Goal: Contribute content: Contribute content

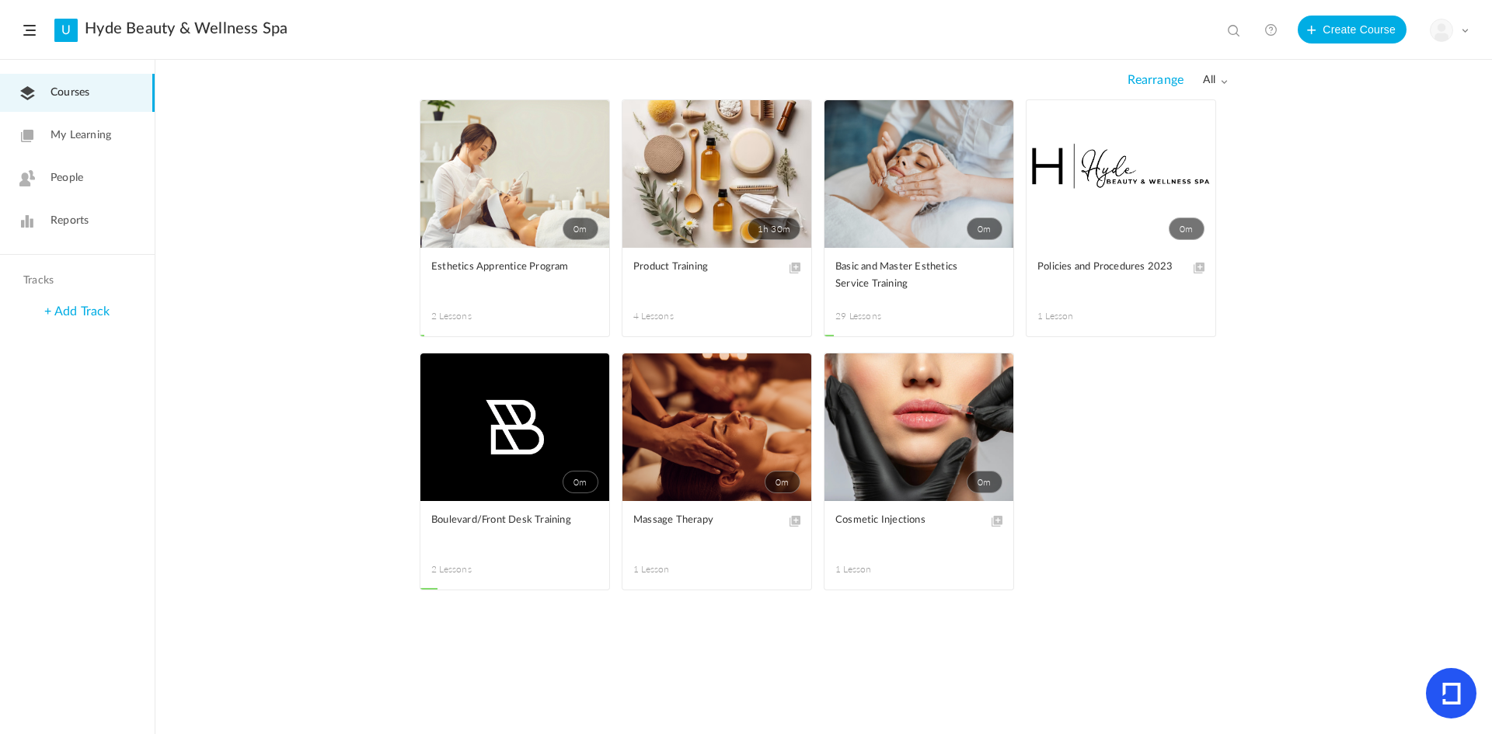
click at [0, 0] on span at bounding box center [0, 0] width 0 height 0
click at [0, 0] on link "Edit" at bounding box center [0, 0] width 0 height 0
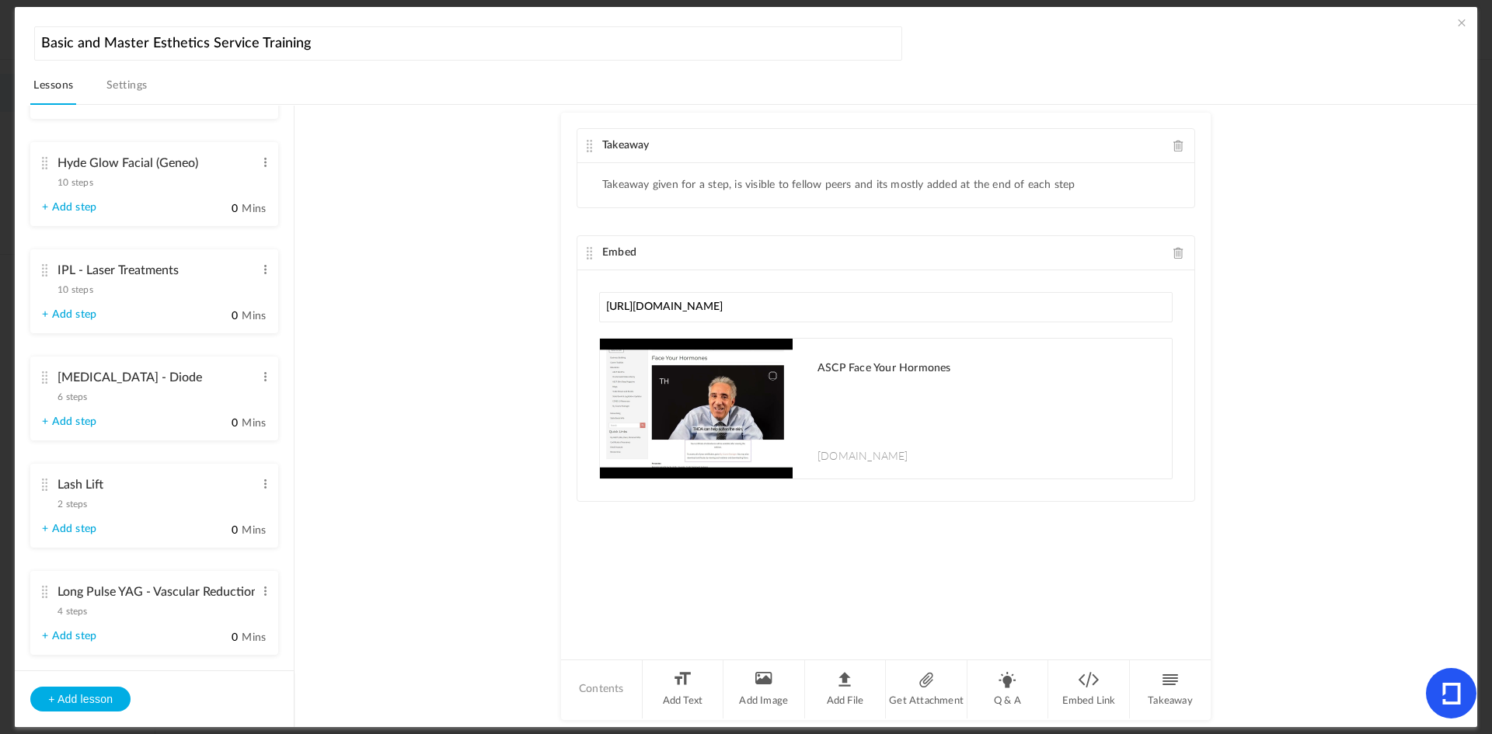
scroll to position [1943, 0]
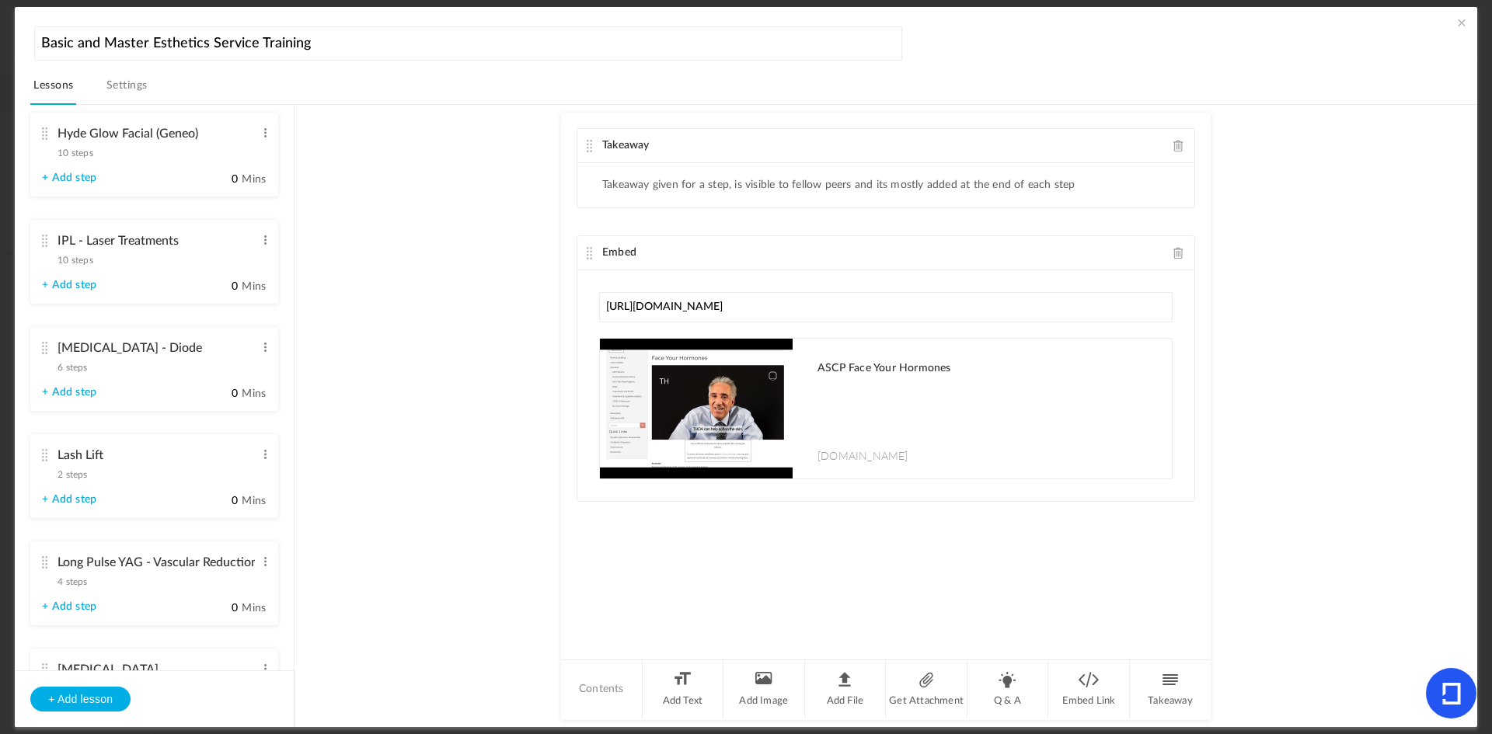
click at [66, 389] on link "+ Add step" at bounding box center [69, 392] width 54 height 13
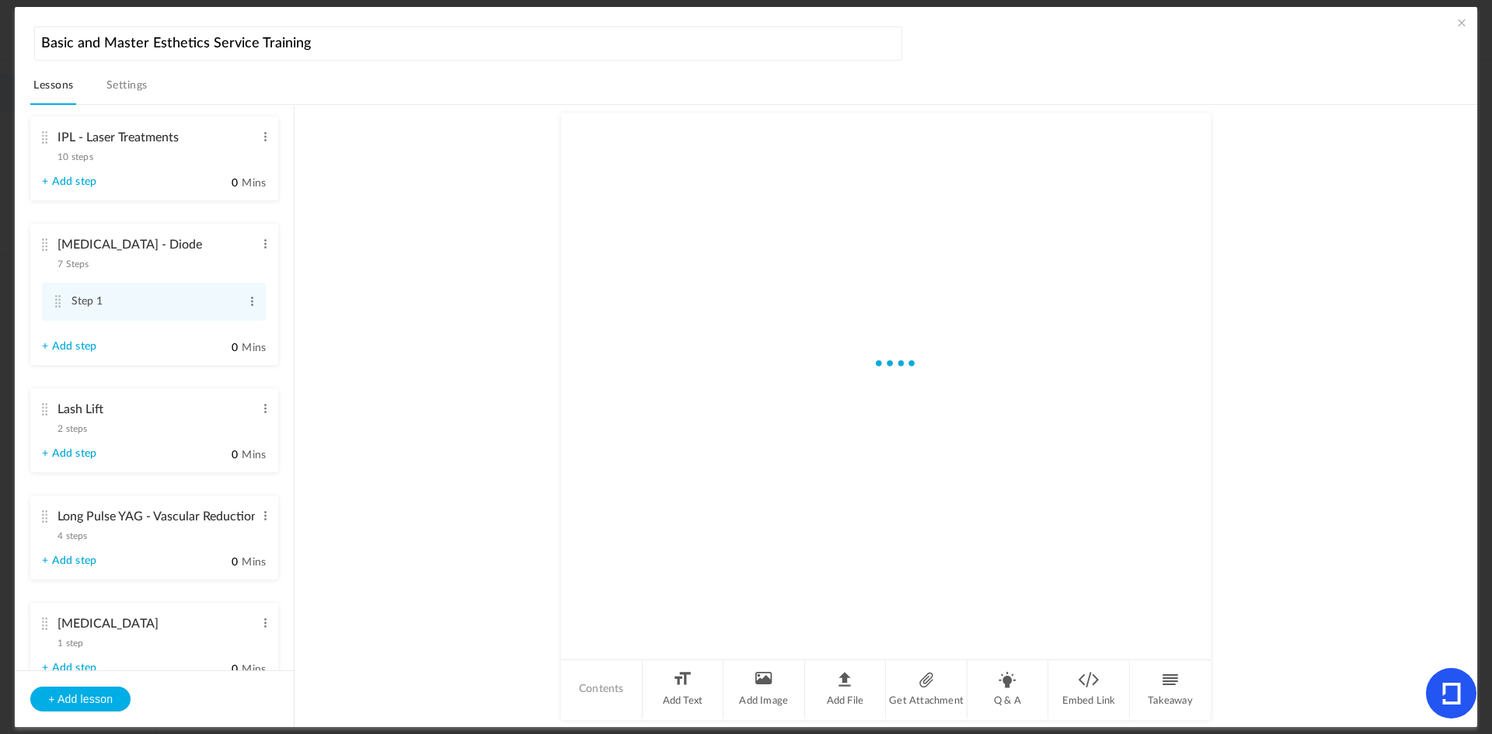
scroll to position [1839, 0]
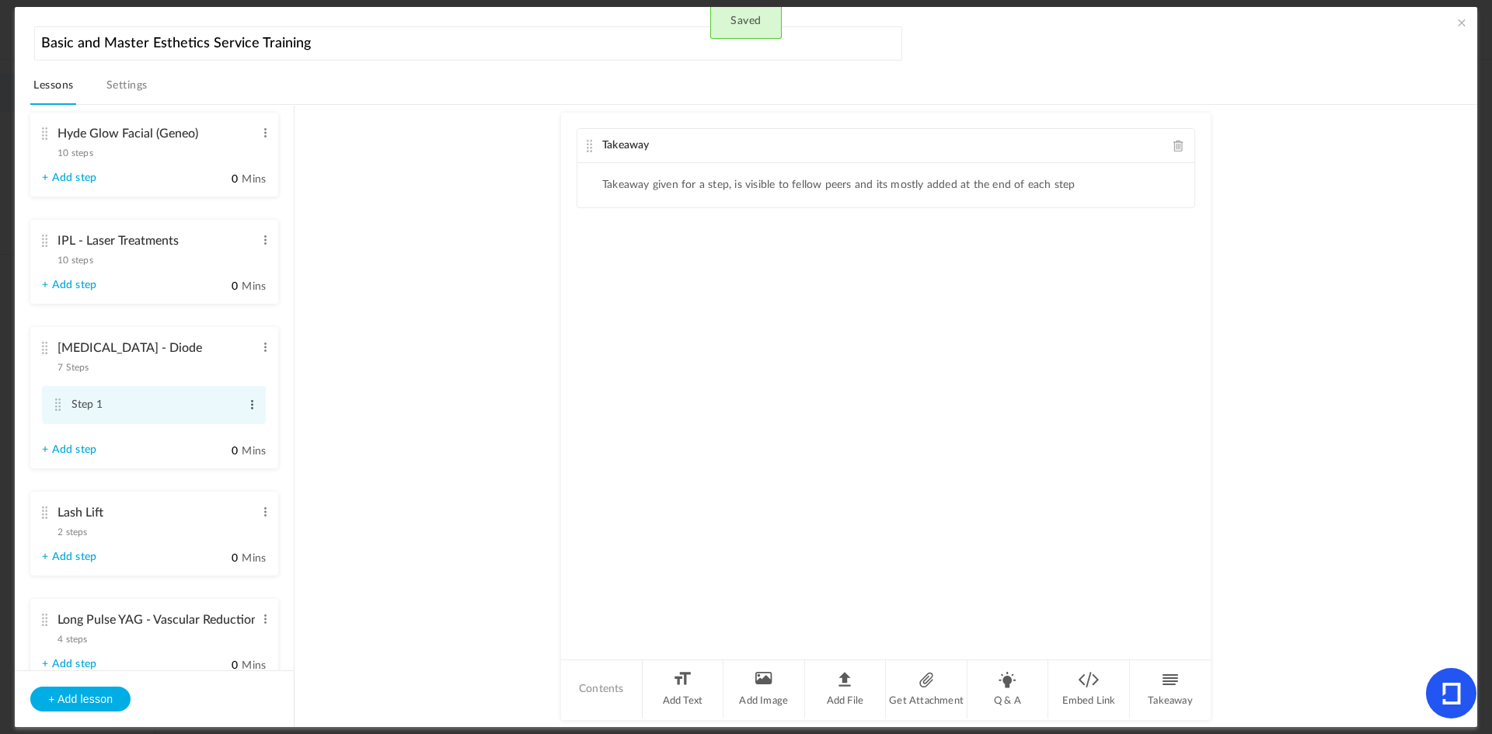
click at [249, 406] on span at bounding box center [252, 405] width 12 height 16
click at [216, 427] on link "Edit" at bounding box center [227, 430] width 61 height 19
drag, startPoint x: 248, startPoint y: 406, endPoint x: 242, endPoint y: 417, distance: 13.2
click at [248, 406] on span at bounding box center [252, 406] width 12 height 16
click at [239, 423] on link "Edit" at bounding box center [227, 430] width 61 height 19
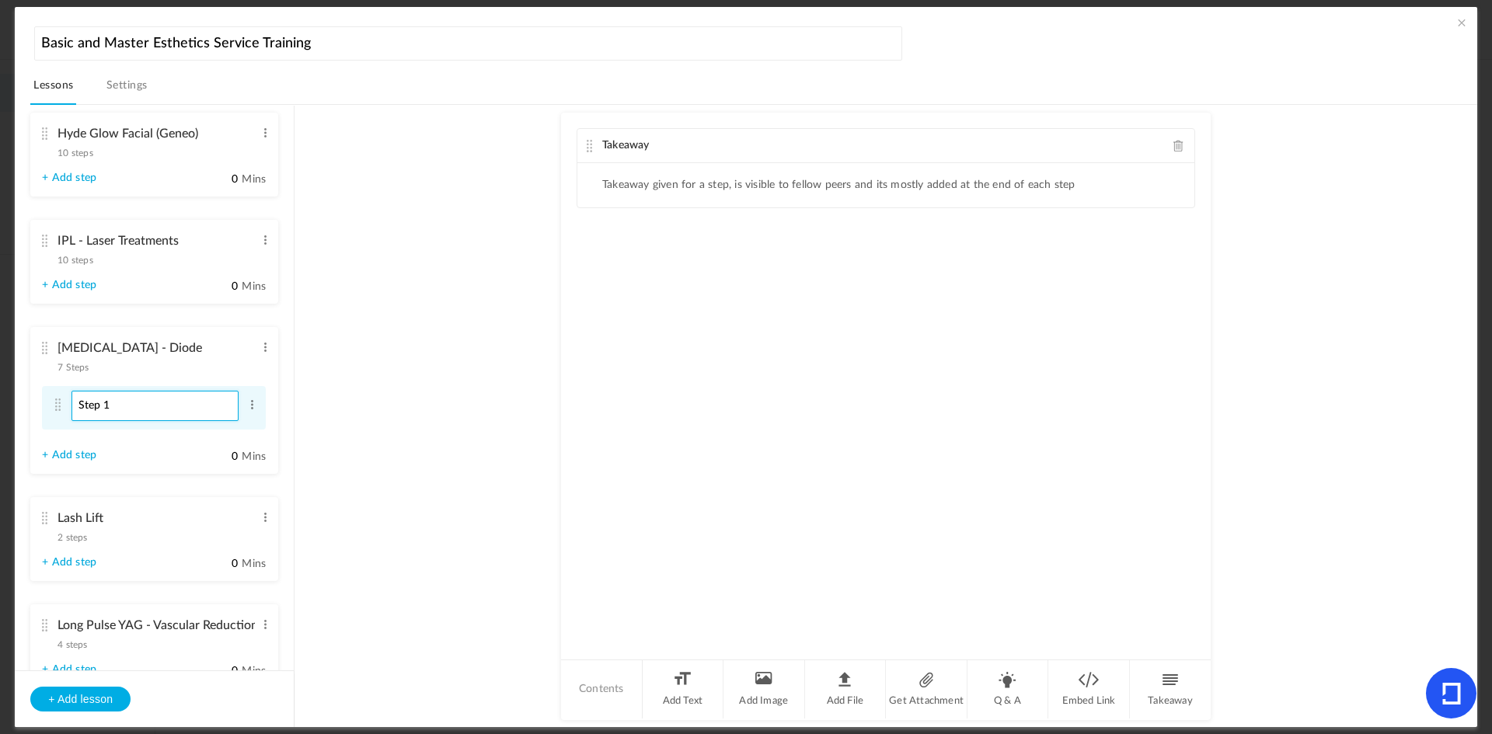
click at [145, 407] on input "Step 1" at bounding box center [154, 406] width 167 height 30
type input "Intro to Lasers"
click at [1089, 693] on li "Embed Link" at bounding box center [1089, 689] width 82 height 58
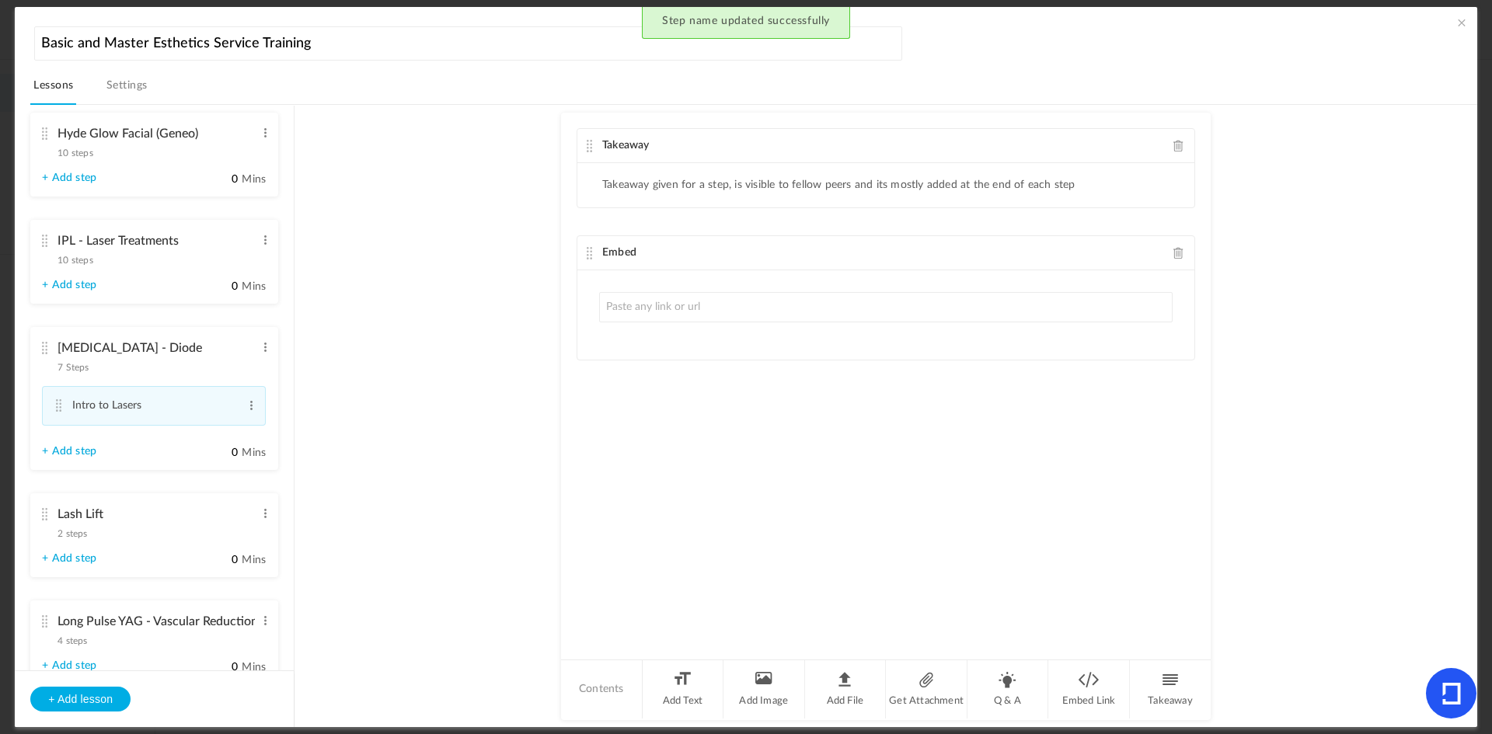
click at [709, 301] on input "text" at bounding box center [885, 307] width 573 height 30
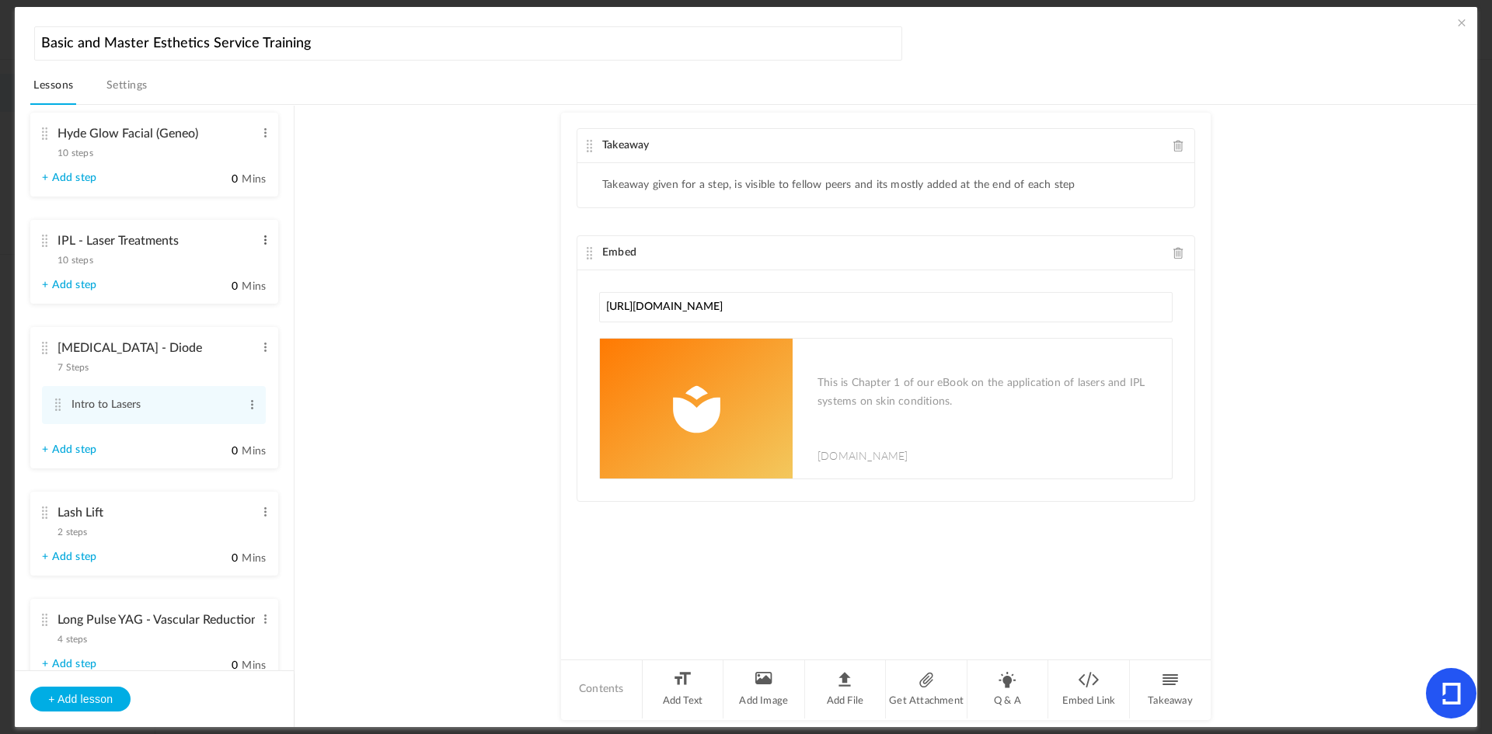
type input "[URL][DOMAIN_NAME]"
click at [260, 244] on span at bounding box center [266, 240] width 12 height 16
click at [228, 263] on link "Edit" at bounding box center [240, 265] width 61 height 19
click at [74, 285] on link "+ Add step" at bounding box center [69, 290] width 54 height 13
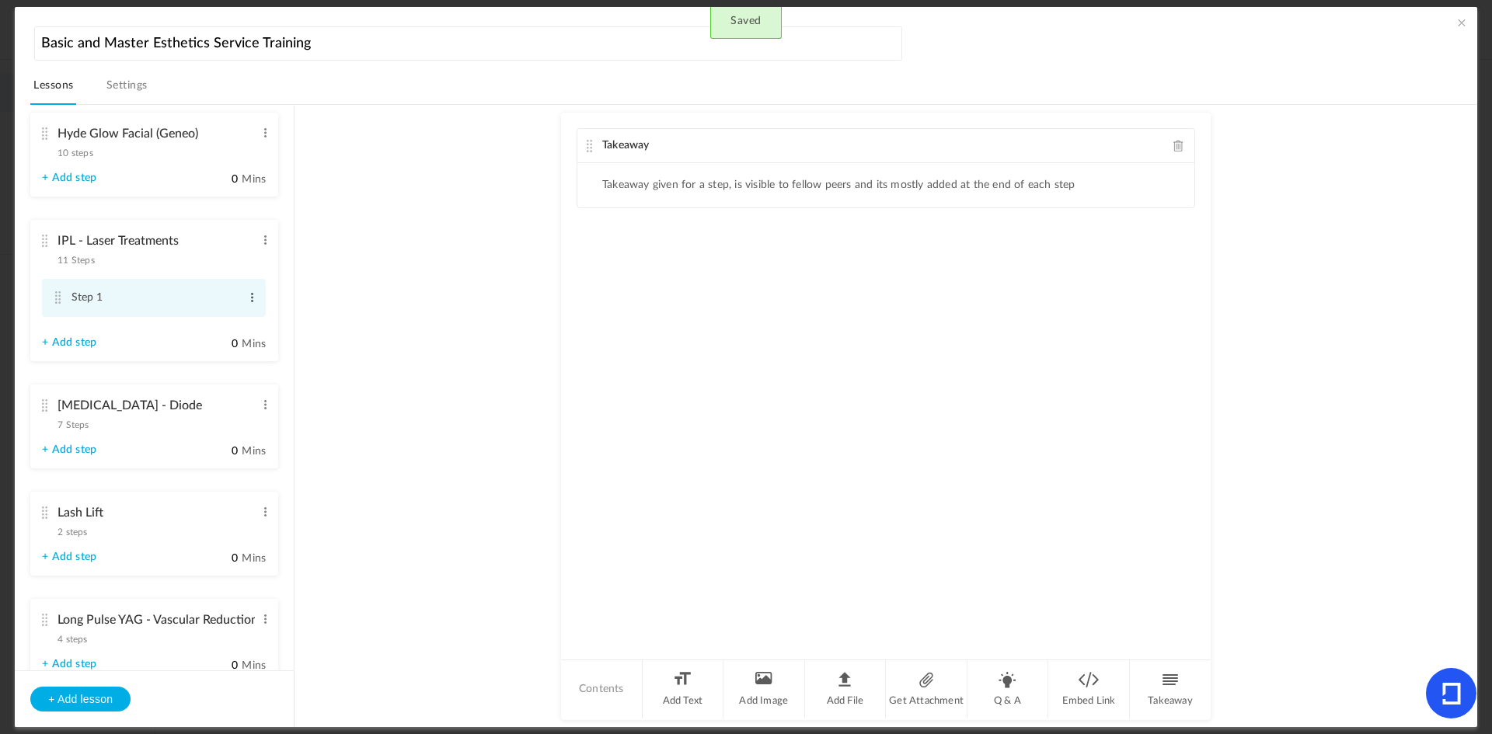
click at [250, 297] on span at bounding box center [252, 298] width 12 height 16
click at [212, 318] on link "Edit" at bounding box center [227, 323] width 61 height 19
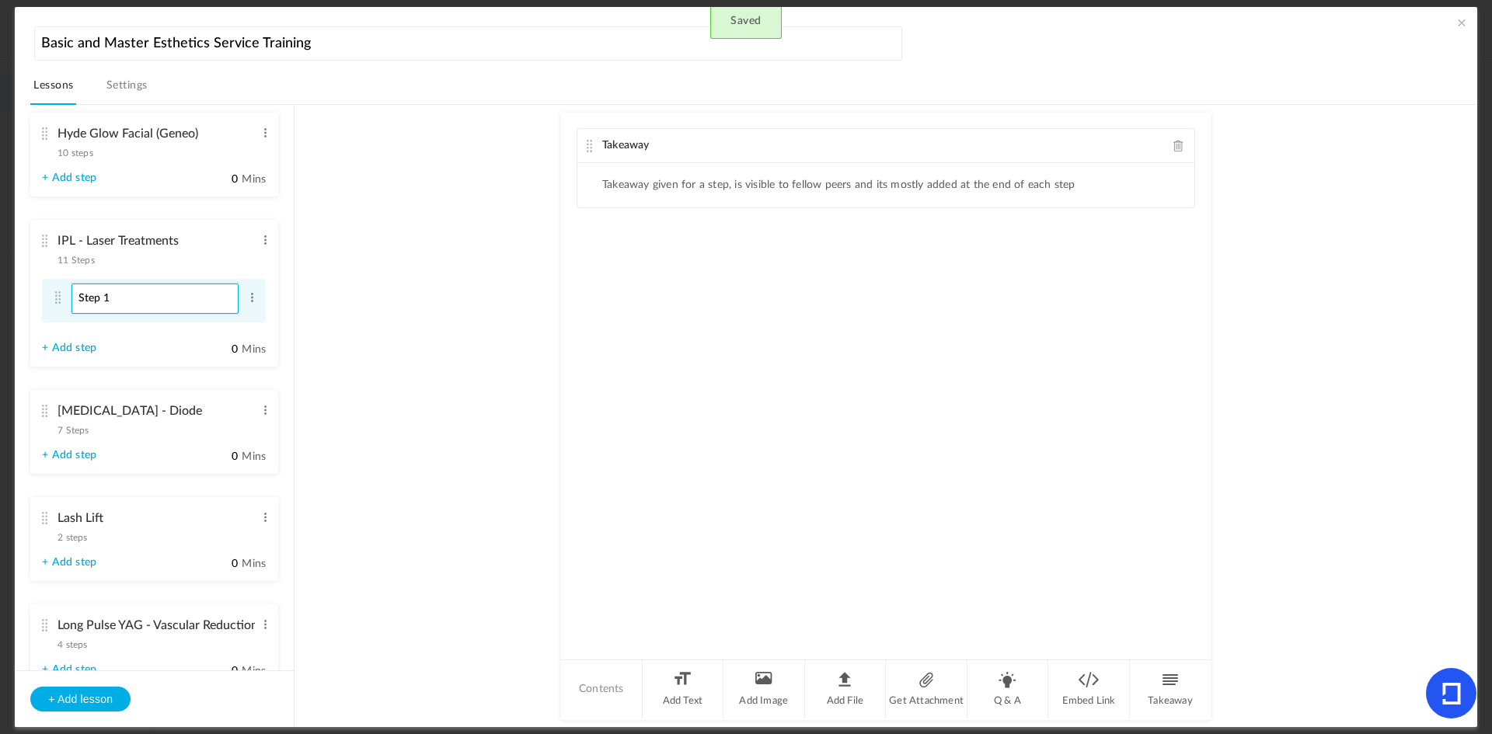
click at [136, 298] on input "Step 1" at bounding box center [154, 299] width 167 height 30
type input "Intro to Lasers"
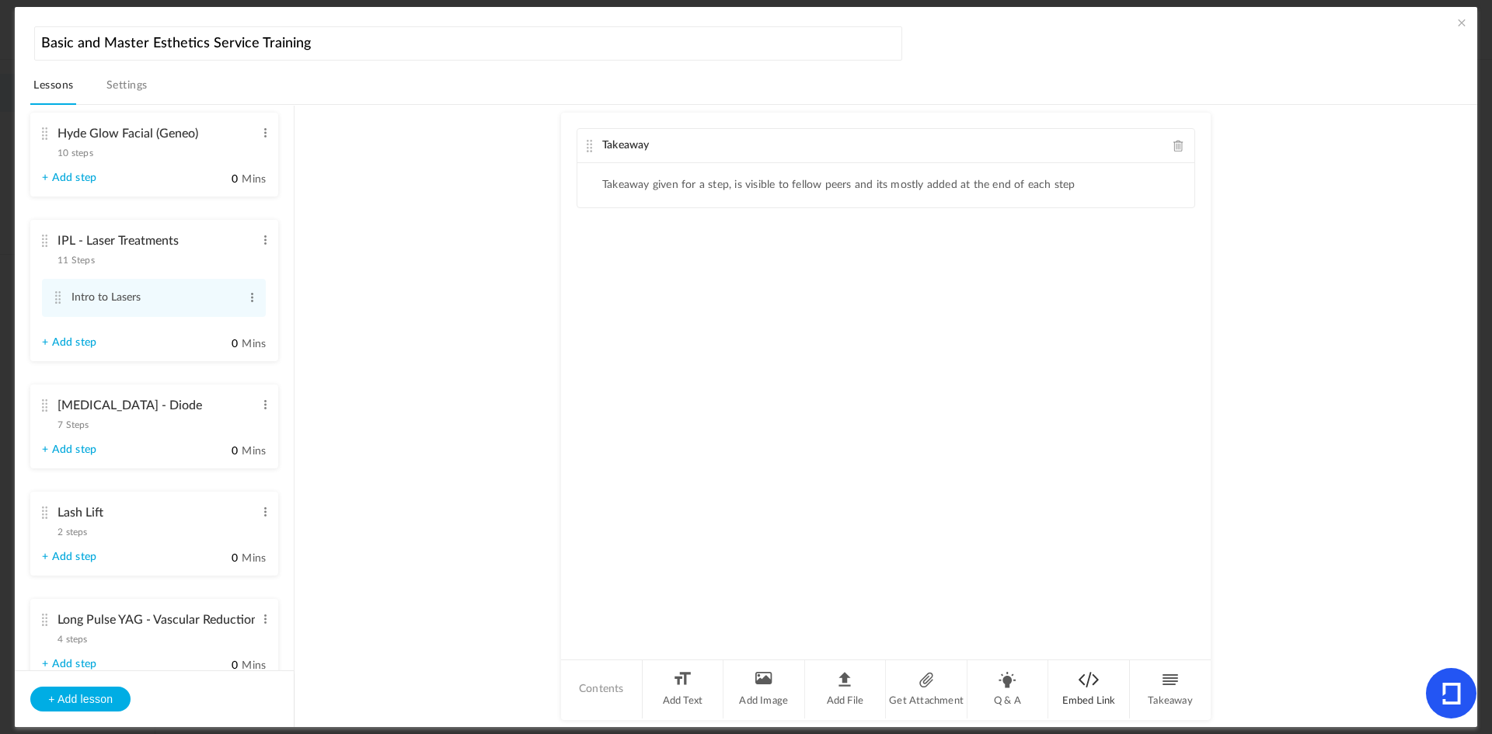
click at [1085, 682] on li "Embed Link" at bounding box center [1089, 689] width 82 height 58
click at [744, 302] on input "text" at bounding box center [885, 307] width 573 height 30
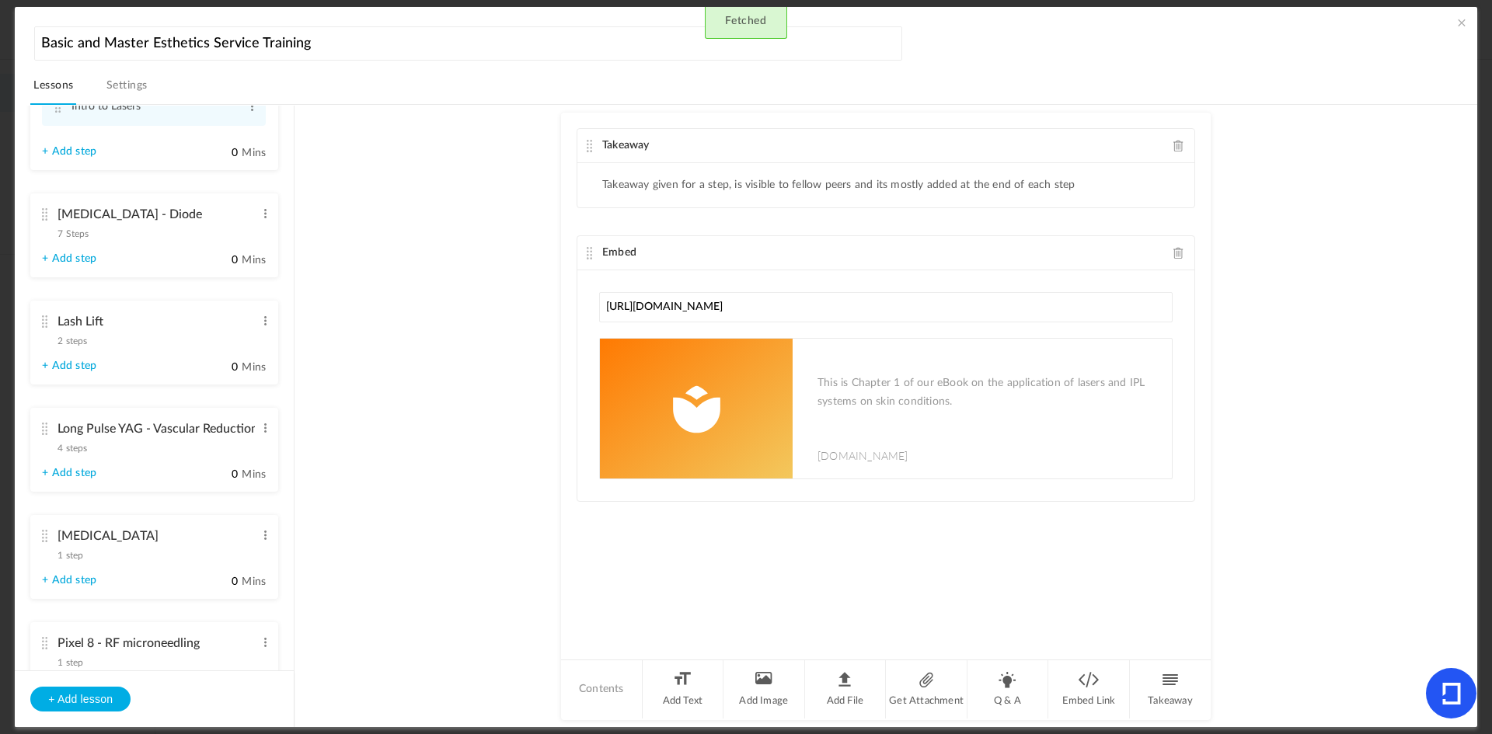
scroll to position [2039, 0]
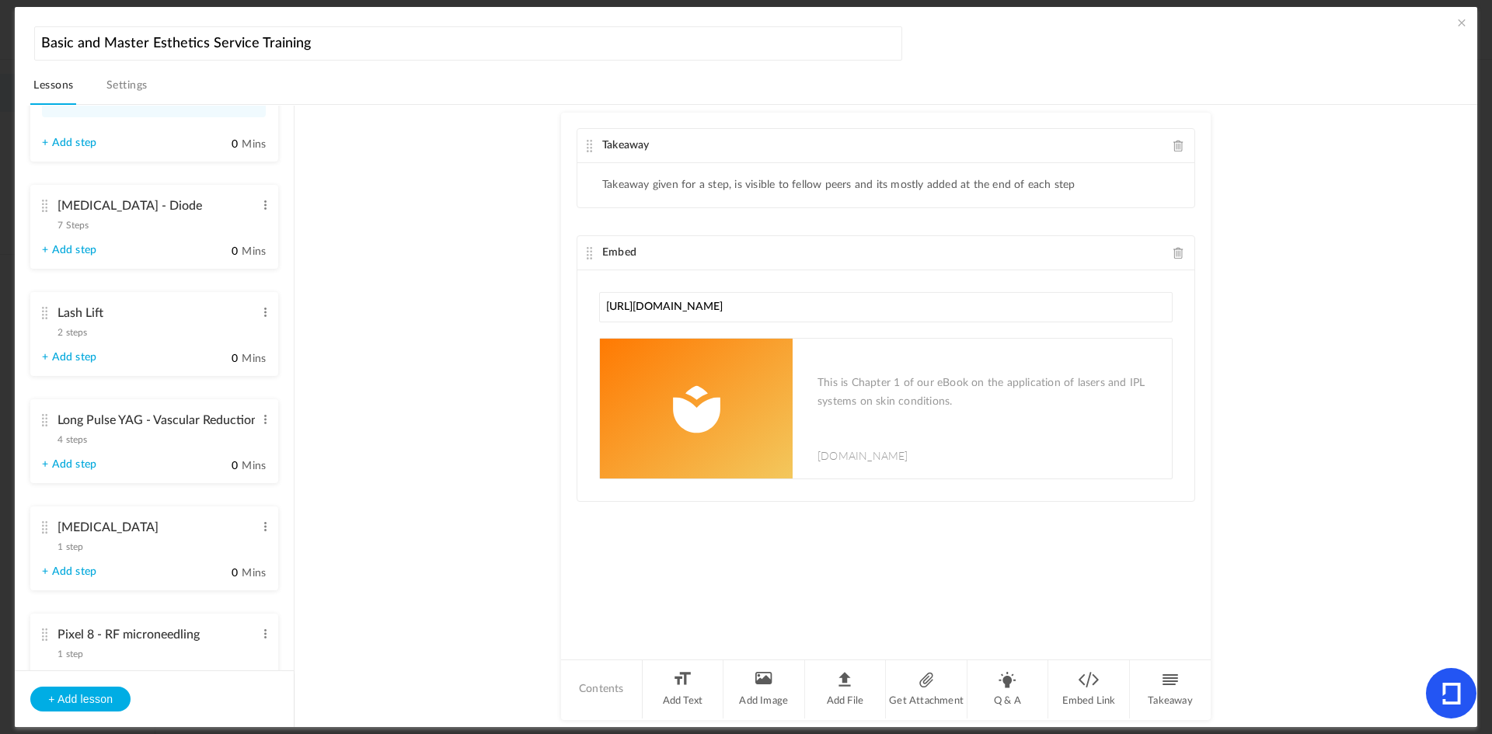
type input "[URL][DOMAIN_NAME]"
click at [72, 458] on link "+ Add step" at bounding box center [69, 464] width 54 height 13
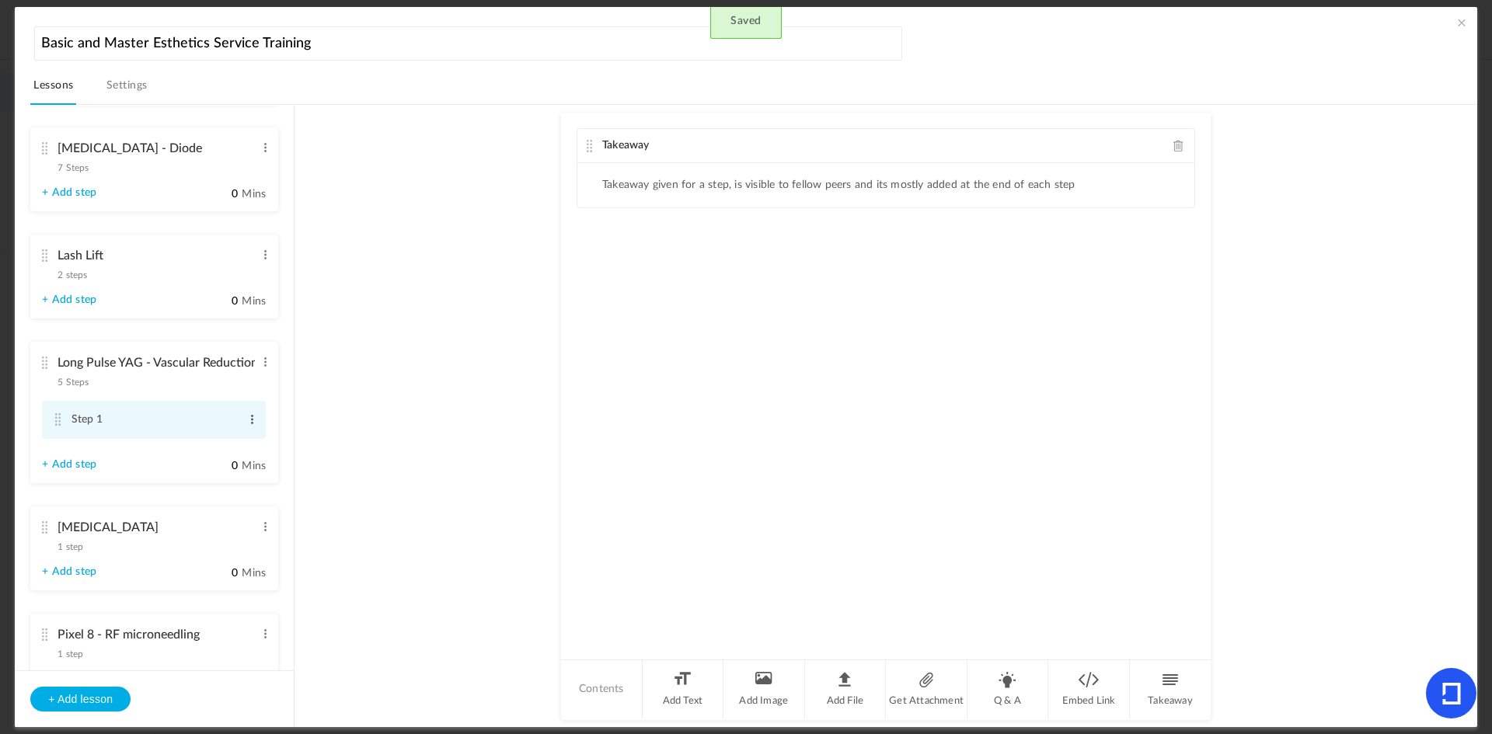
click at [246, 421] on span at bounding box center [252, 420] width 12 height 16
click at [217, 441] on link "Edit" at bounding box center [227, 445] width 61 height 19
click at [167, 422] on input "Step 1" at bounding box center [154, 421] width 167 height 30
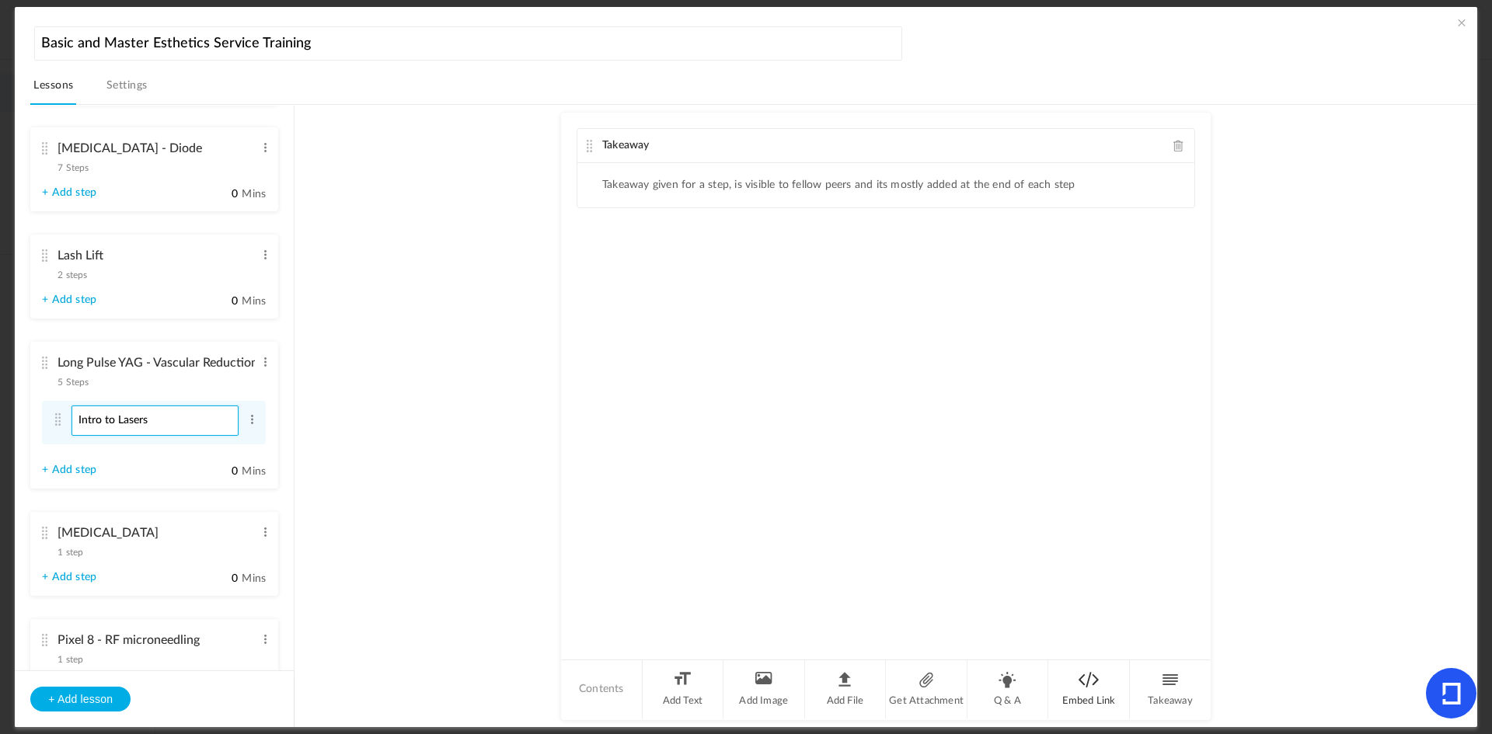
type input "Intro to Lasers"
click at [1066, 695] on li "Embed Link" at bounding box center [1089, 689] width 82 height 58
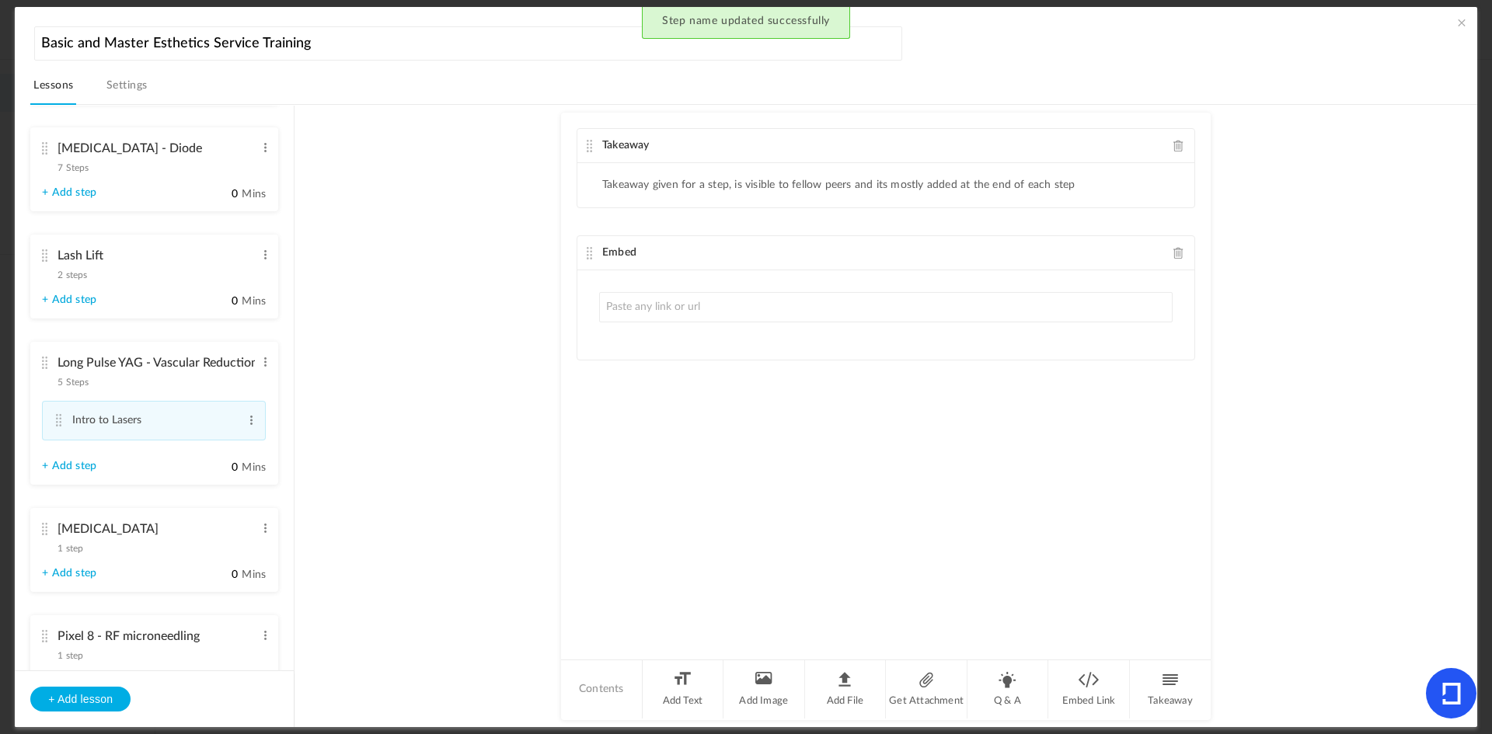
click at [682, 307] on input "text" at bounding box center [885, 307] width 573 height 30
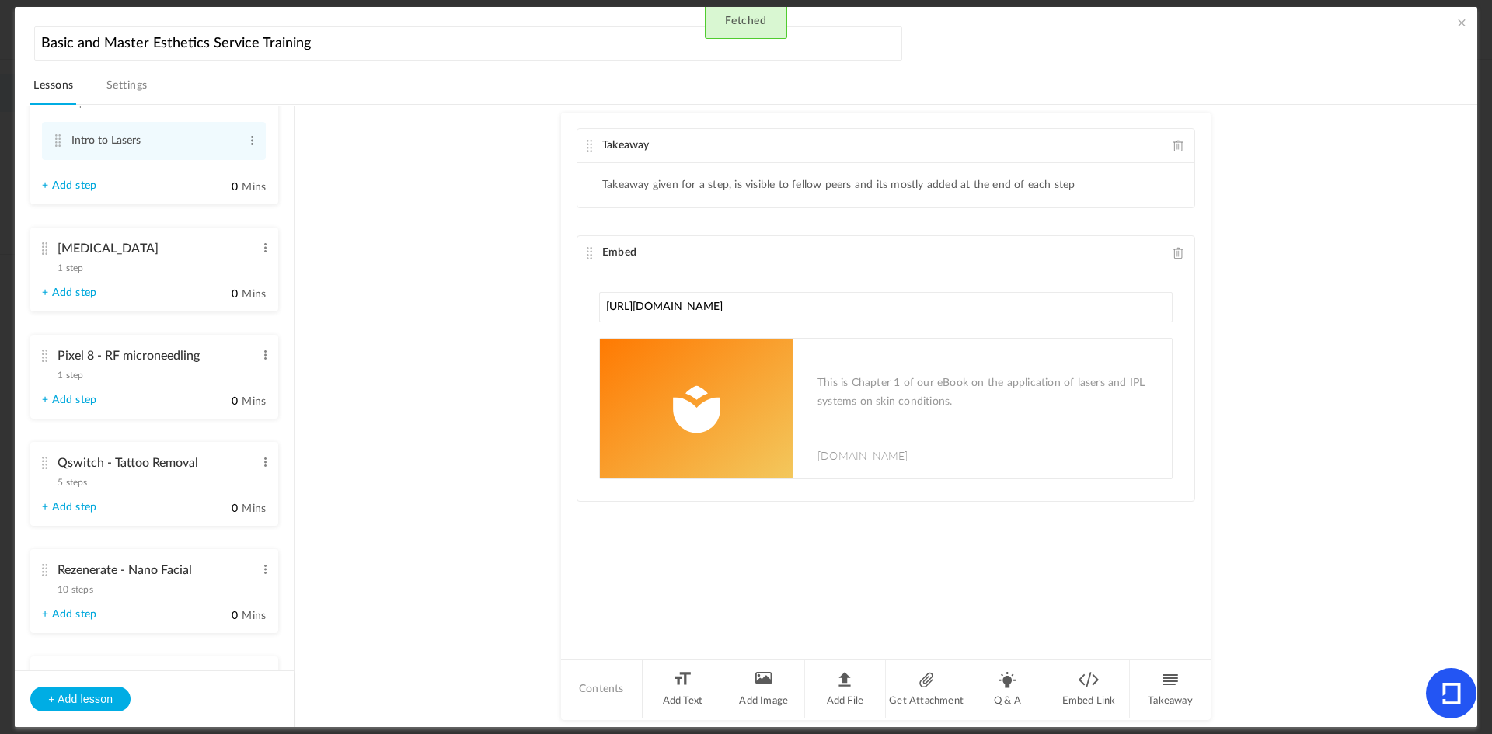
scroll to position [2375, 0]
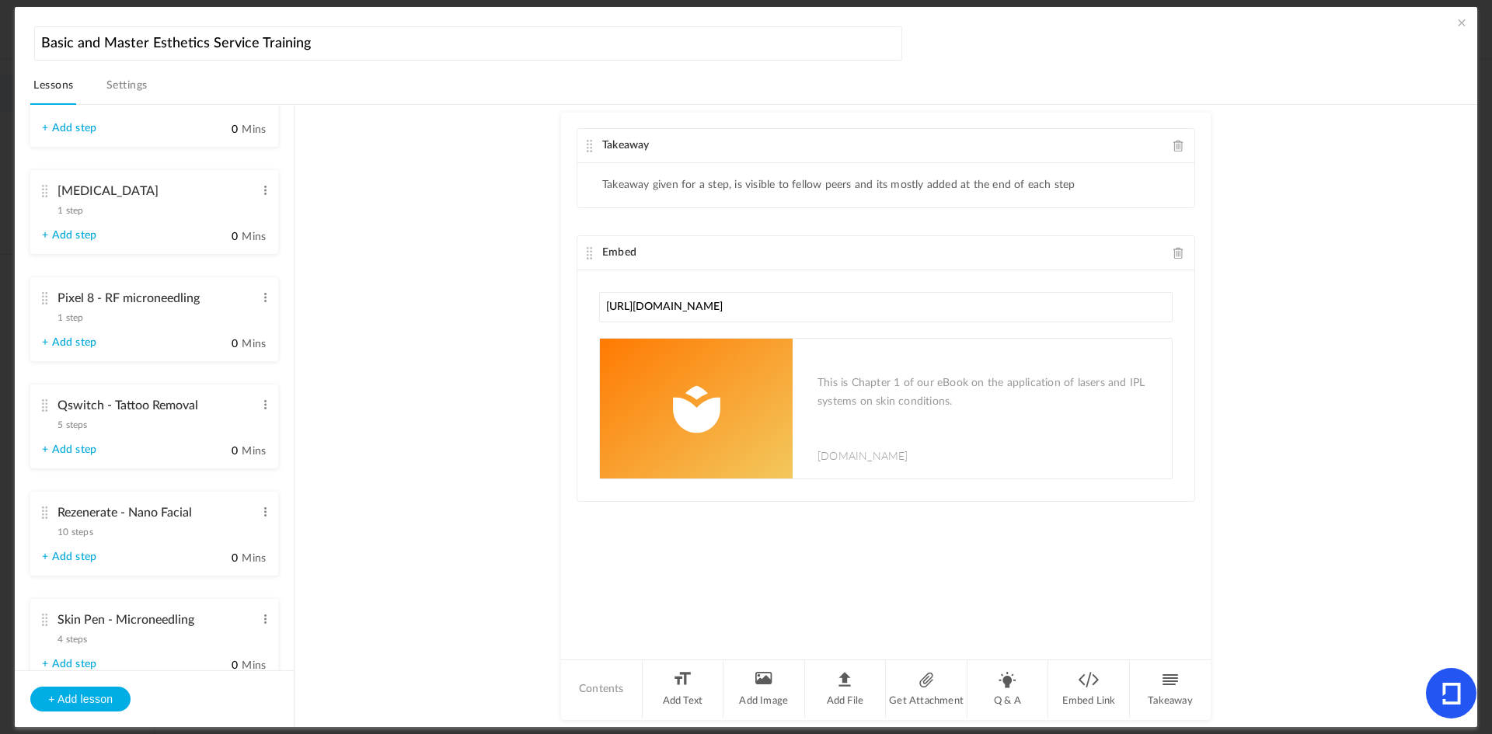
type input "[URL][DOMAIN_NAME]"
click at [86, 447] on link "+ Add step" at bounding box center [69, 450] width 54 height 13
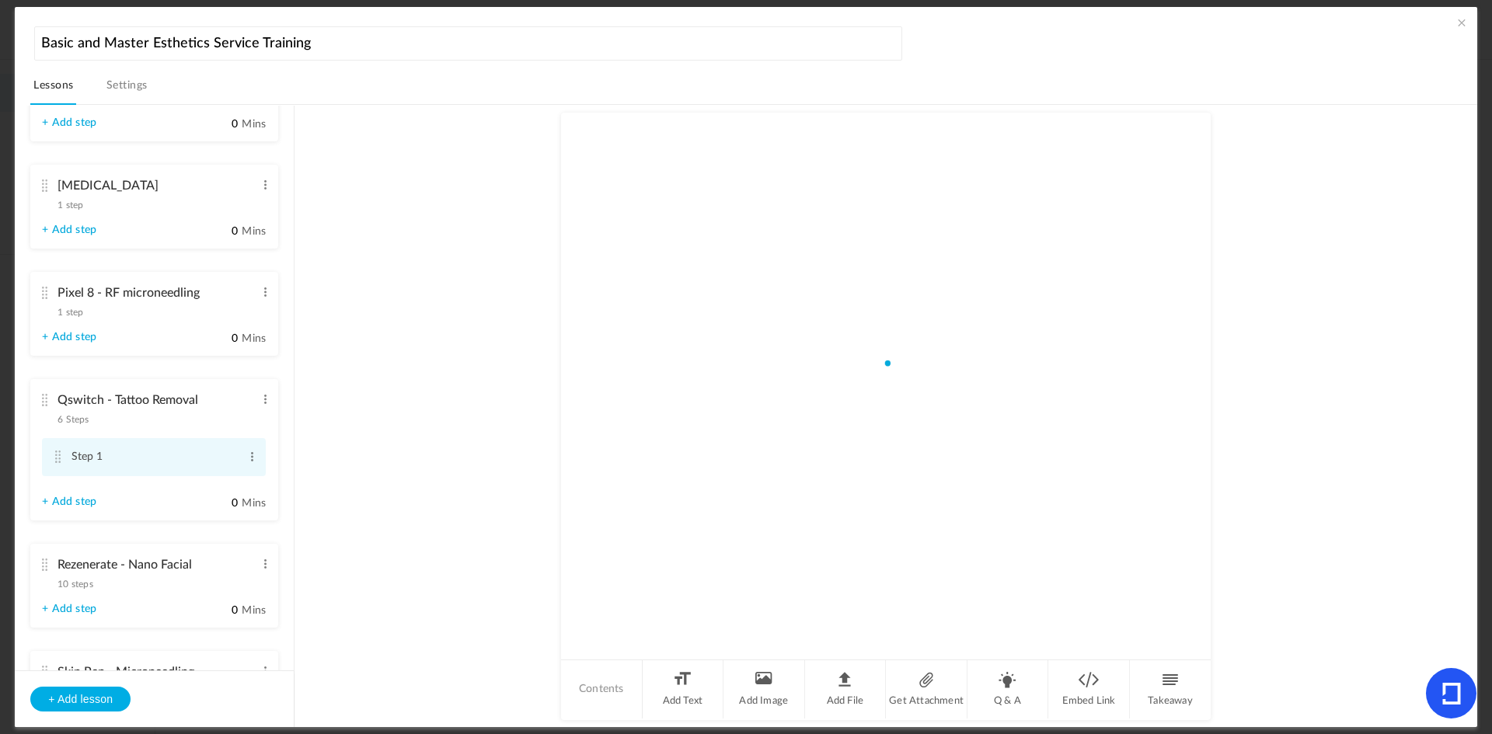
scroll to position [2318, 0]
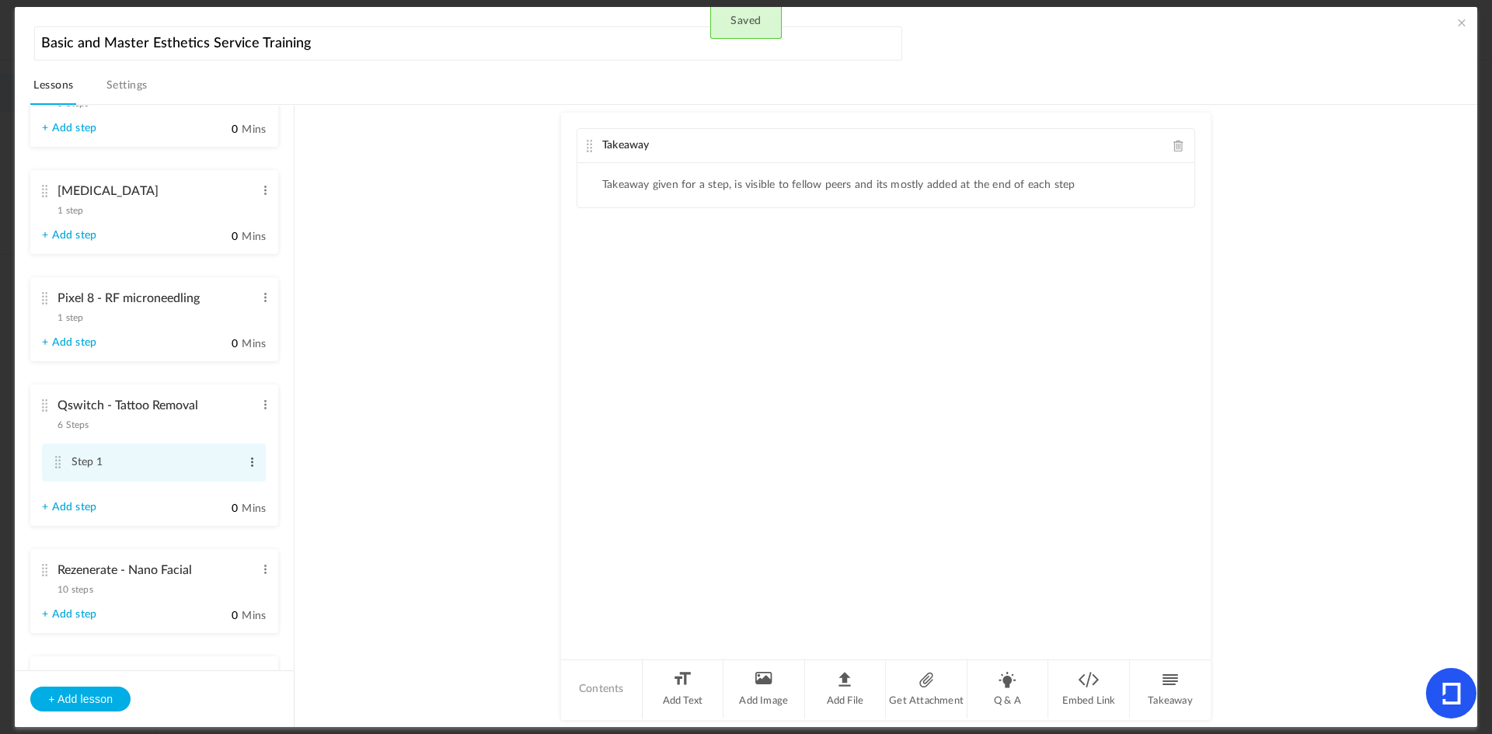
click at [249, 459] on span at bounding box center [252, 463] width 12 height 16
click at [221, 483] on link "Edit" at bounding box center [227, 488] width 61 height 19
click at [199, 463] on input "Step 1" at bounding box center [154, 463] width 167 height 30
type input "S"
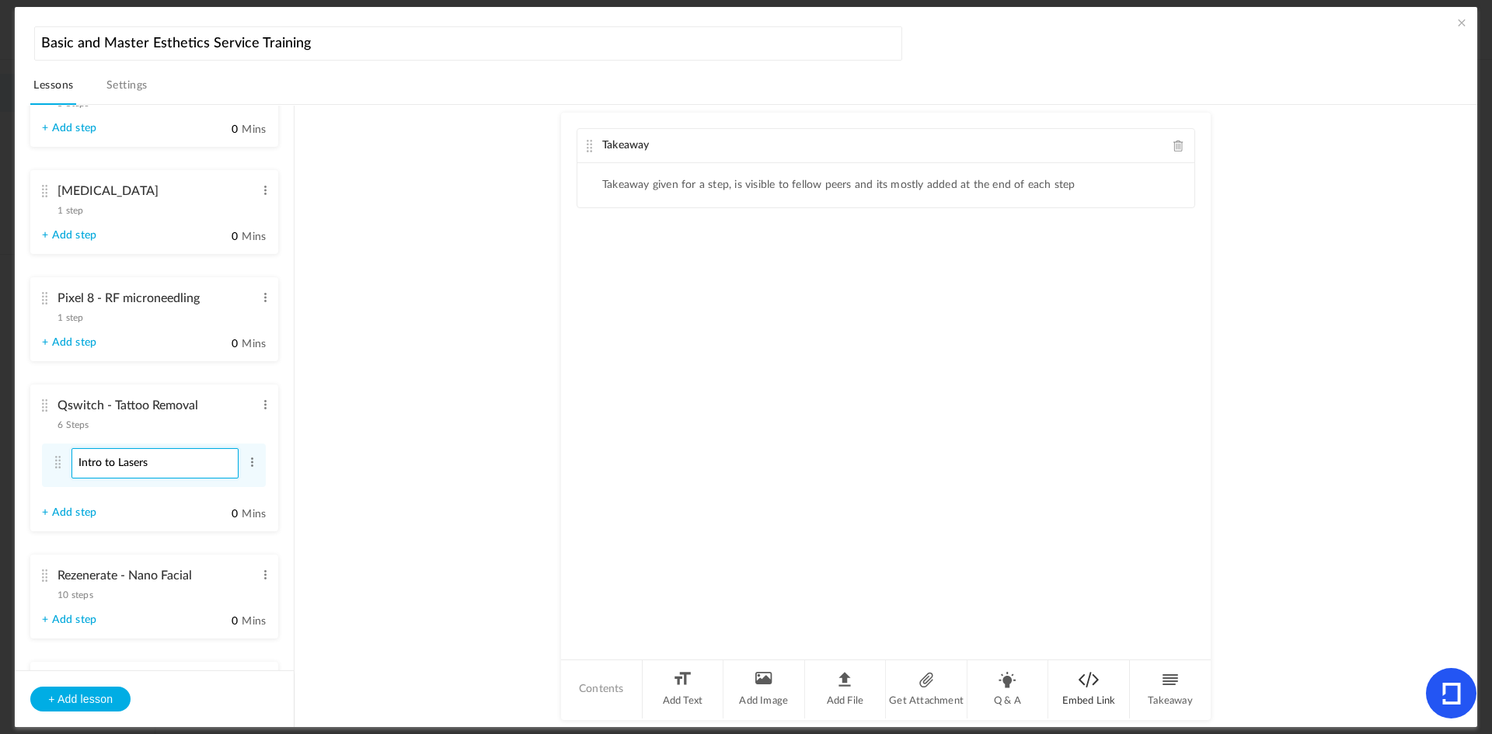
type input "Intro to Lasers"
drag, startPoint x: 1099, startPoint y: 702, endPoint x: 823, endPoint y: 399, distance: 410.3
click at [1099, 700] on li "Embed Link" at bounding box center [1089, 689] width 82 height 58
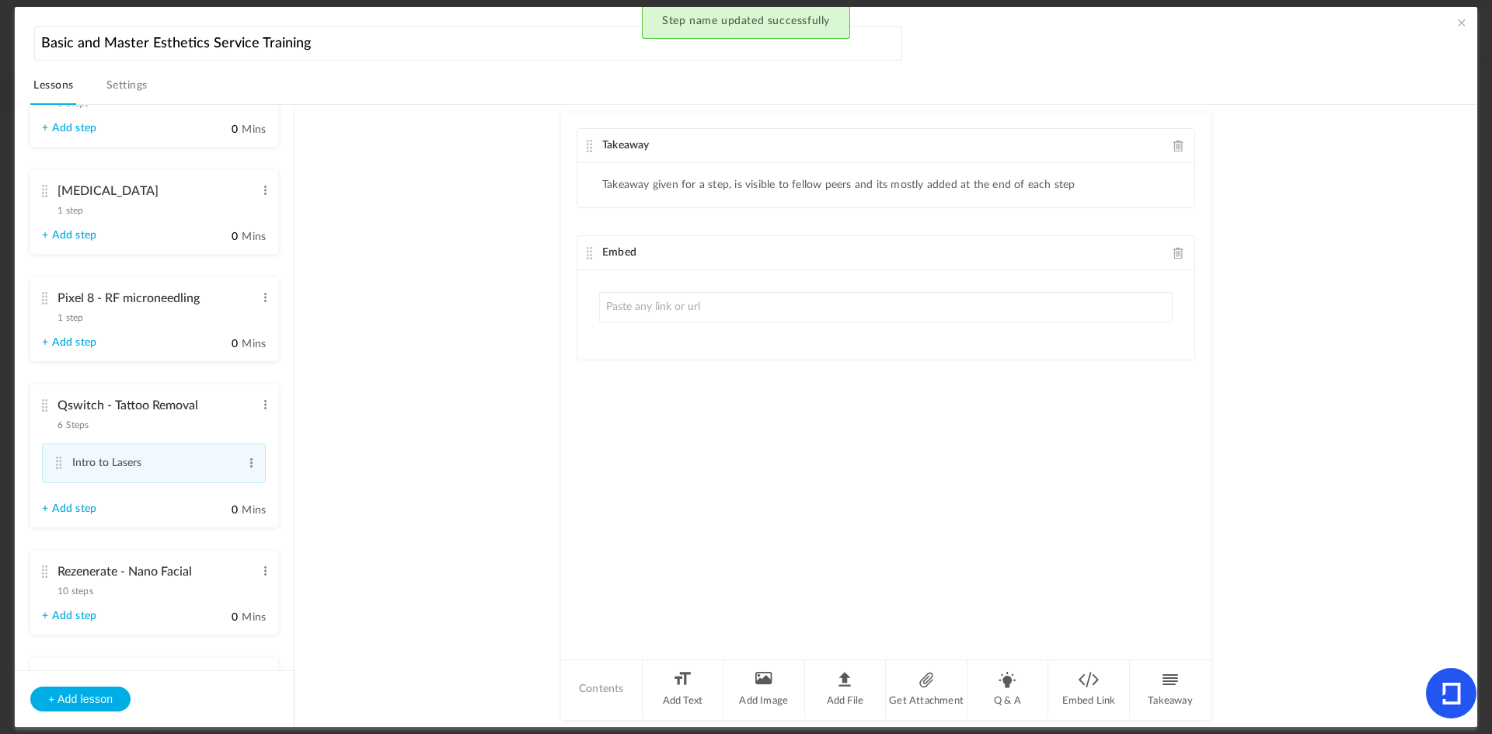
click at [744, 305] on input "text" at bounding box center [885, 307] width 573 height 30
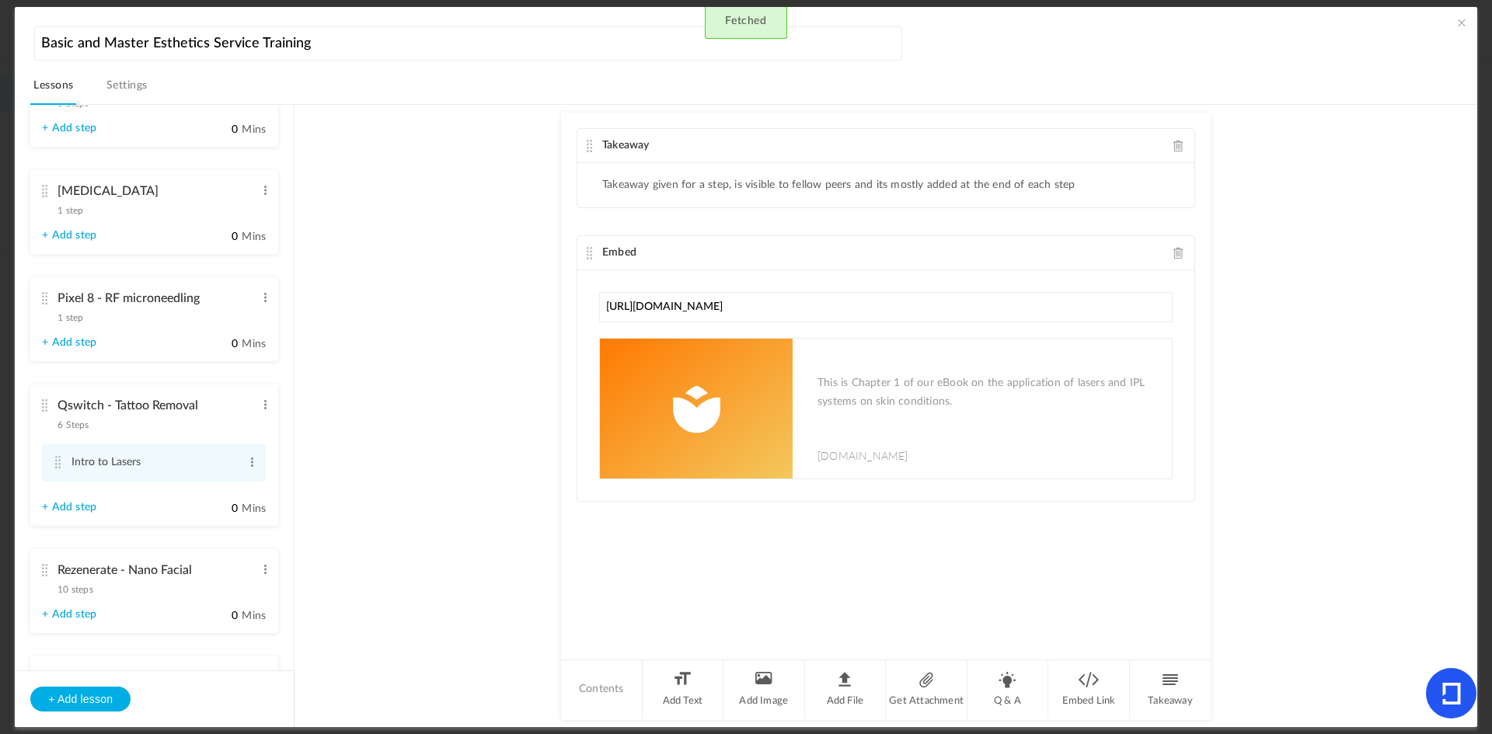
type input "[URL][DOMAIN_NAME]"
click at [249, 455] on span at bounding box center [252, 463] width 12 height 16
click at [206, 479] on link "Edit" at bounding box center [227, 488] width 61 height 19
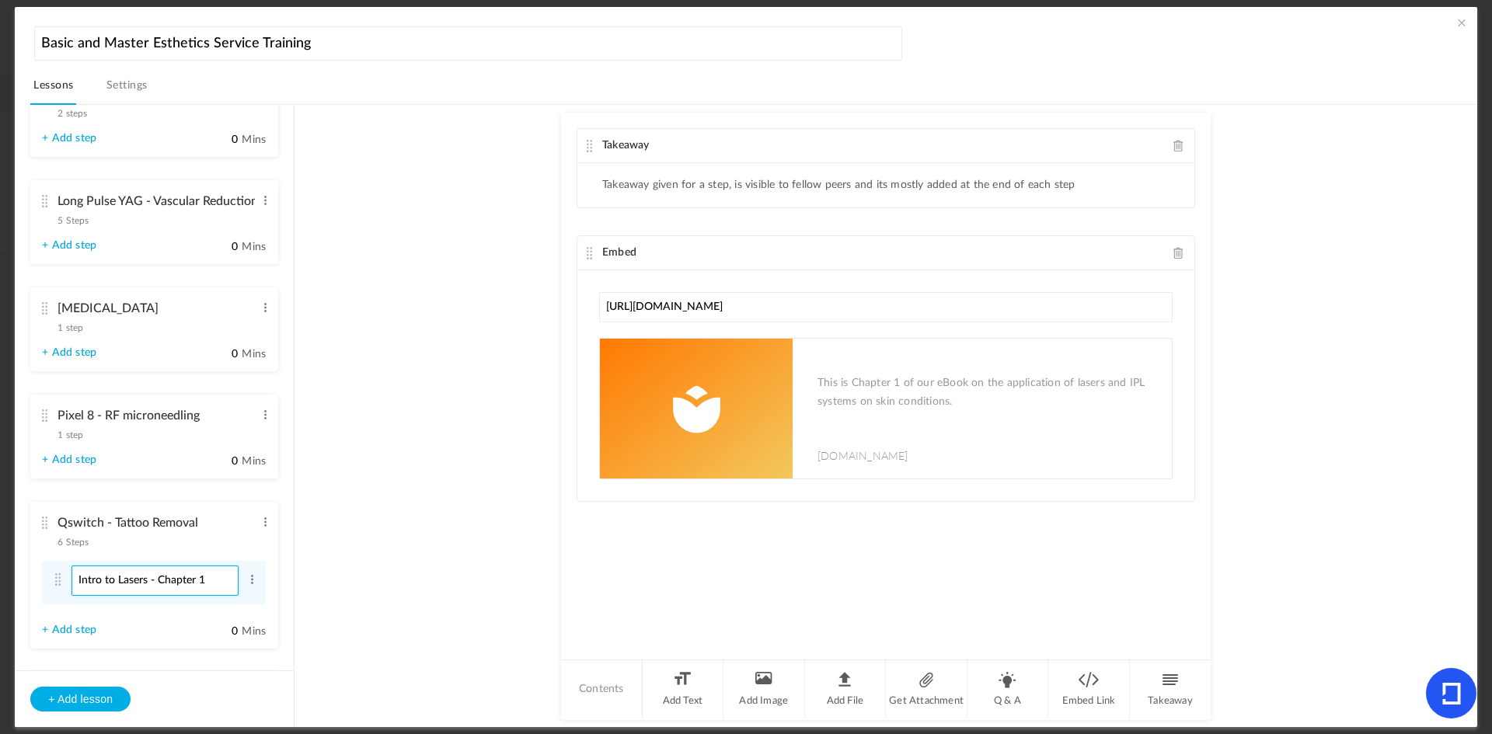
scroll to position [2162, 0]
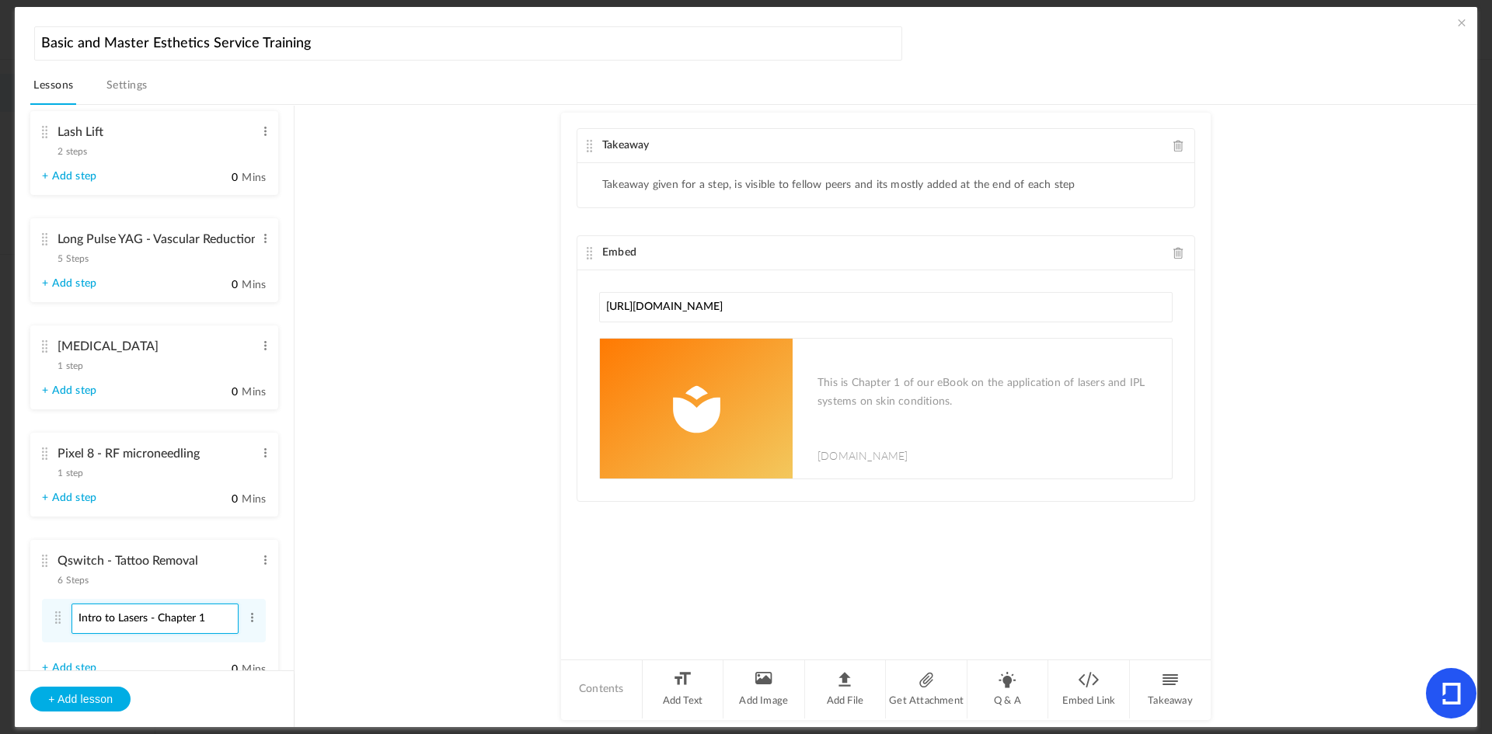
type input "Intro to Lasers - Chapter 1"
click at [45, 234] on cite at bounding box center [44, 239] width 11 height 12
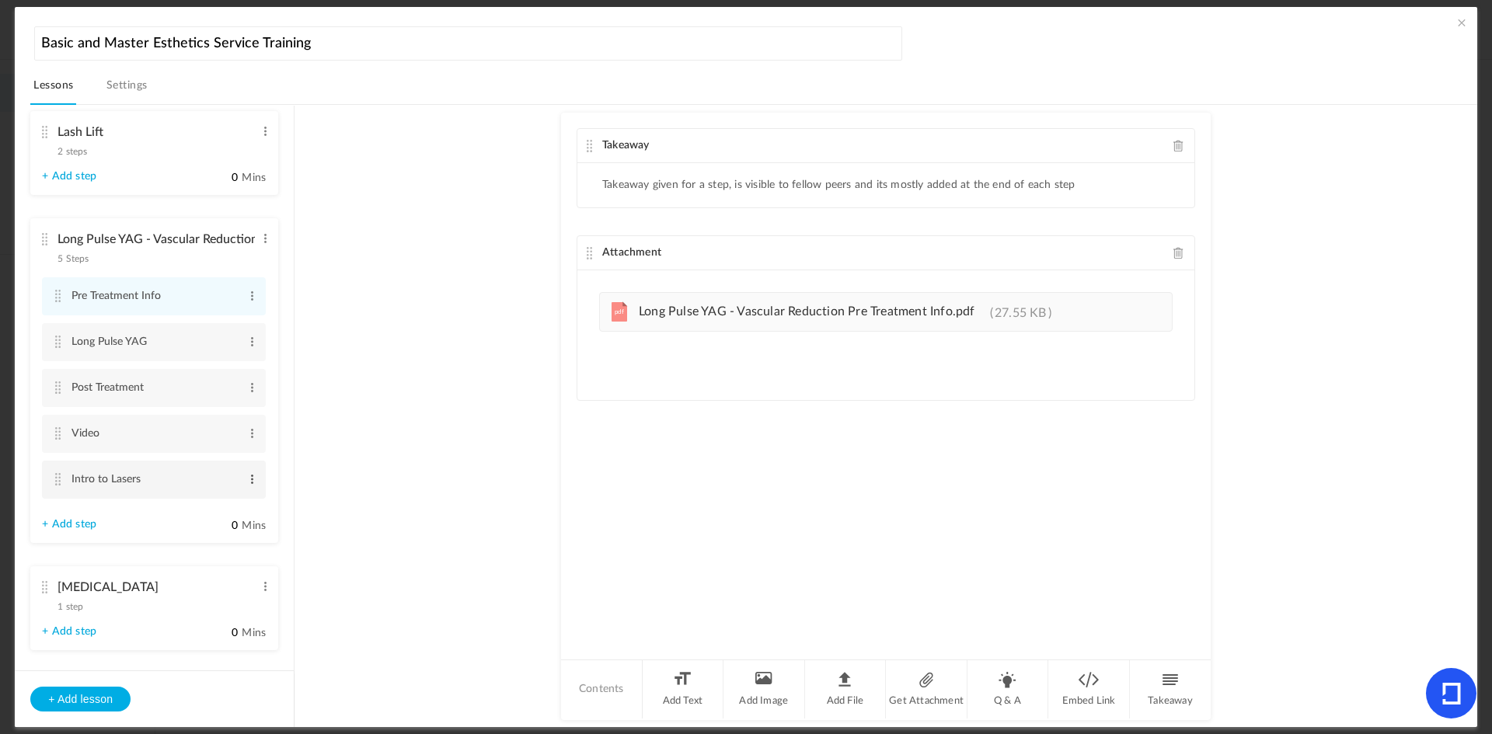
click at [248, 480] on span at bounding box center [252, 480] width 12 height 16
click at [206, 496] on link "Edit" at bounding box center [227, 505] width 61 height 19
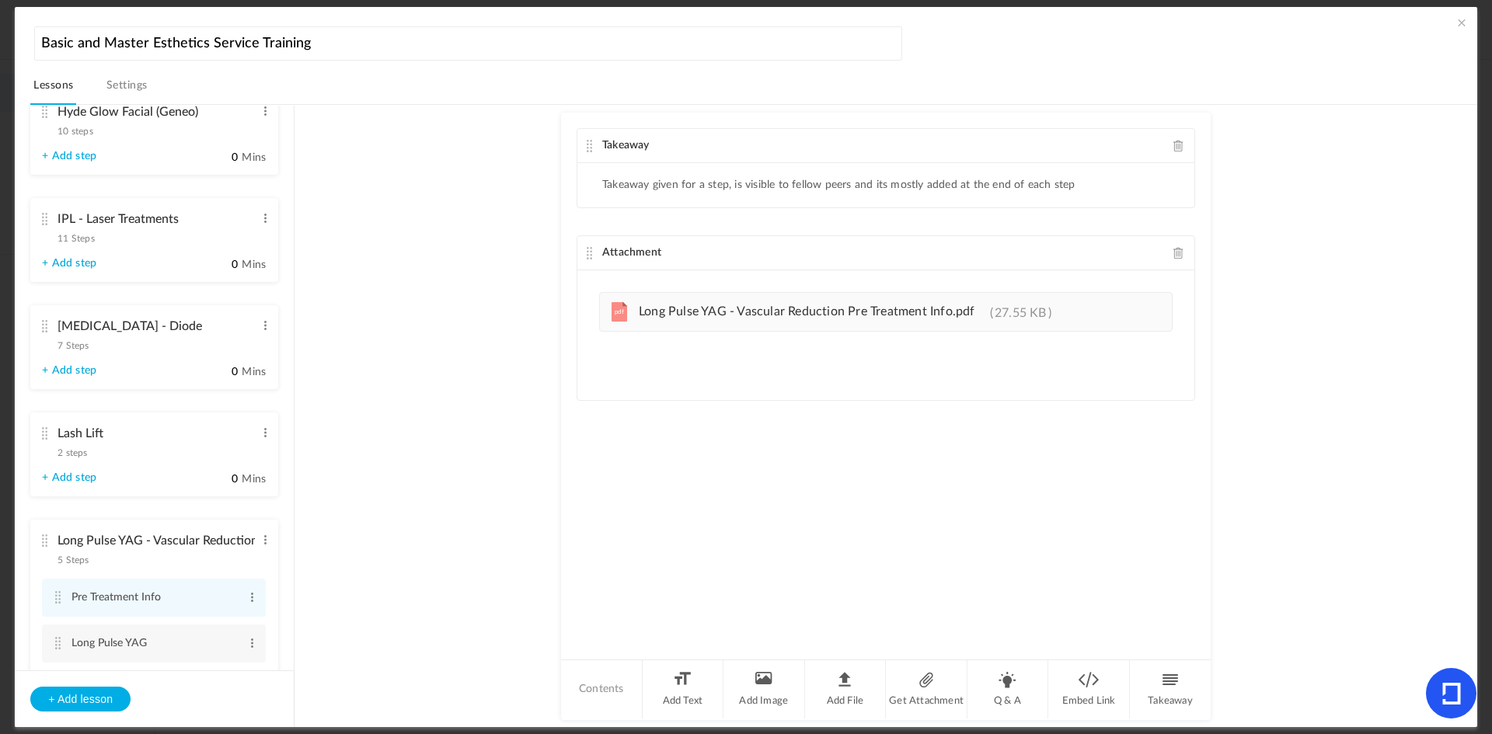
scroll to position [1852, 0]
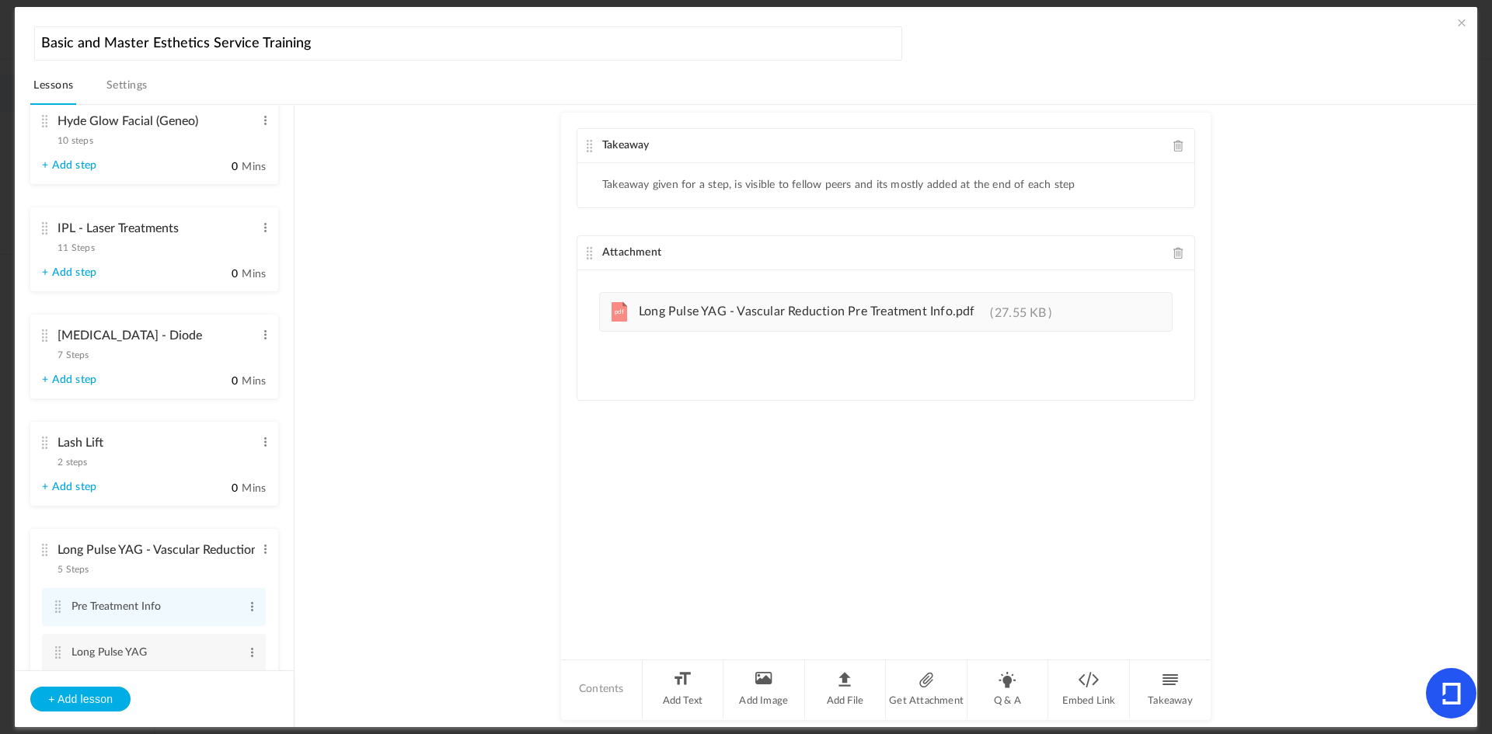
type input "Intro to Lasers - Chapter 1"
click at [41, 335] on cite at bounding box center [44, 335] width 11 height 12
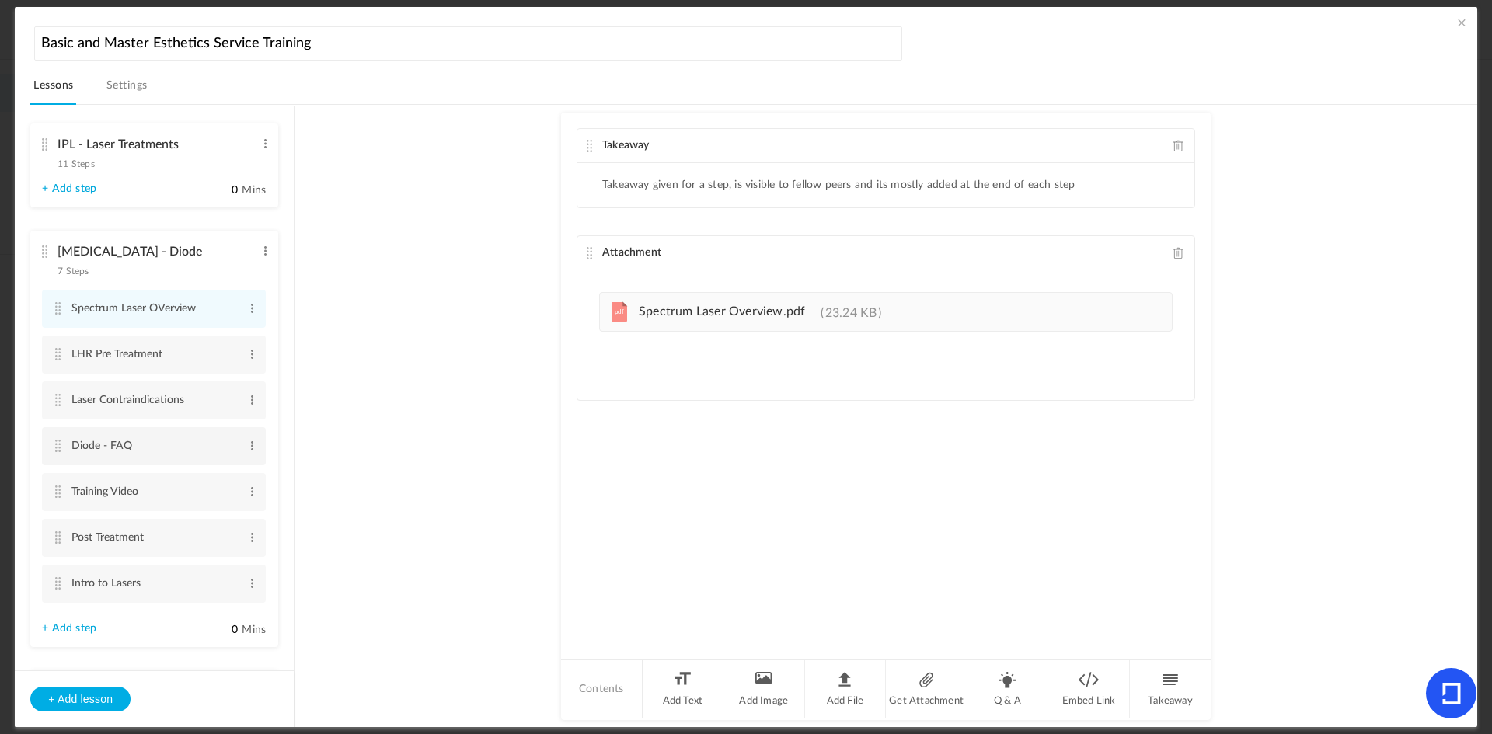
scroll to position [2007, 0]
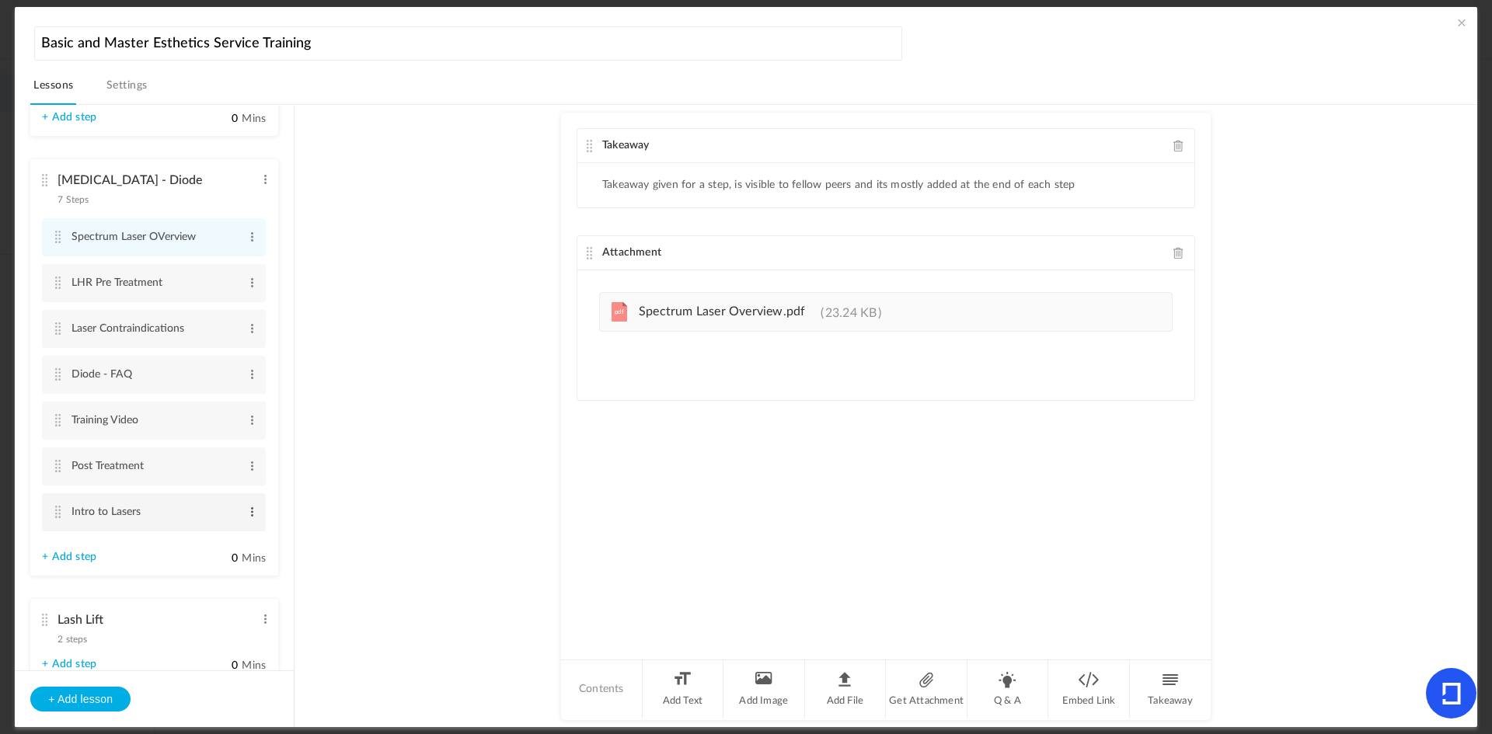
click at [248, 507] on span at bounding box center [252, 512] width 12 height 16
click at [220, 527] on div "Edit Delete" at bounding box center [227, 547] width 62 height 47
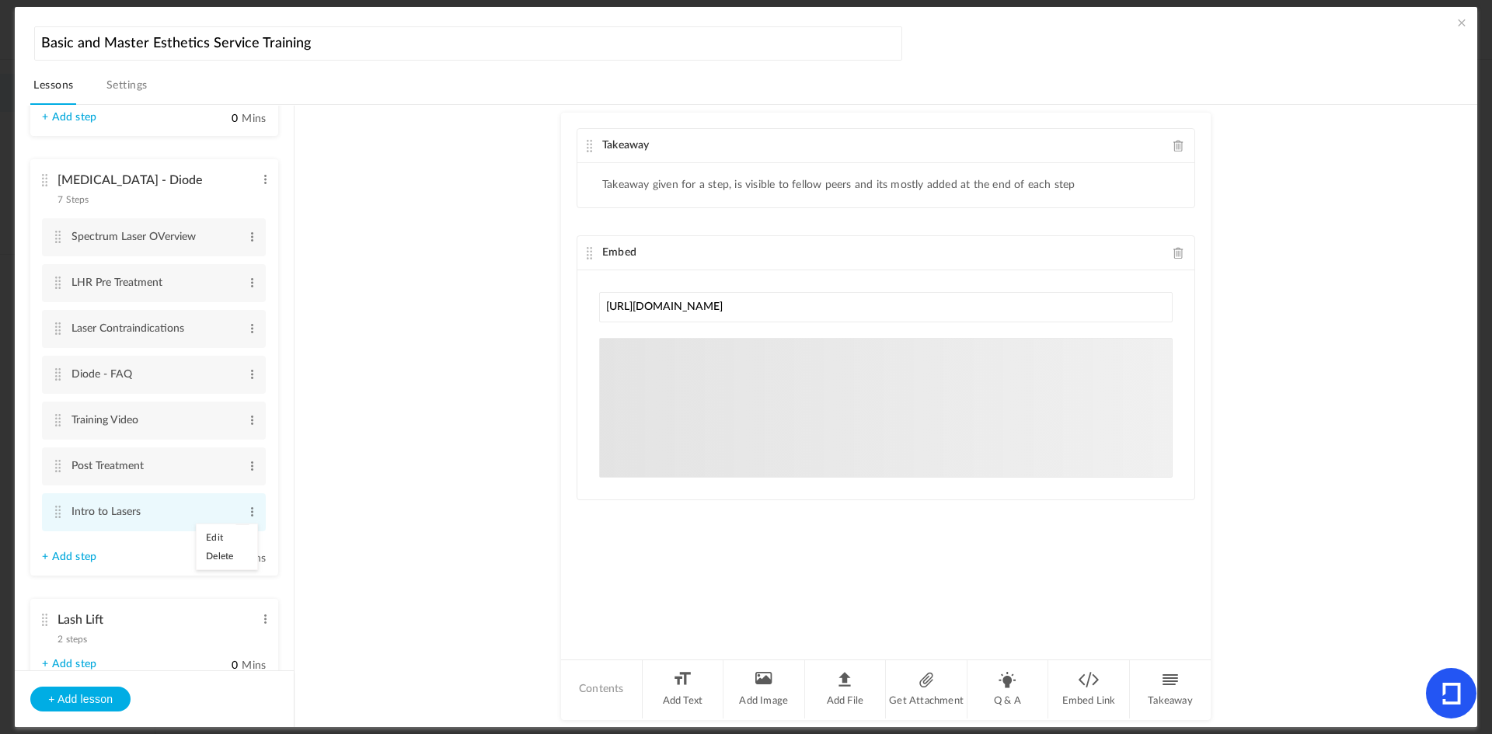
click at [219, 531] on link "Edit" at bounding box center [227, 537] width 61 height 19
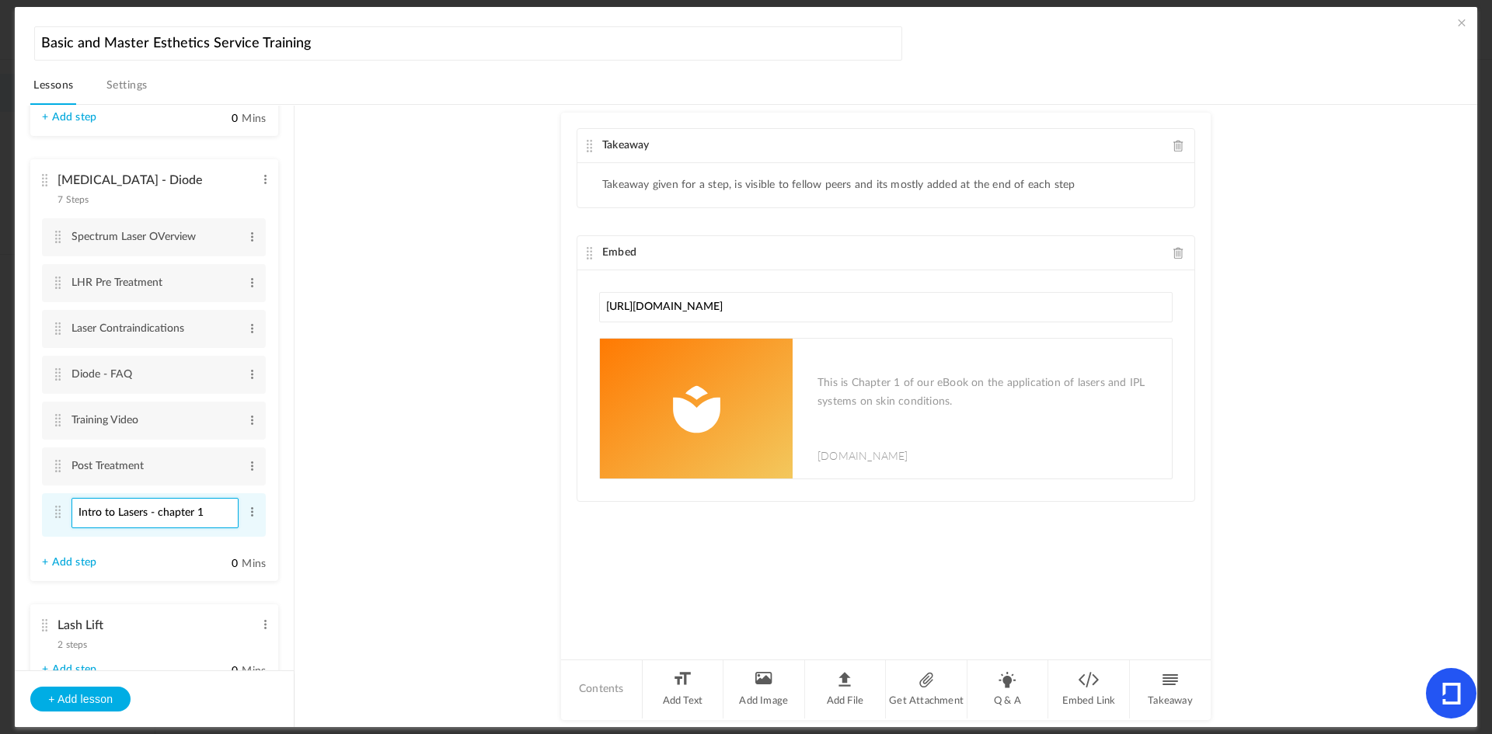
click at [160, 514] on input "Intro to Lasers - chapter 1" at bounding box center [154, 513] width 167 height 30
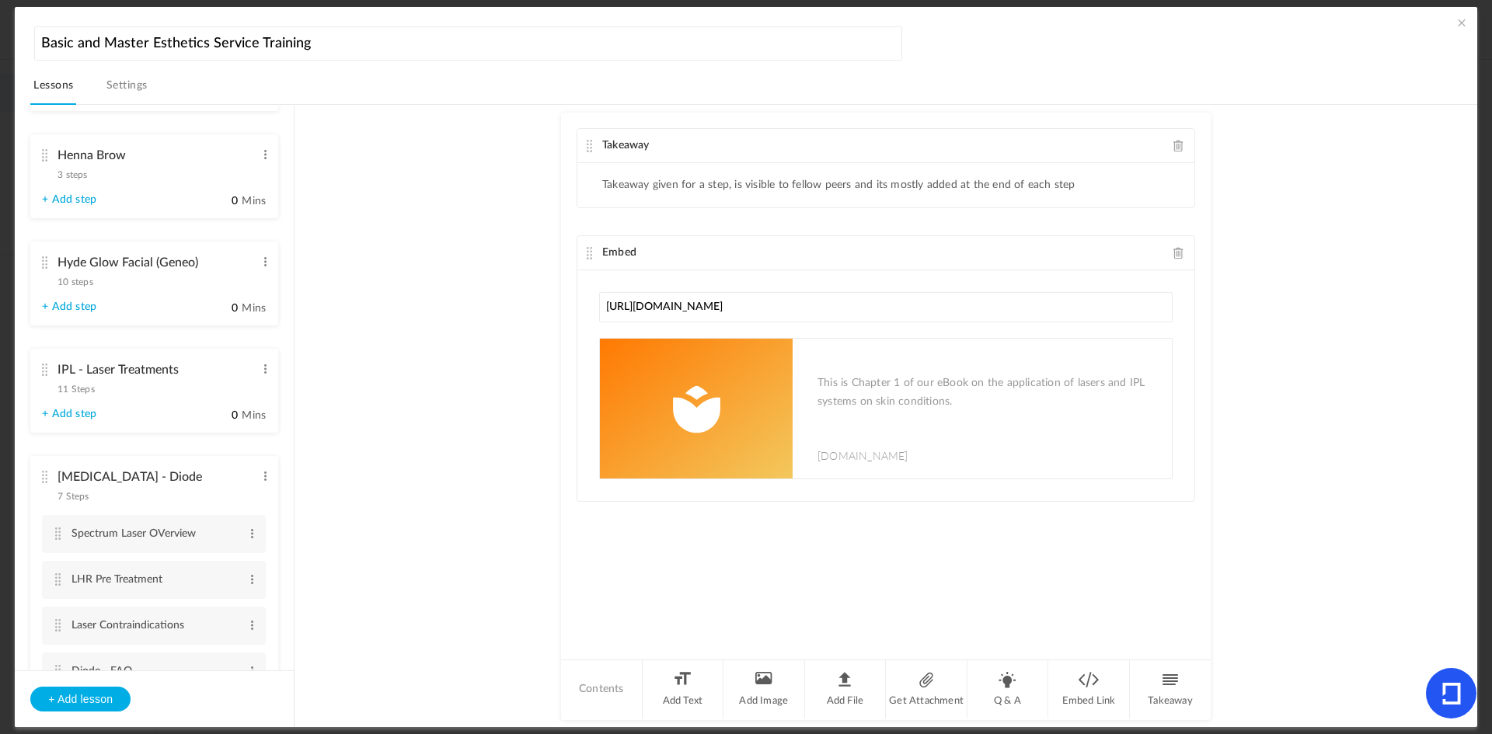
scroll to position [1696, 0]
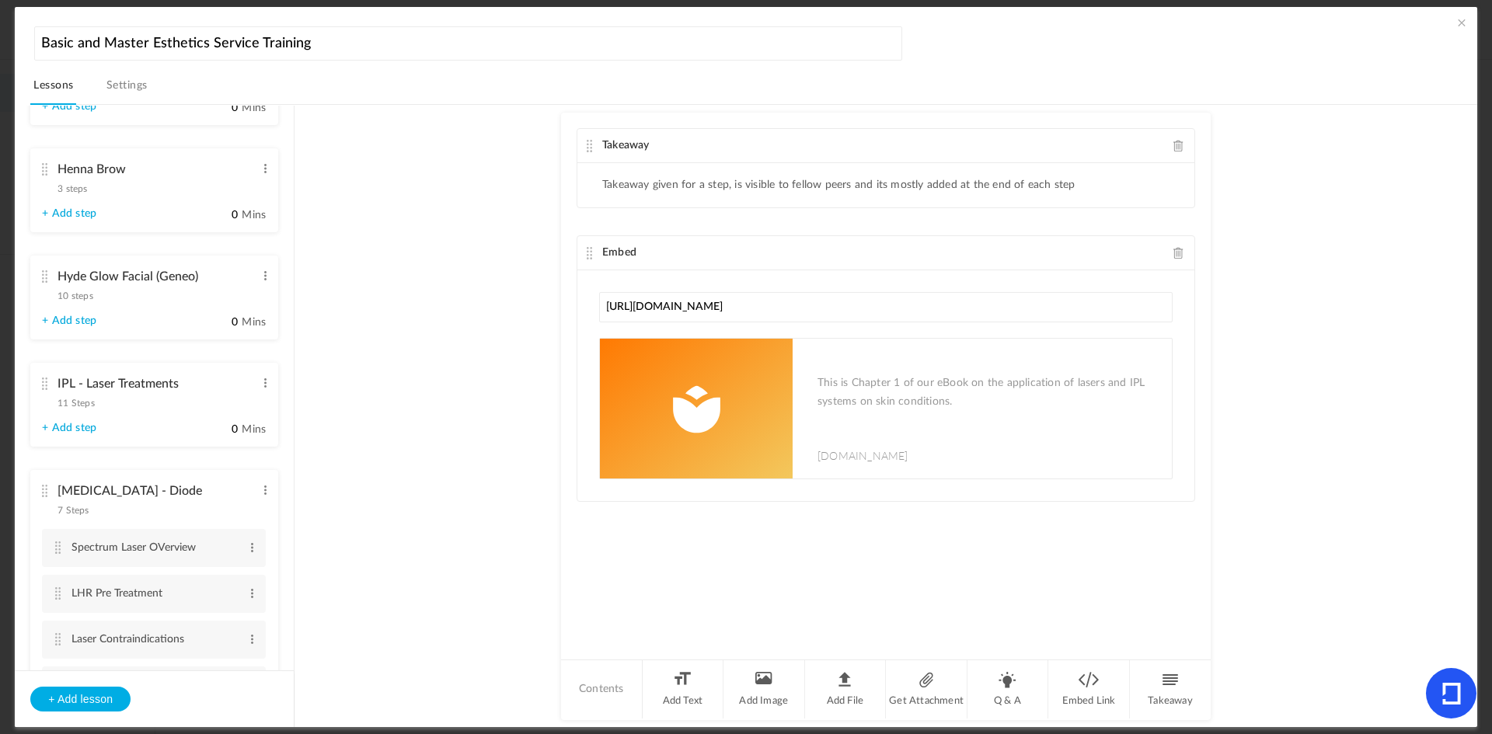
type input "Intro to Lasers - Chapter 1"
click at [46, 383] on cite at bounding box center [44, 384] width 11 height 12
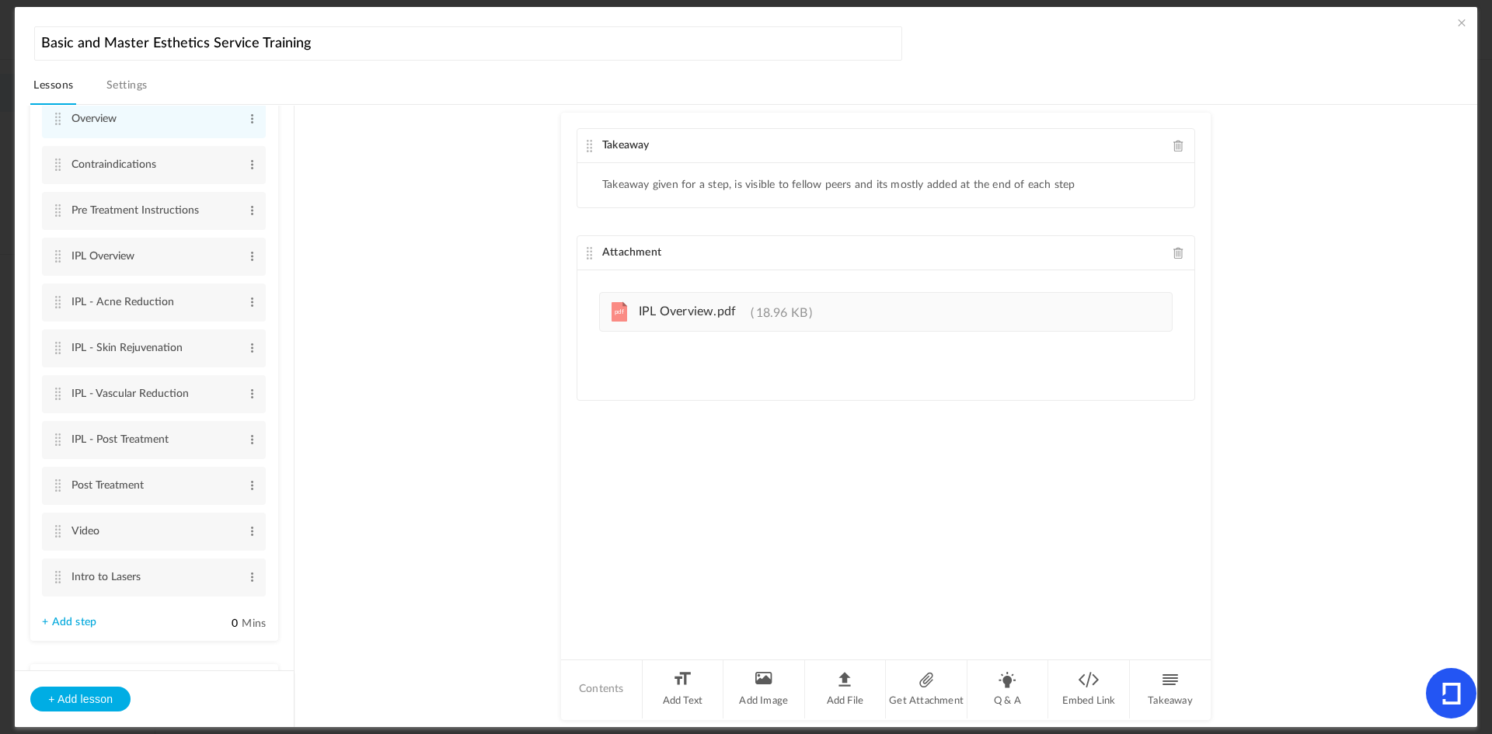
scroll to position [2162, 0]
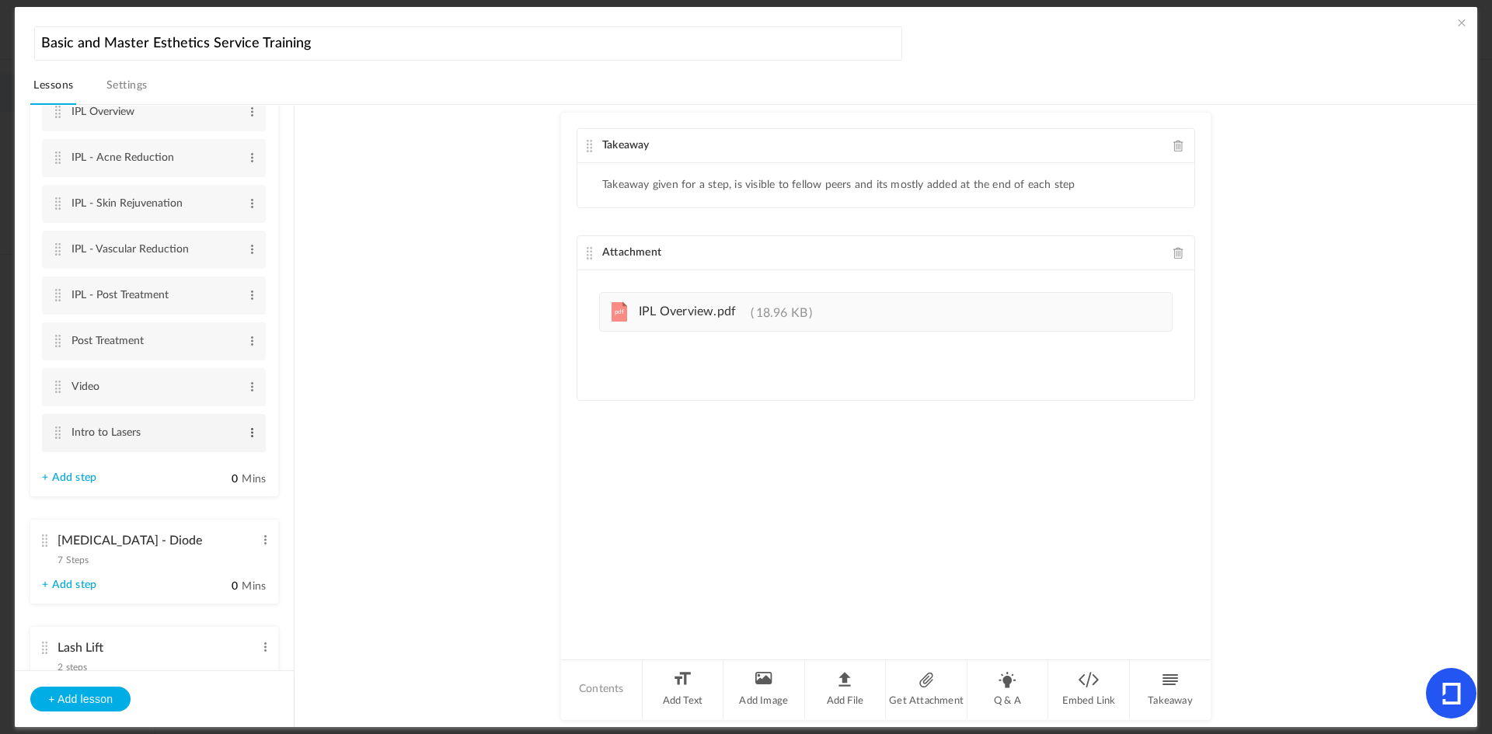
click at [247, 431] on span at bounding box center [252, 433] width 12 height 16
click at [209, 461] on link "Edit" at bounding box center [227, 458] width 61 height 19
click at [171, 431] on input "Intro to Lasers" at bounding box center [154, 434] width 167 height 30
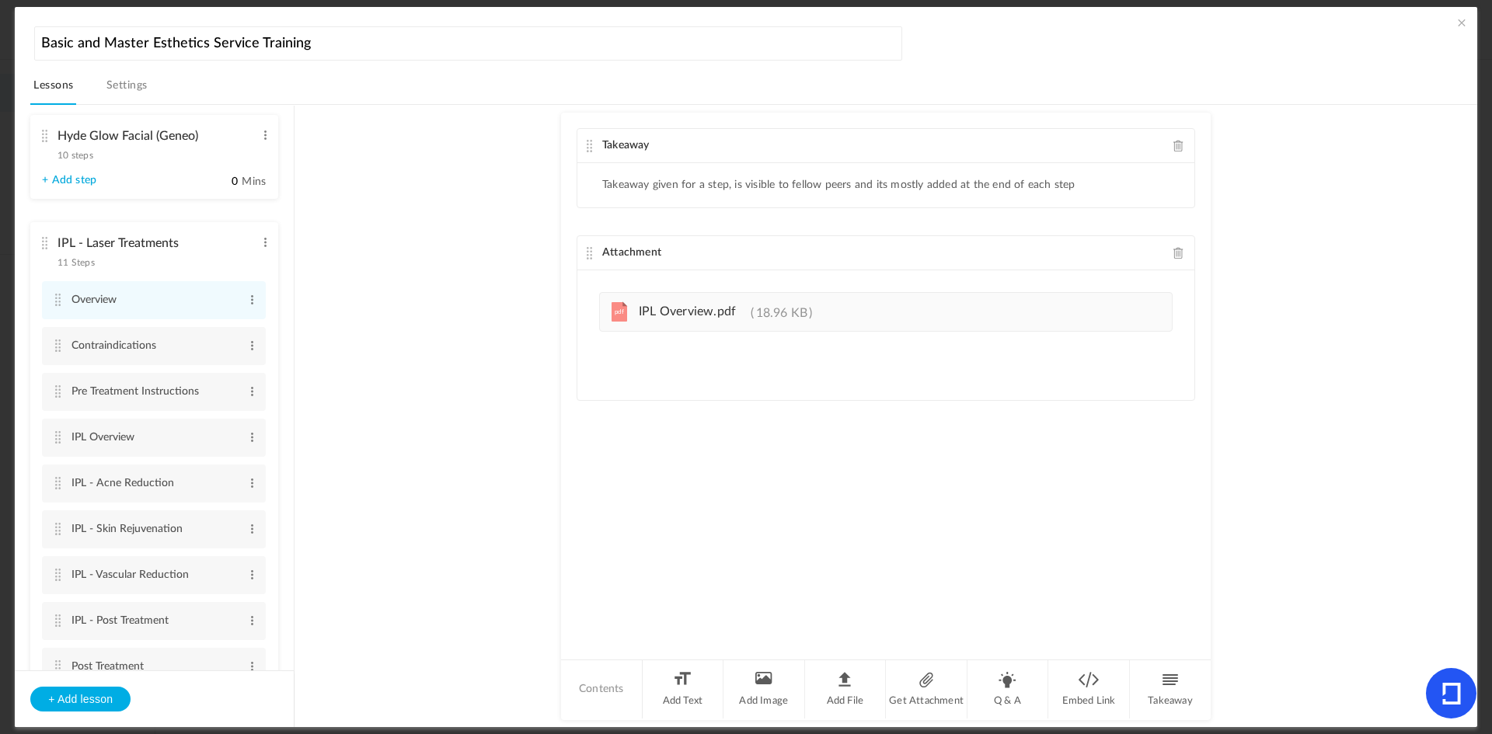
scroll to position [2007, 0]
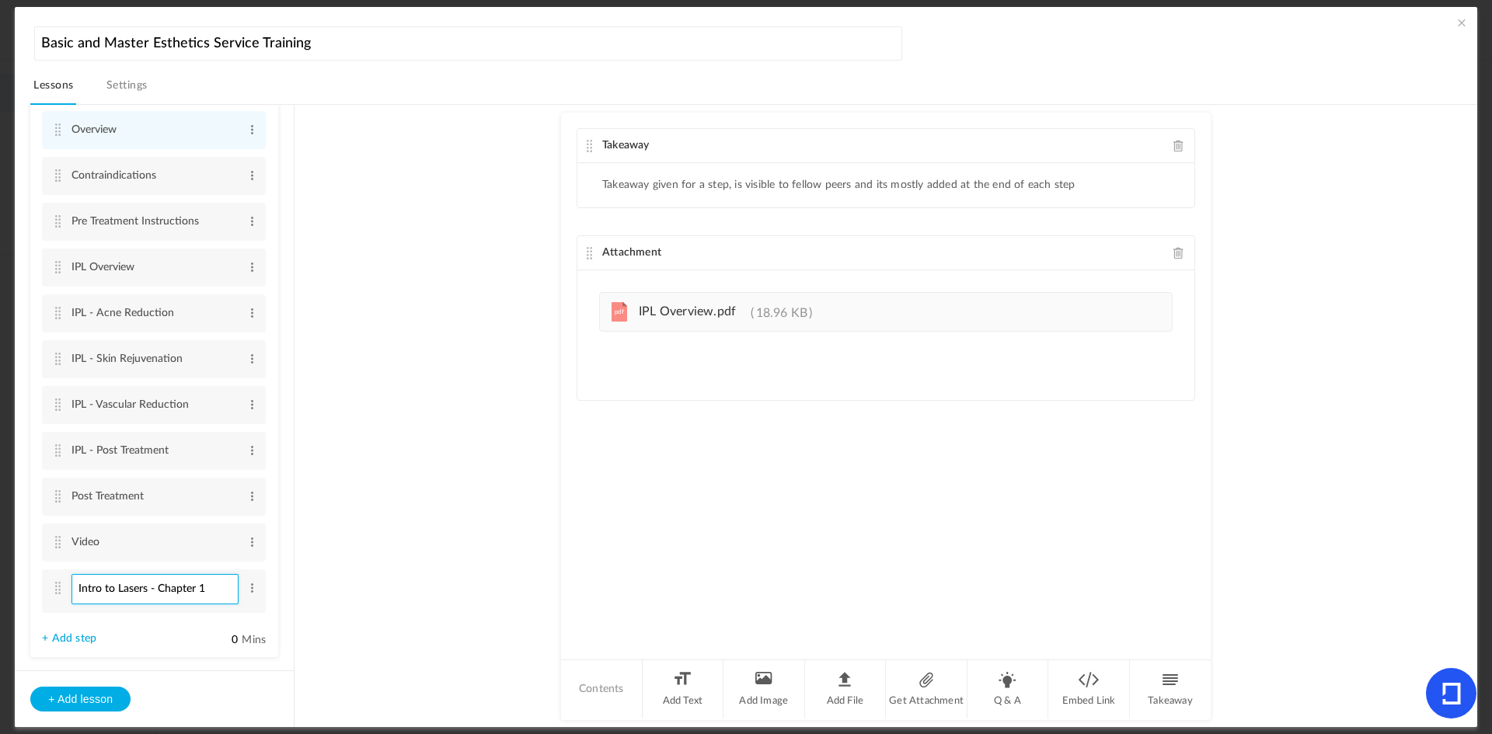
type input "Intro to Lasers - Chapter 1"
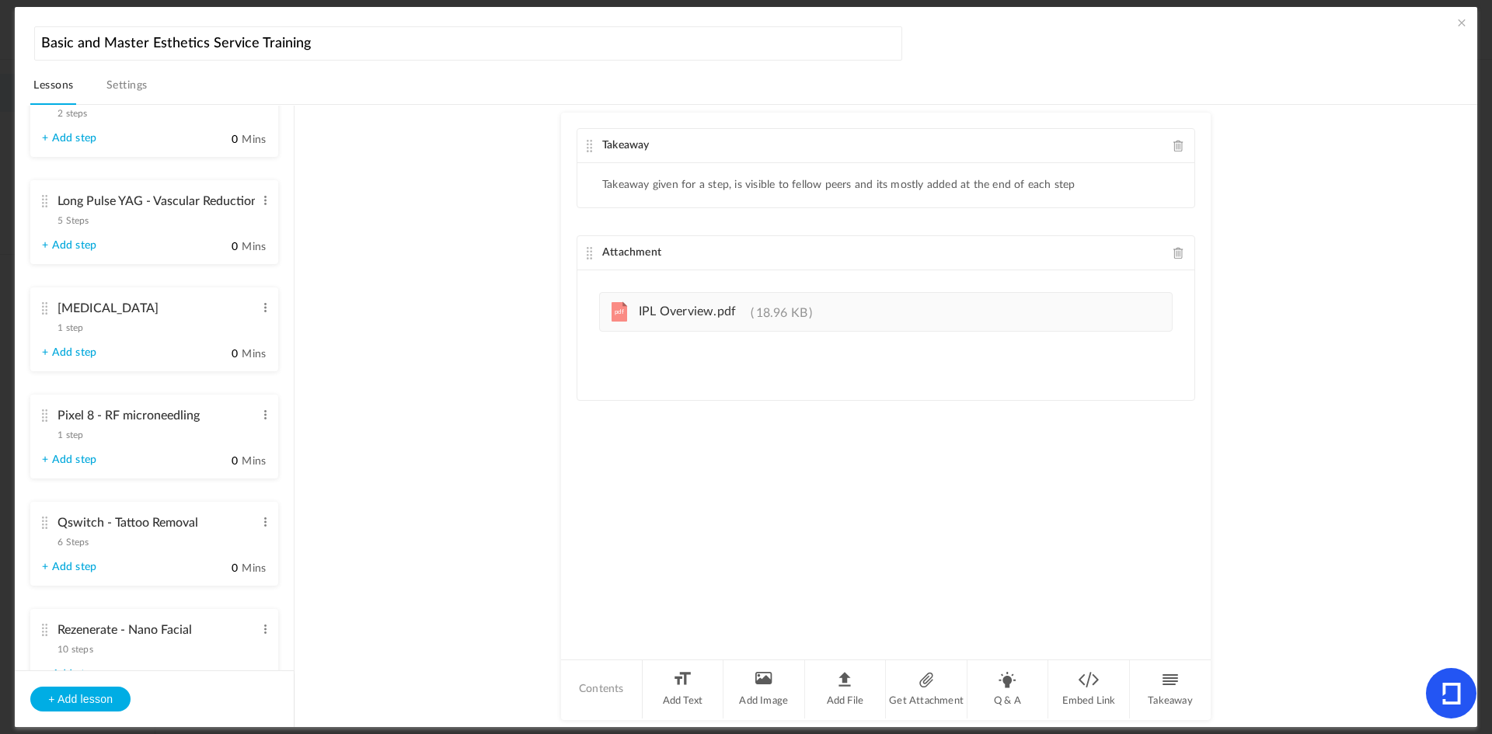
scroll to position [2784, 0]
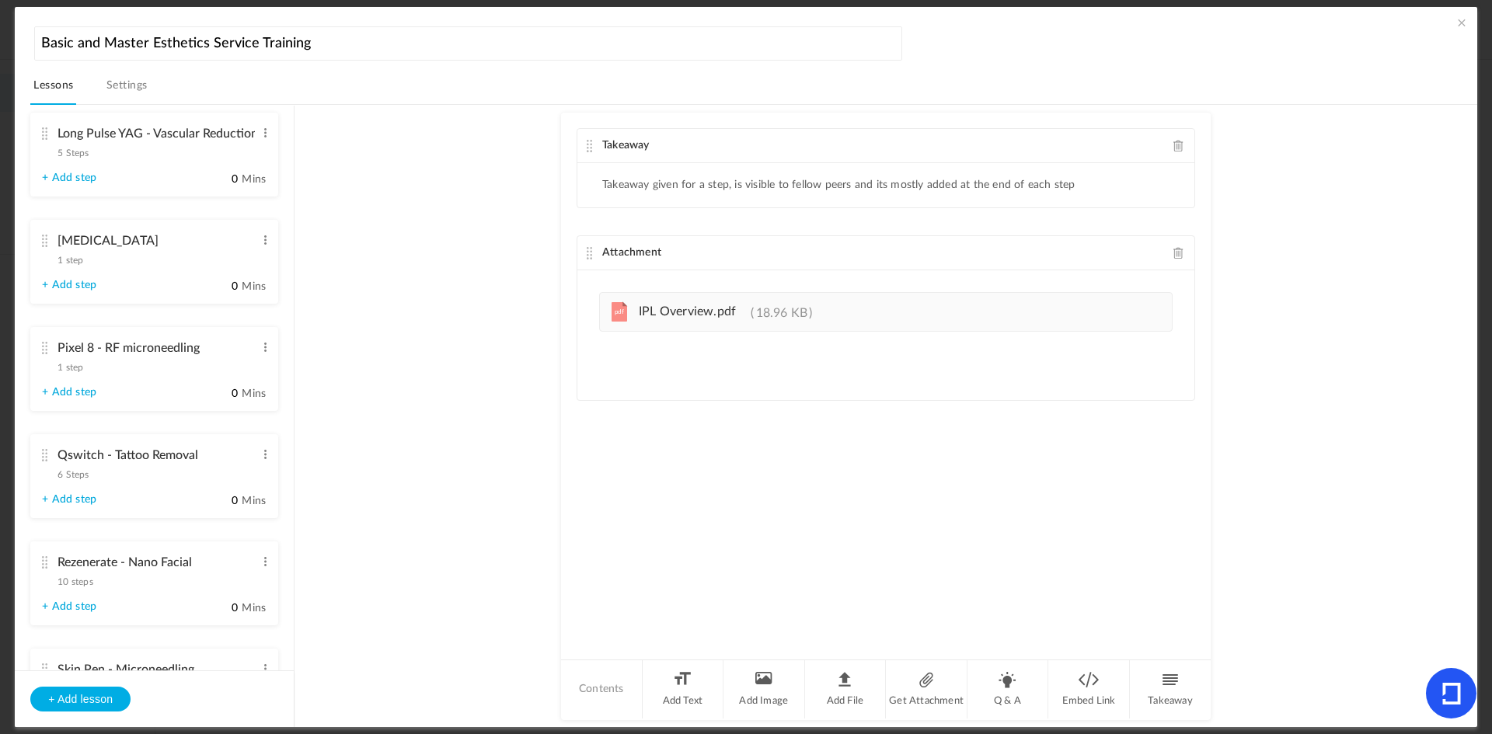
click at [76, 500] on link "+ Add step" at bounding box center [69, 499] width 54 height 13
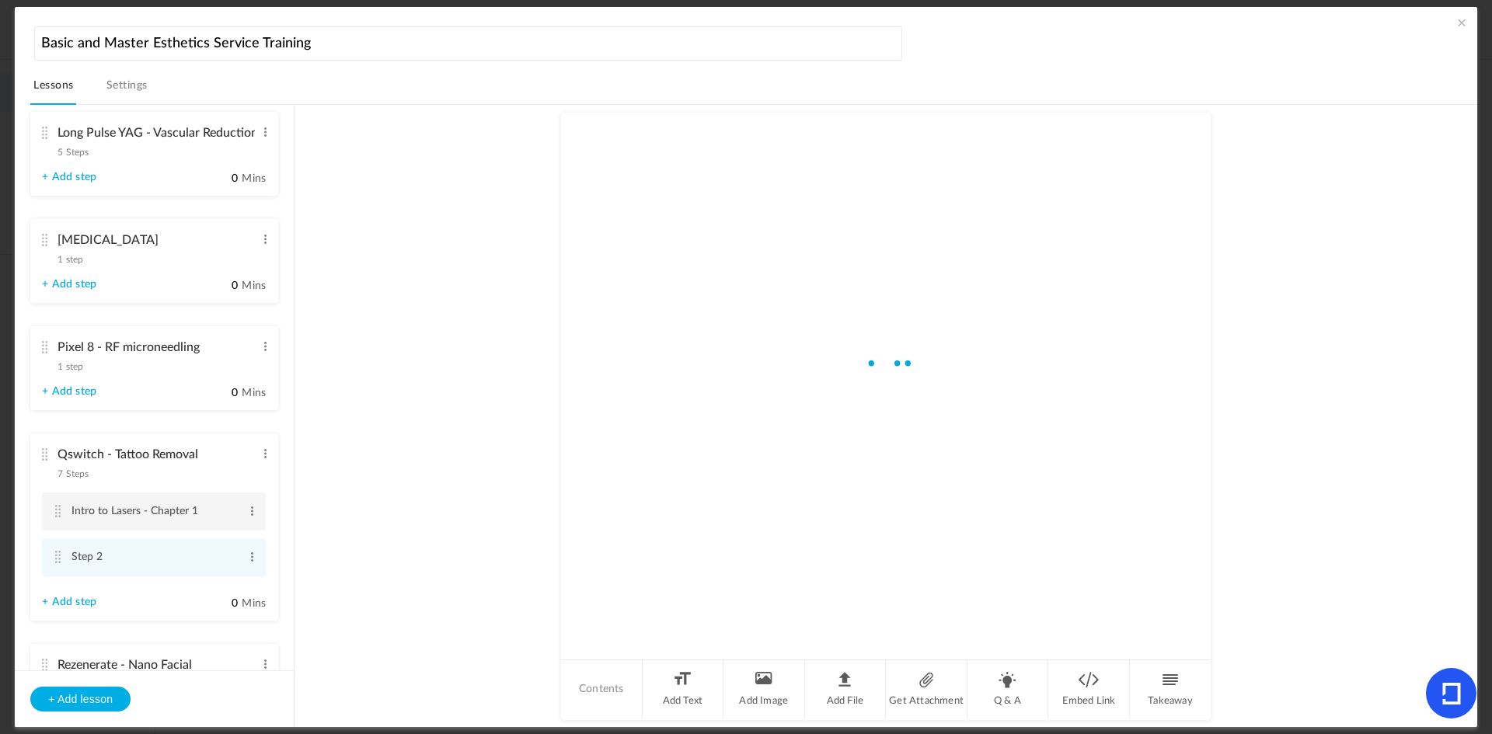
scroll to position [2268, 0]
click at [250, 561] on span at bounding box center [252, 558] width 12 height 16
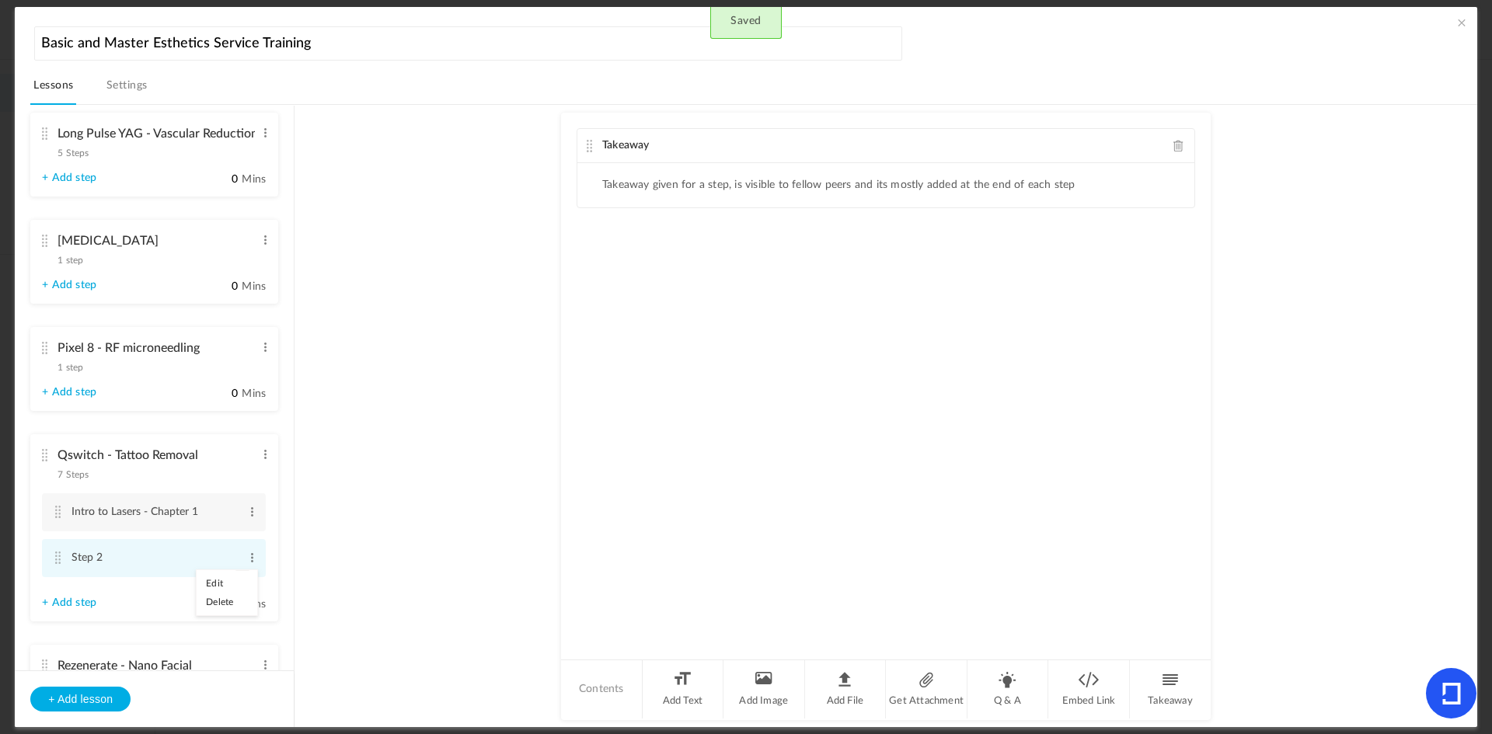
click at [223, 578] on link "Edit" at bounding box center [227, 583] width 61 height 19
click at [130, 556] on input "Step 2" at bounding box center [154, 559] width 167 height 30
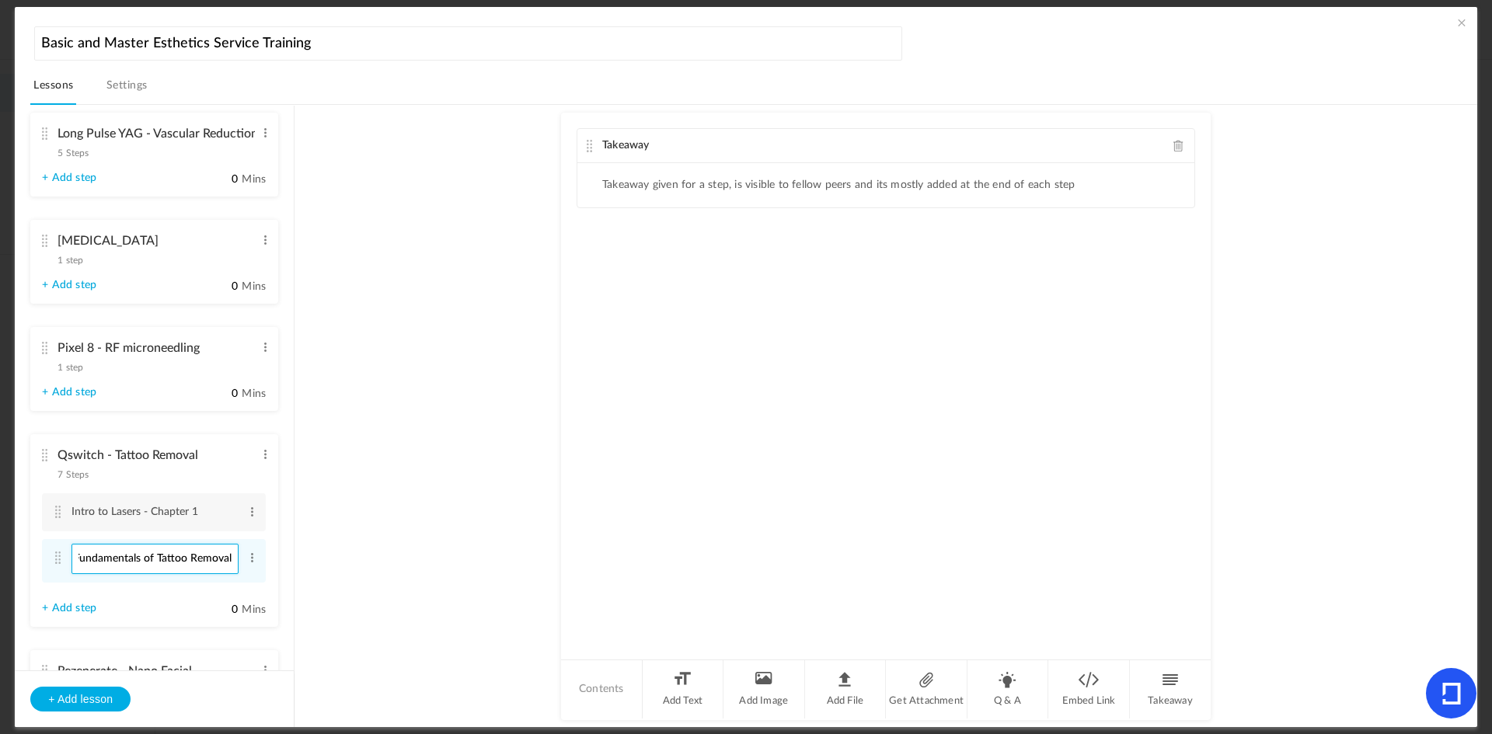
type input "Fundamentals of Tattoo Removal"
drag, startPoint x: 1093, startPoint y: 702, endPoint x: 944, endPoint y: 362, distance: 371.6
click at [1093, 702] on li "Embed Link" at bounding box center [1089, 689] width 82 height 58
click at [755, 305] on input "text" at bounding box center [885, 307] width 573 height 30
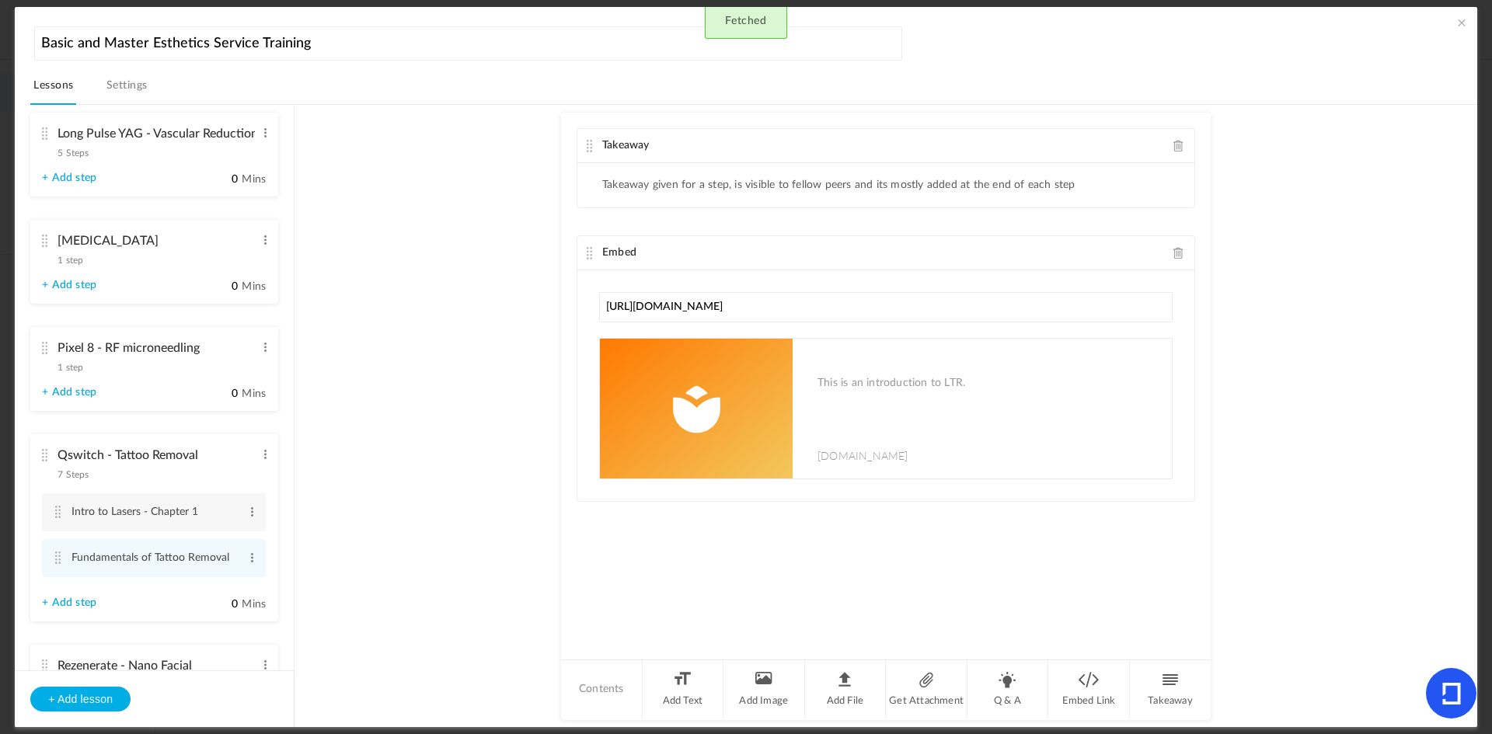
type input "[URL][DOMAIN_NAME]"
click at [423, 440] on au-course-substep "Takeaway Takeaway given for a step, is visible to fellow peers and its mostly a…" at bounding box center [885, 416] width 1145 height 622
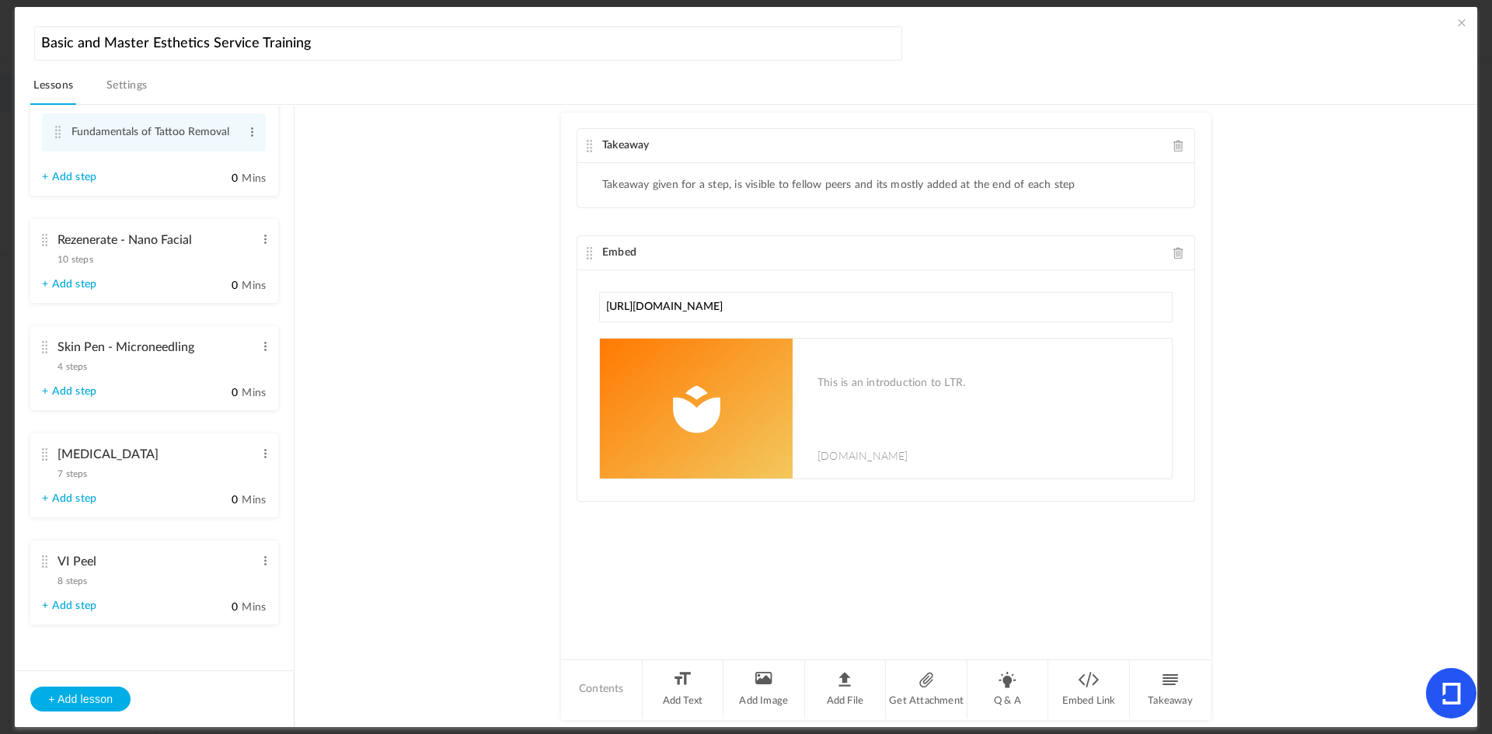
scroll to position [2695, 0]
drag, startPoint x: 70, startPoint y: 391, endPoint x: 103, endPoint y: 422, distance: 45.6
click at [70, 391] on link "+ Add step" at bounding box center [69, 391] width 54 height 13
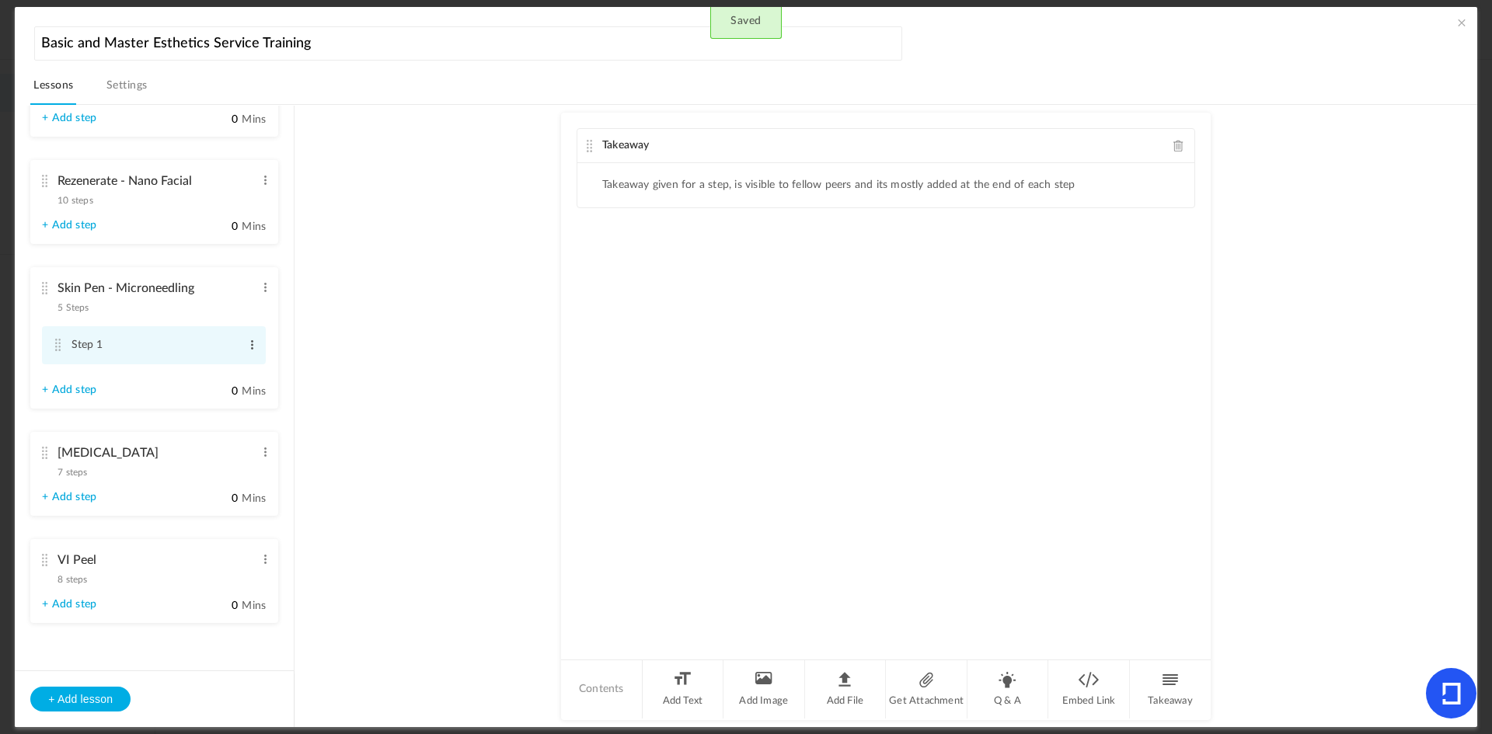
click at [246, 347] on span at bounding box center [252, 345] width 12 height 16
click at [205, 368] on link "Edit" at bounding box center [227, 370] width 61 height 19
click at [137, 348] on input "Step 1" at bounding box center [154, 346] width 167 height 30
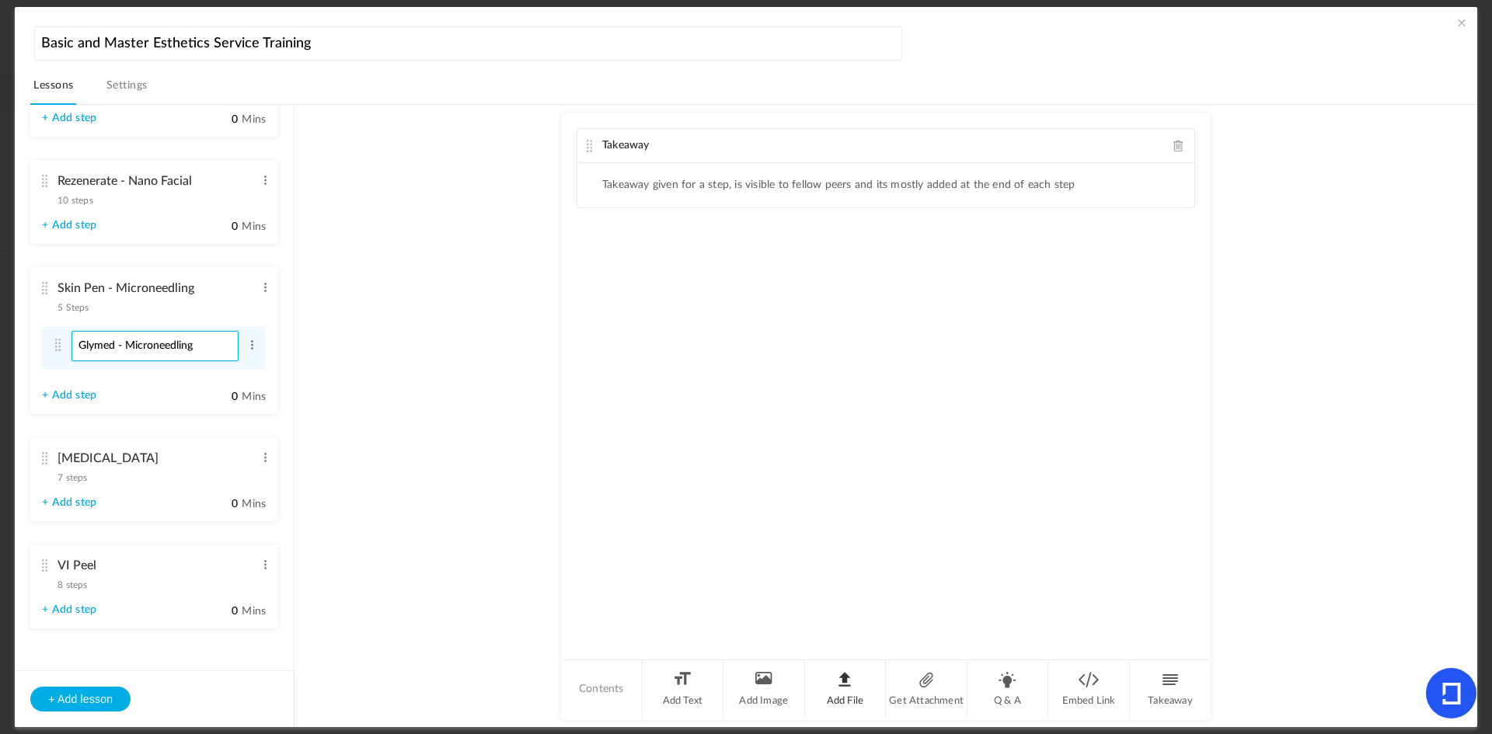
type input "Glymed - Microneedling"
click at [853, 694] on li "Add File" at bounding box center [846, 689] width 82 height 58
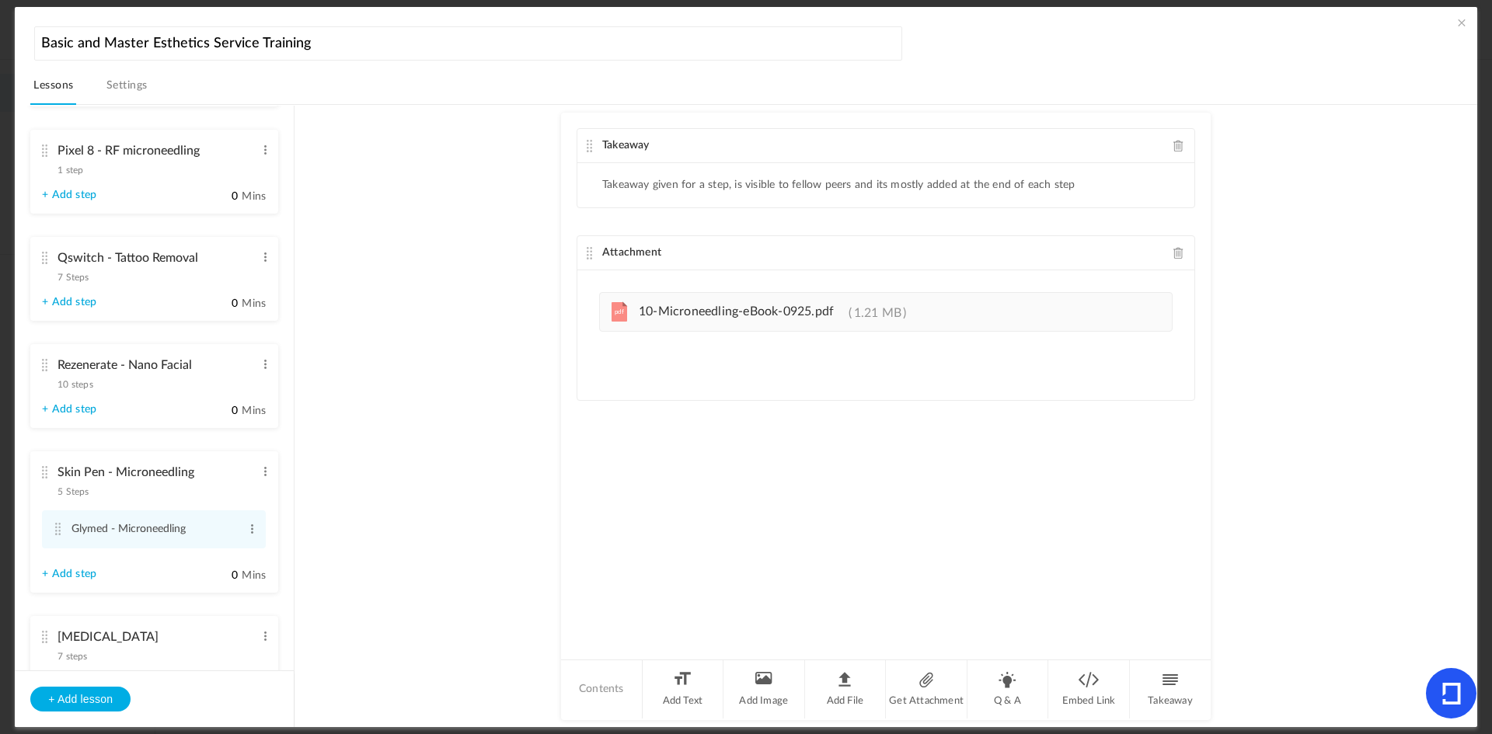
scroll to position [2183, 0]
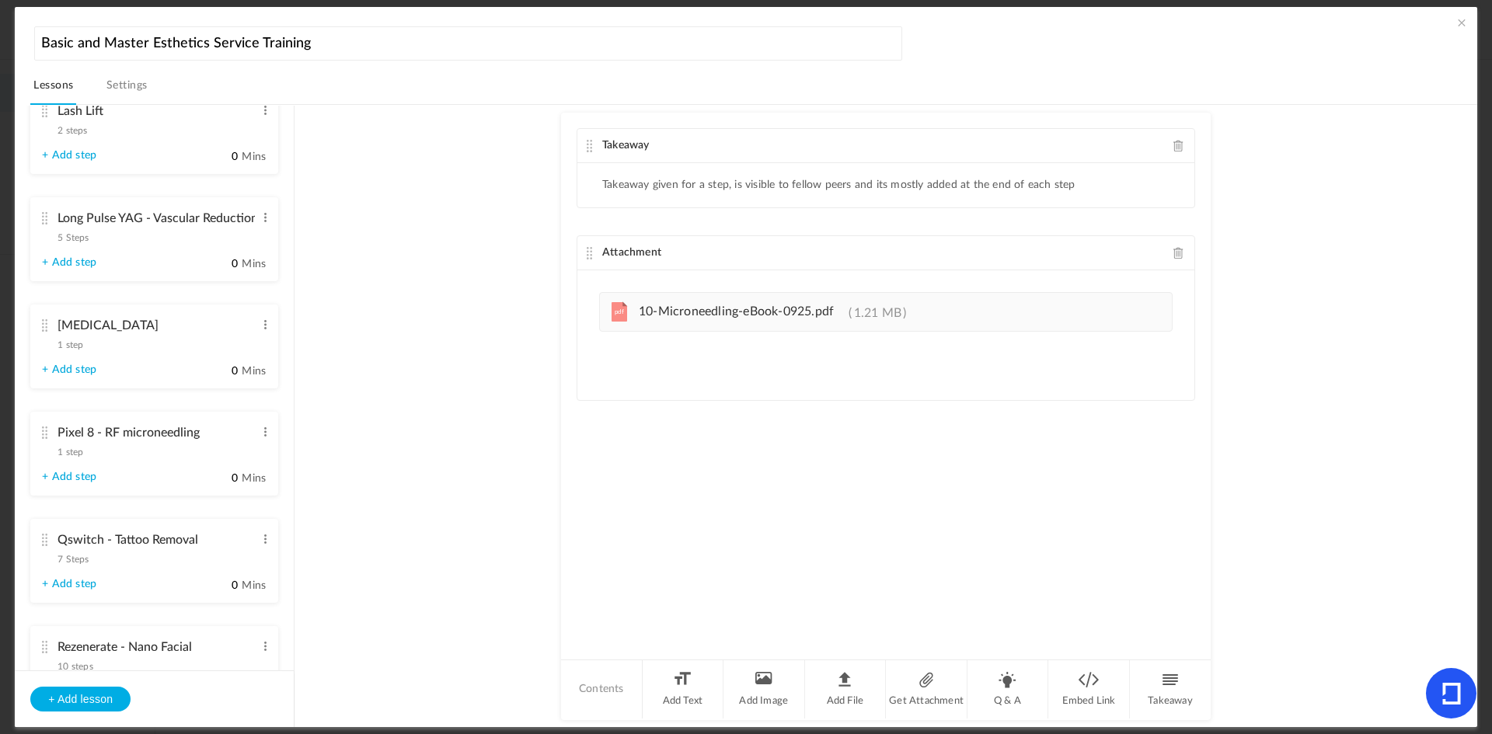
drag, startPoint x: 85, startPoint y: 260, endPoint x: 162, endPoint y: 347, distance: 116.1
click at [85, 260] on link "+ Add step" at bounding box center [69, 262] width 54 height 13
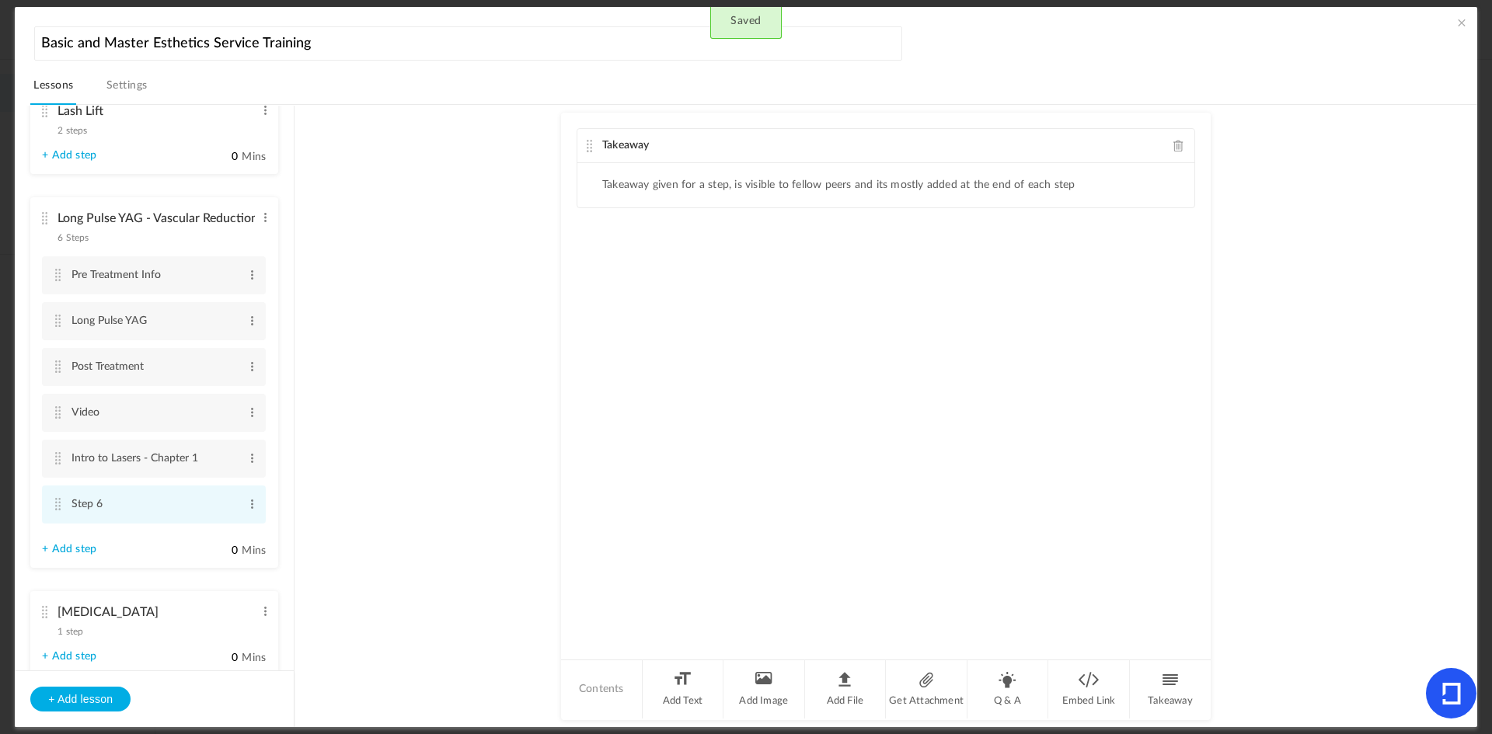
click at [58, 503] on cite at bounding box center [57, 504] width 11 height 12
click at [246, 504] on span at bounding box center [252, 505] width 12 height 16
click at [213, 523] on link "Edit" at bounding box center [227, 530] width 61 height 19
click at [197, 510] on input "Step 6" at bounding box center [154, 505] width 167 height 30
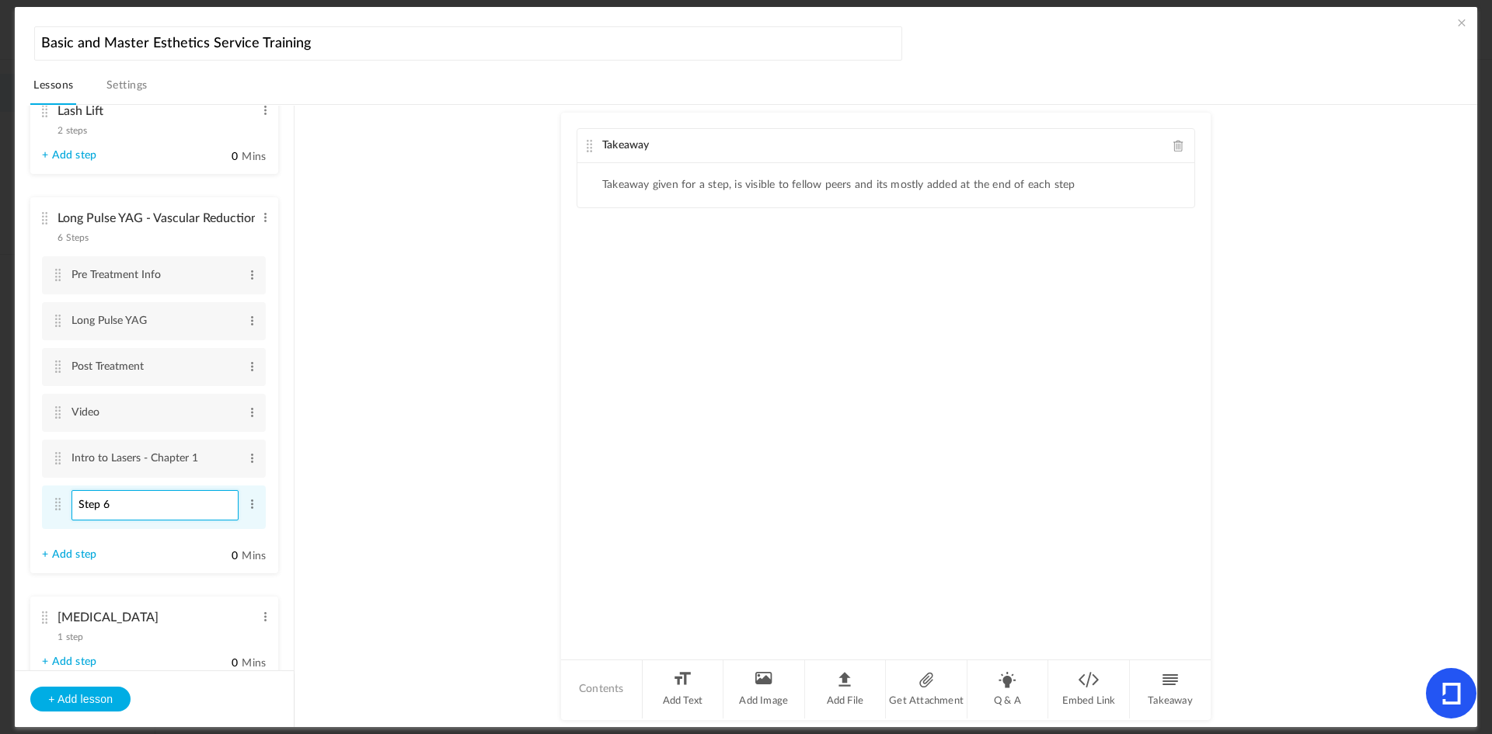
click at [197, 510] on input "Step 6" at bounding box center [154, 505] width 167 height 30
type input "Guide to Lasers and IPLS"
click at [859, 694] on li "Add File" at bounding box center [846, 689] width 82 height 58
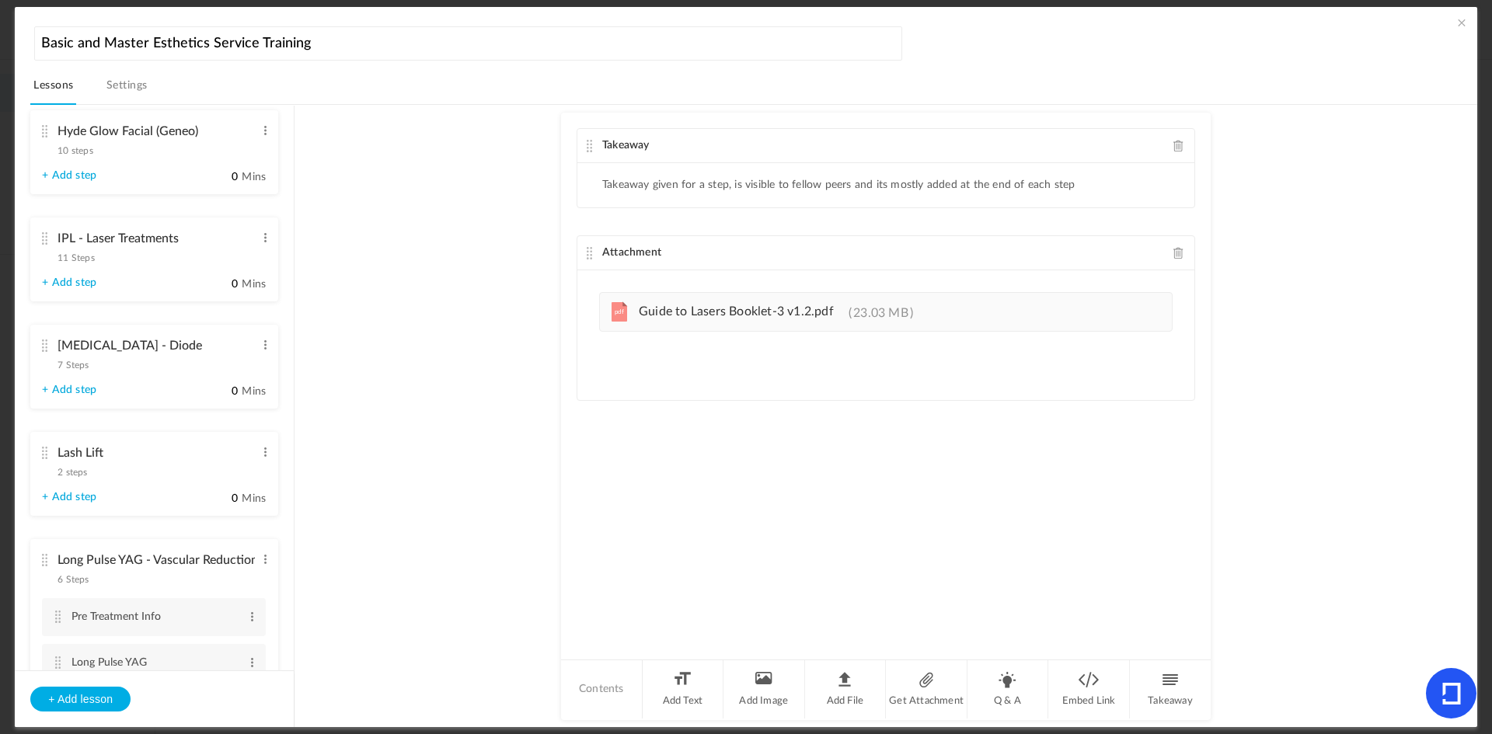
scroll to position [1795, 0]
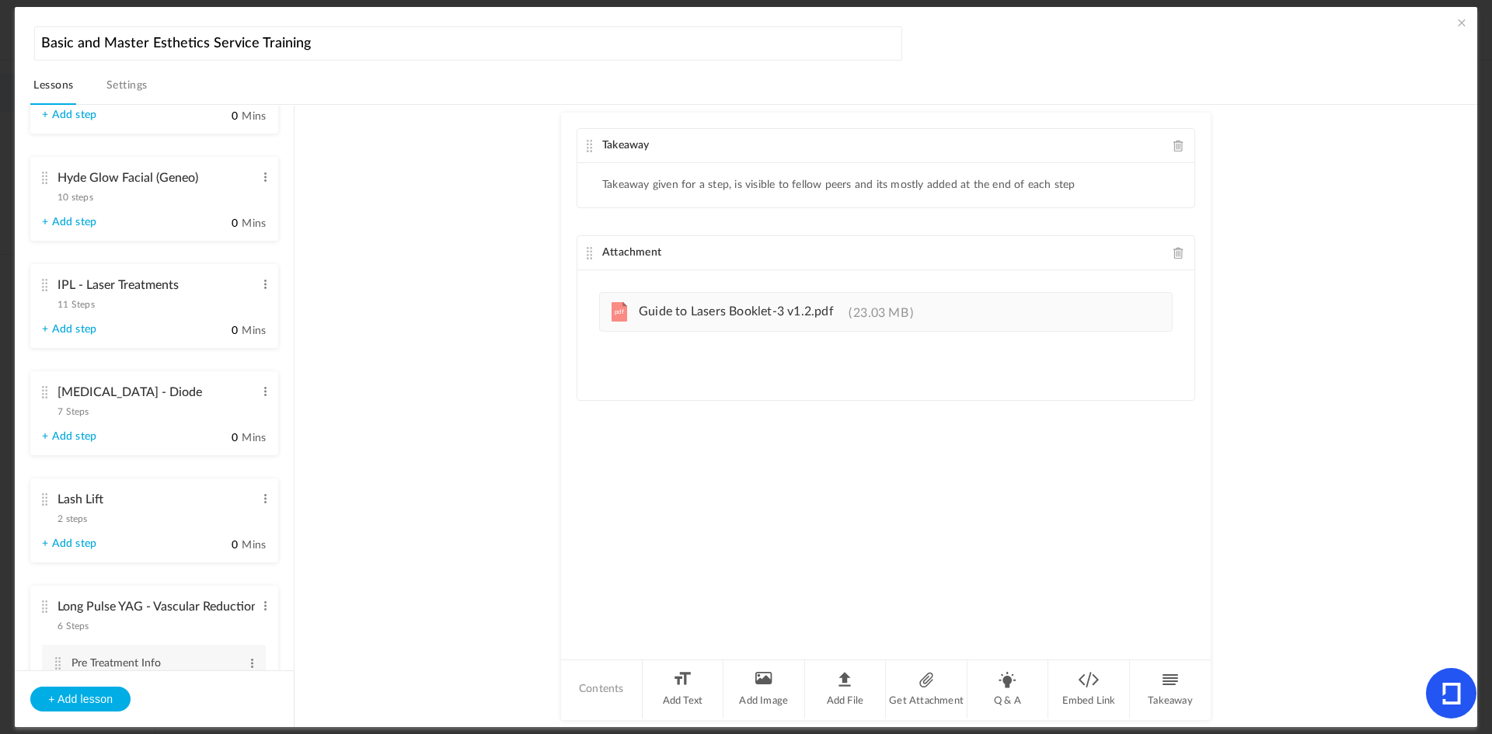
click at [83, 437] on link "+ Add step" at bounding box center [69, 436] width 54 height 13
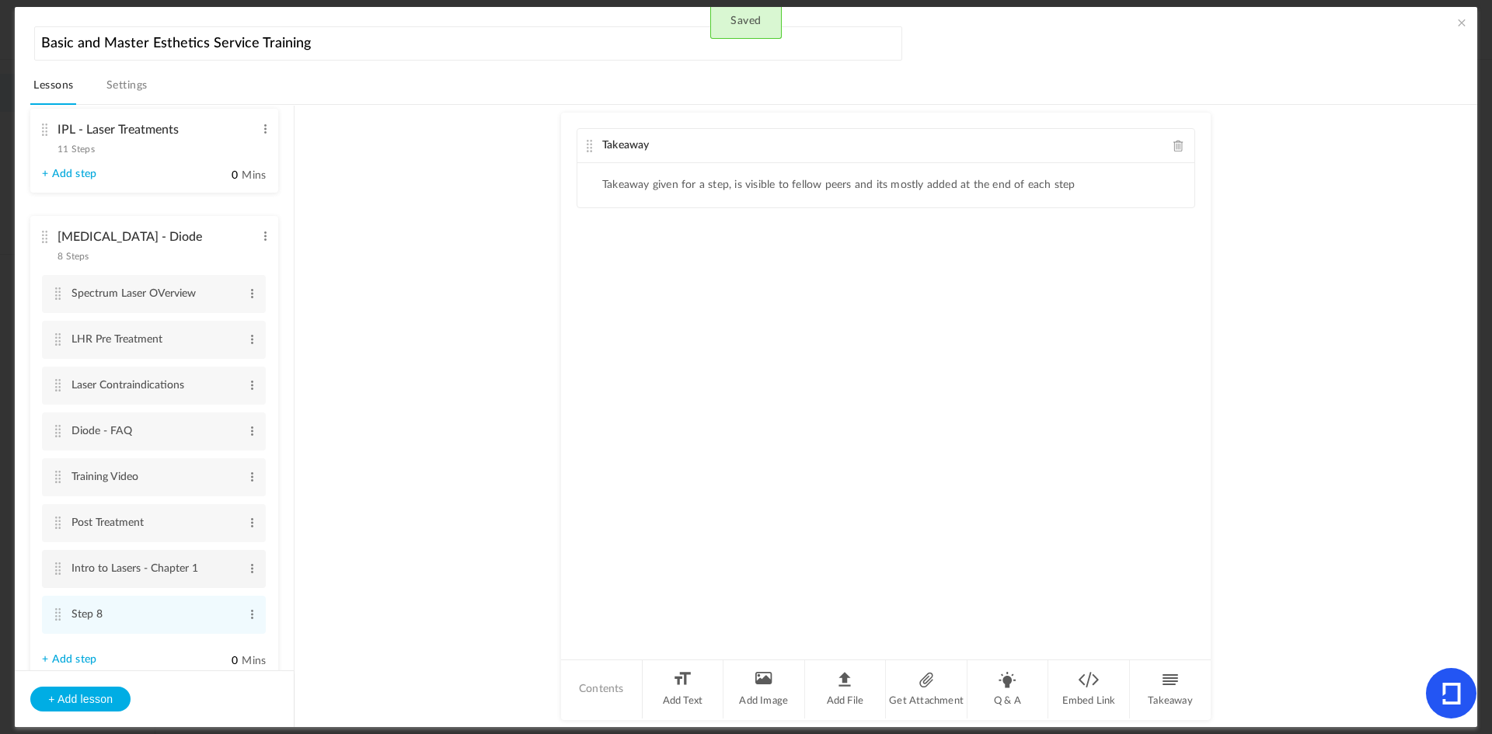
scroll to position [2028, 0]
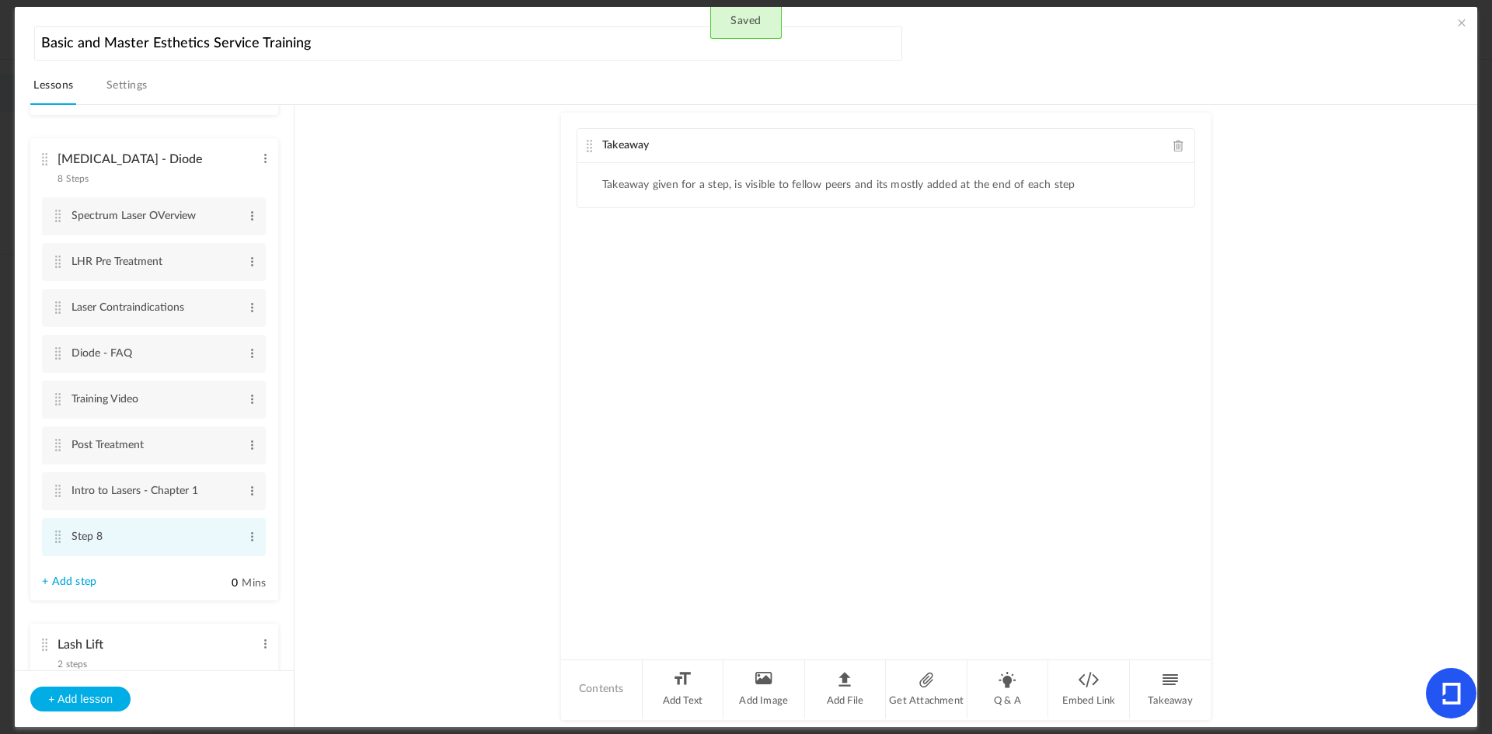
click at [58, 538] on cite at bounding box center [57, 537] width 11 height 12
click at [246, 537] on span at bounding box center [252, 537] width 12 height 16
click at [226, 563] on link "Edit" at bounding box center [227, 562] width 61 height 19
click at [141, 535] on input "Step 8" at bounding box center [154, 538] width 167 height 30
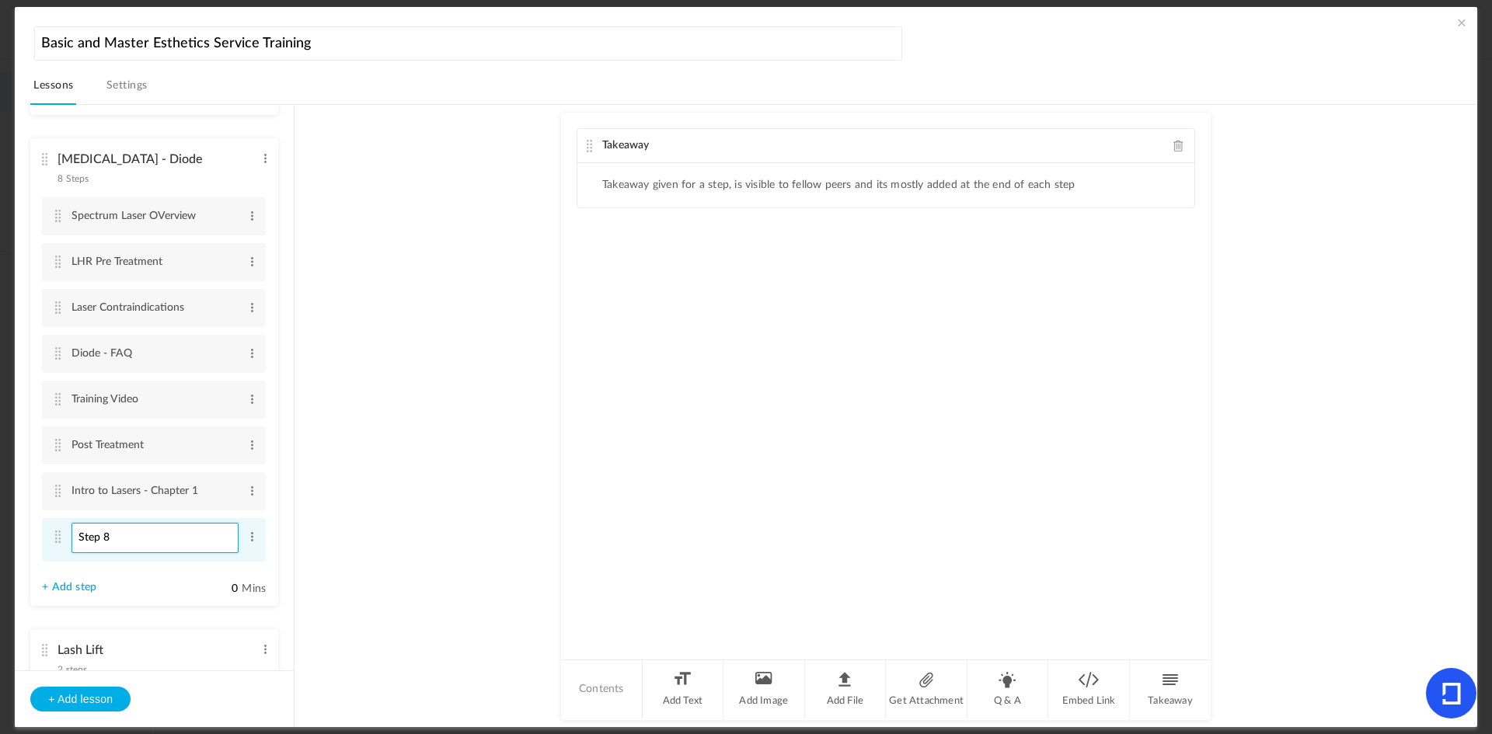
click at [141, 535] on input "Step 8" at bounding box center [154, 538] width 167 height 30
type input "Guide to Lasers and IPLs"
click at [844, 688] on li "Add File" at bounding box center [846, 689] width 82 height 58
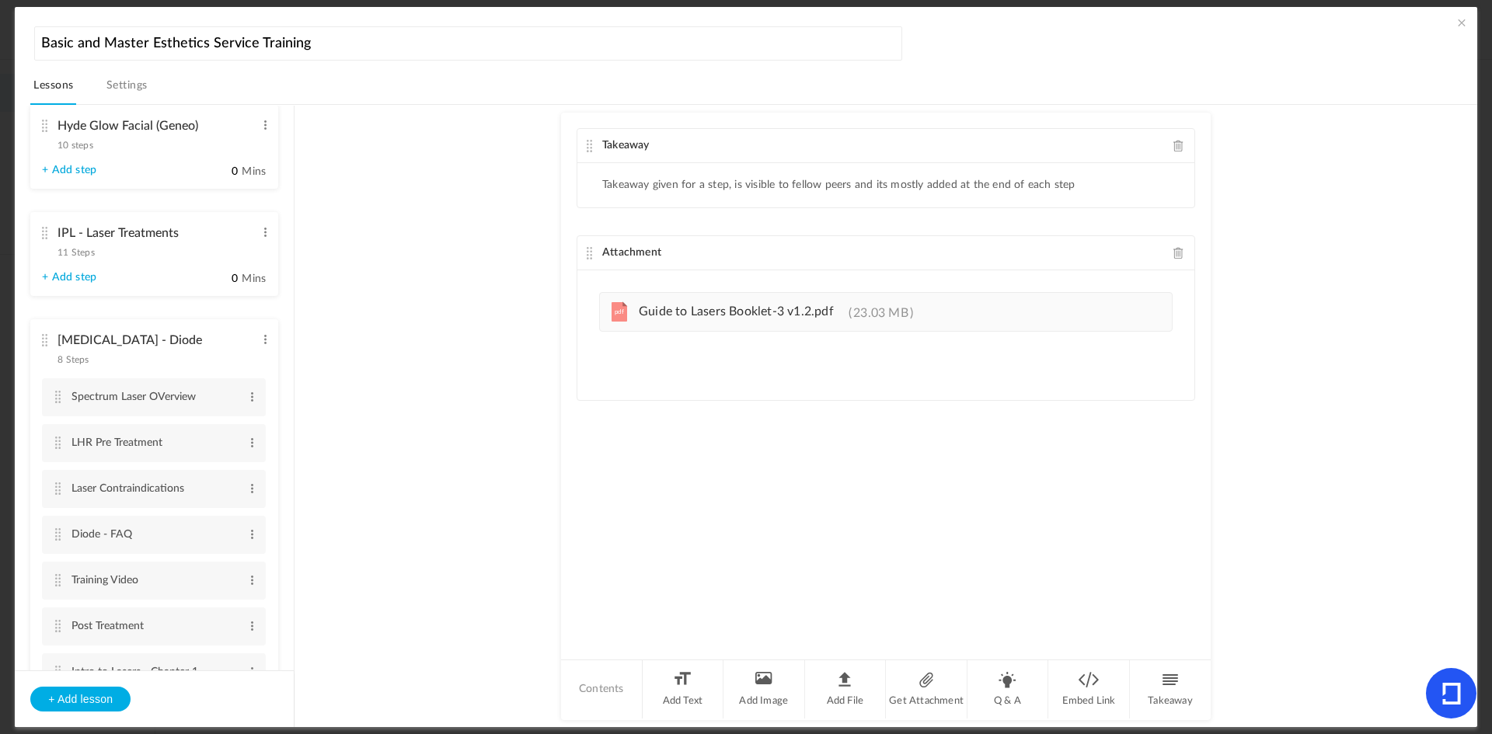
scroll to position [1795, 0]
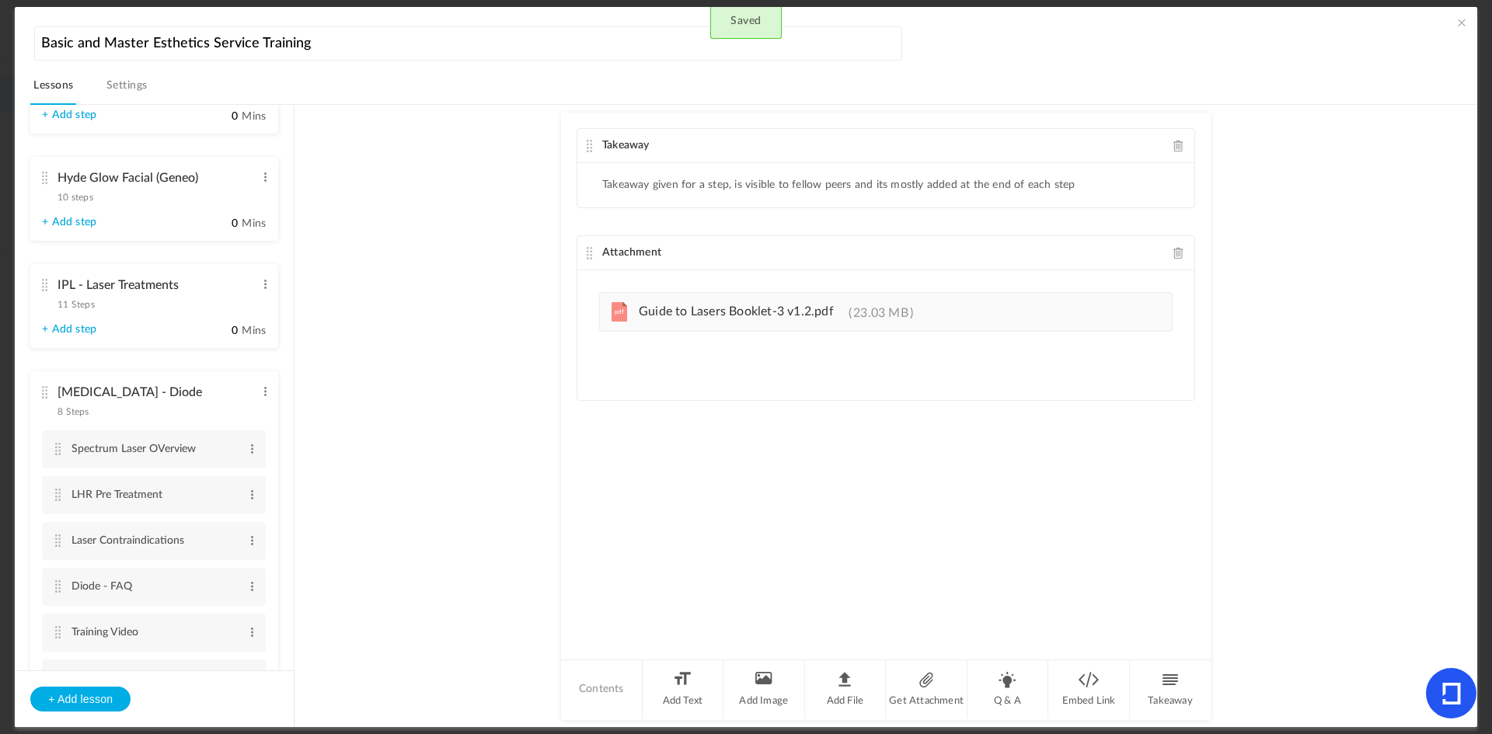
click at [41, 283] on cite at bounding box center [44, 285] width 11 height 12
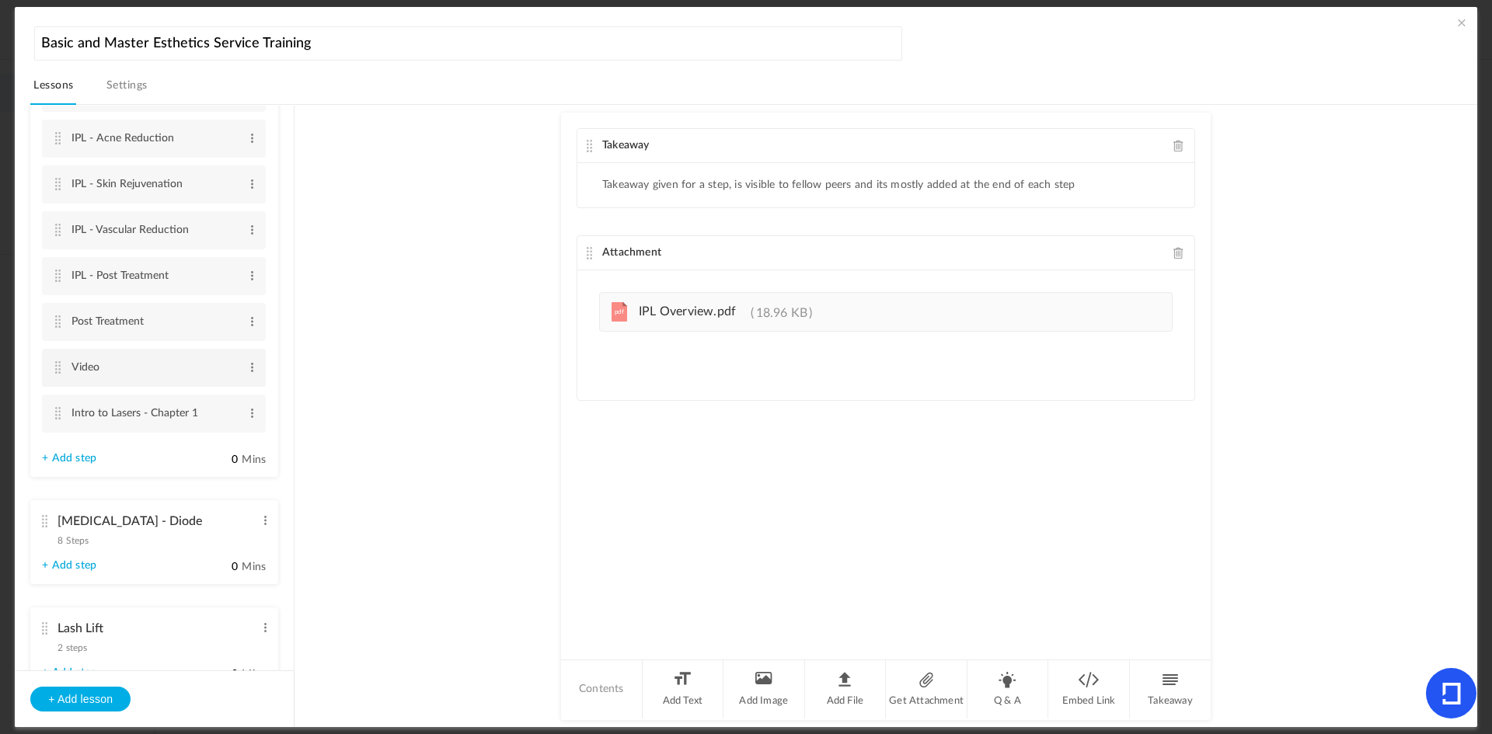
scroll to position [2183, 0]
click at [74, 458] on link "+ Add step" at bounding box center [69, 457] width 54 height 13
click at [65, 455] on link "+ Add step" at bounding box center [69, 457] width 54 height 13
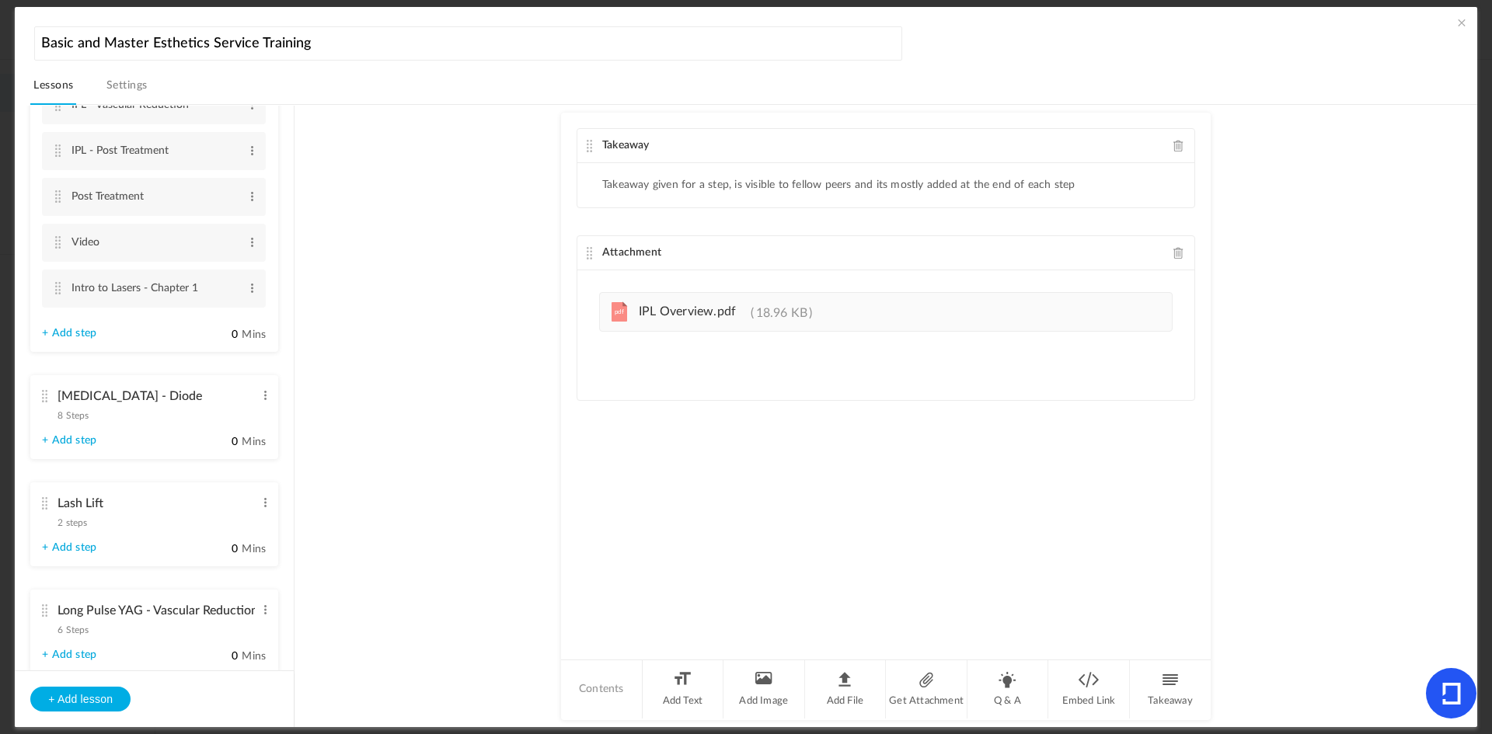
scroll to position [2339, 0]
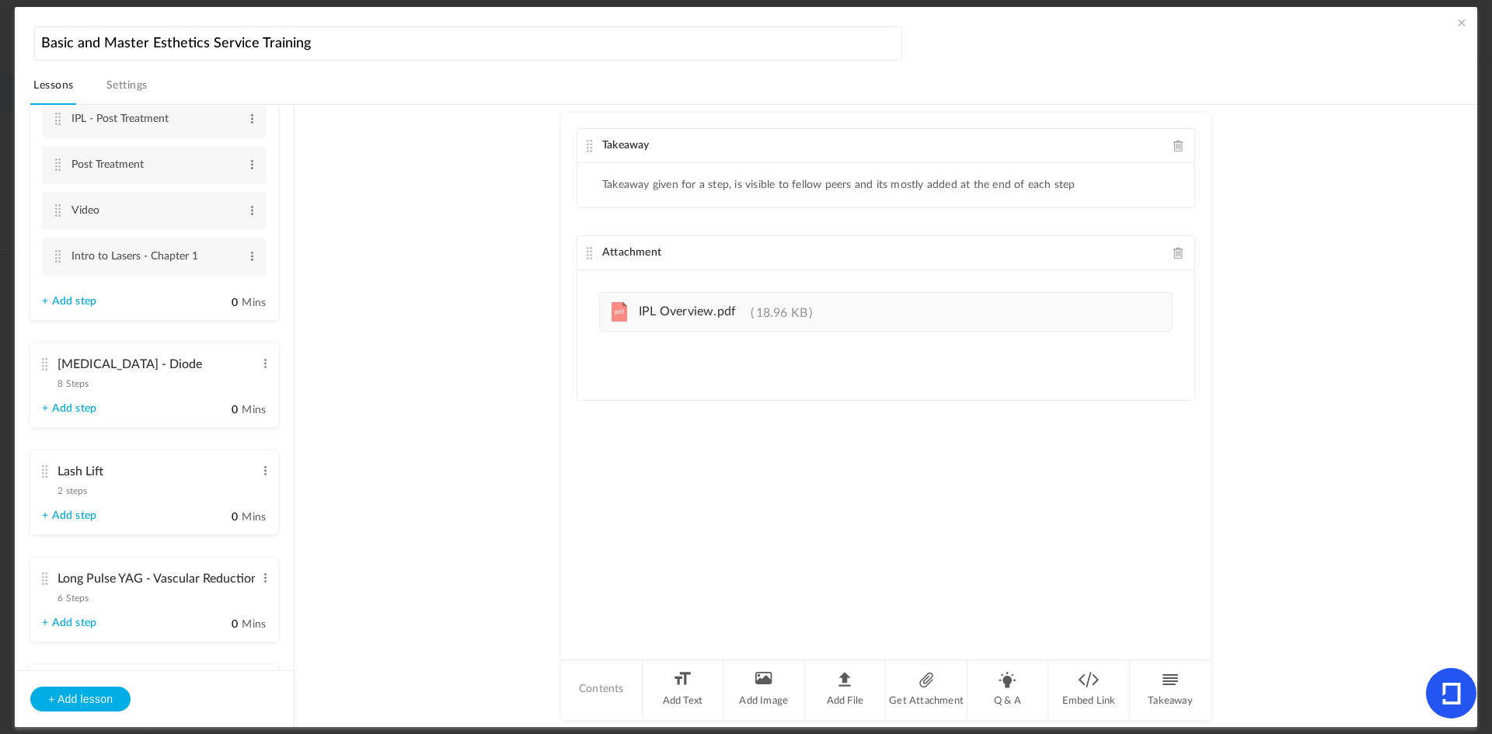
click at [48, 365] on cite at bounding box center [44, 364] width 11 height 12
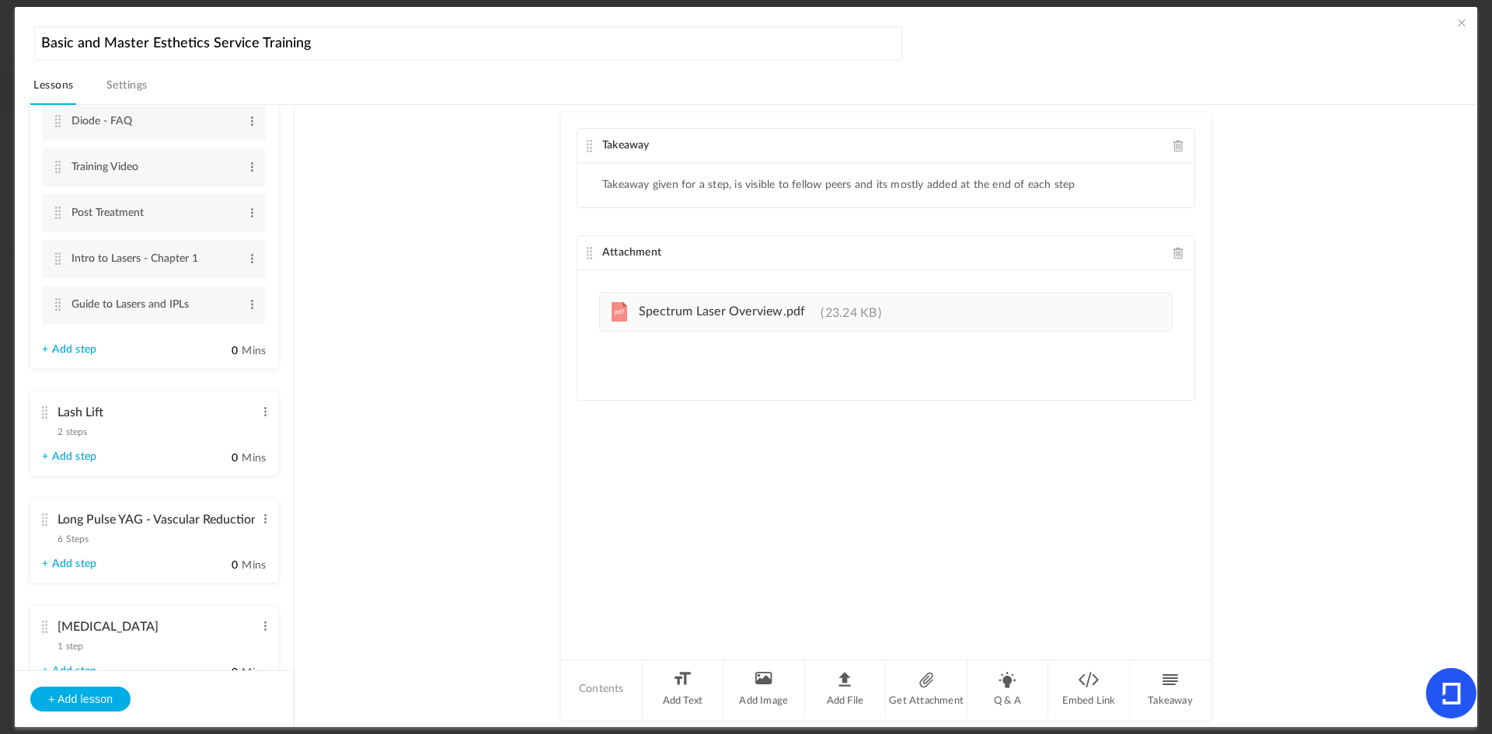
scroll to position [2183, 0]
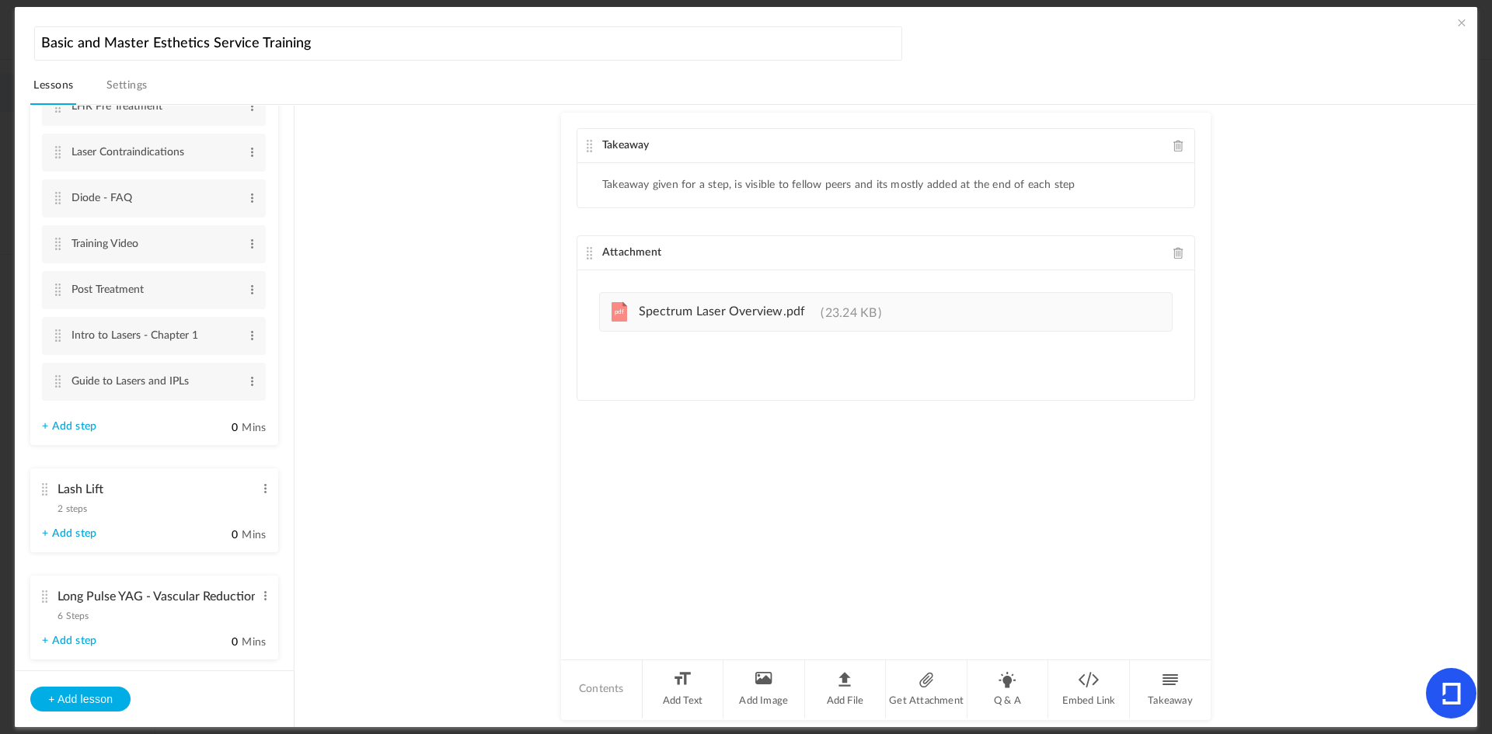
click at [82, 428] on link "+ Add step" at bounding box center [69, 426] width 54 height 13
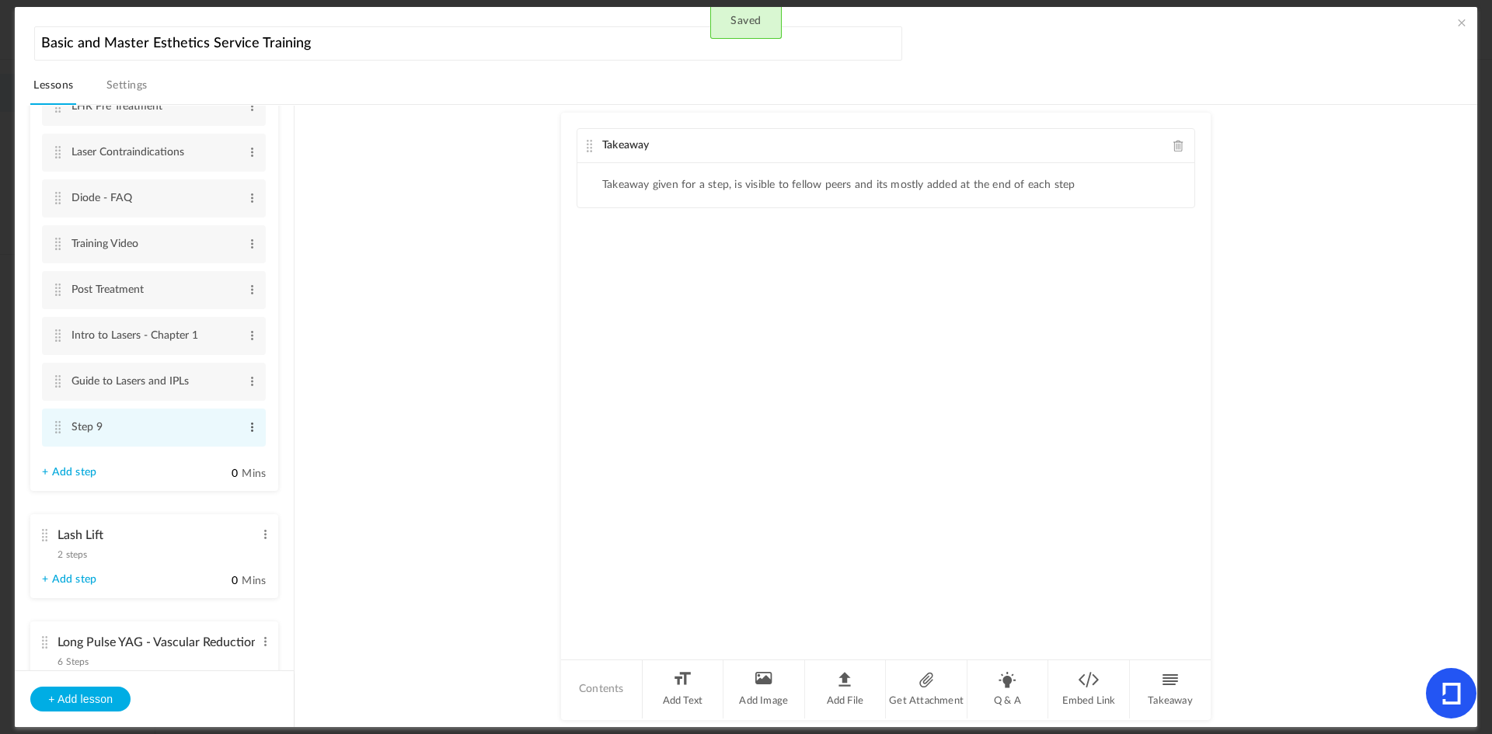
click at [249, 426] on span at bounding box center [252, 428] width 12 height 16
click at [204, 449] on link "Edit" at bounding box center [227, 453] width 61 height 19
click at [140, 427] on input "Step 9" at bounding box center [154, 428] width 167 height 30
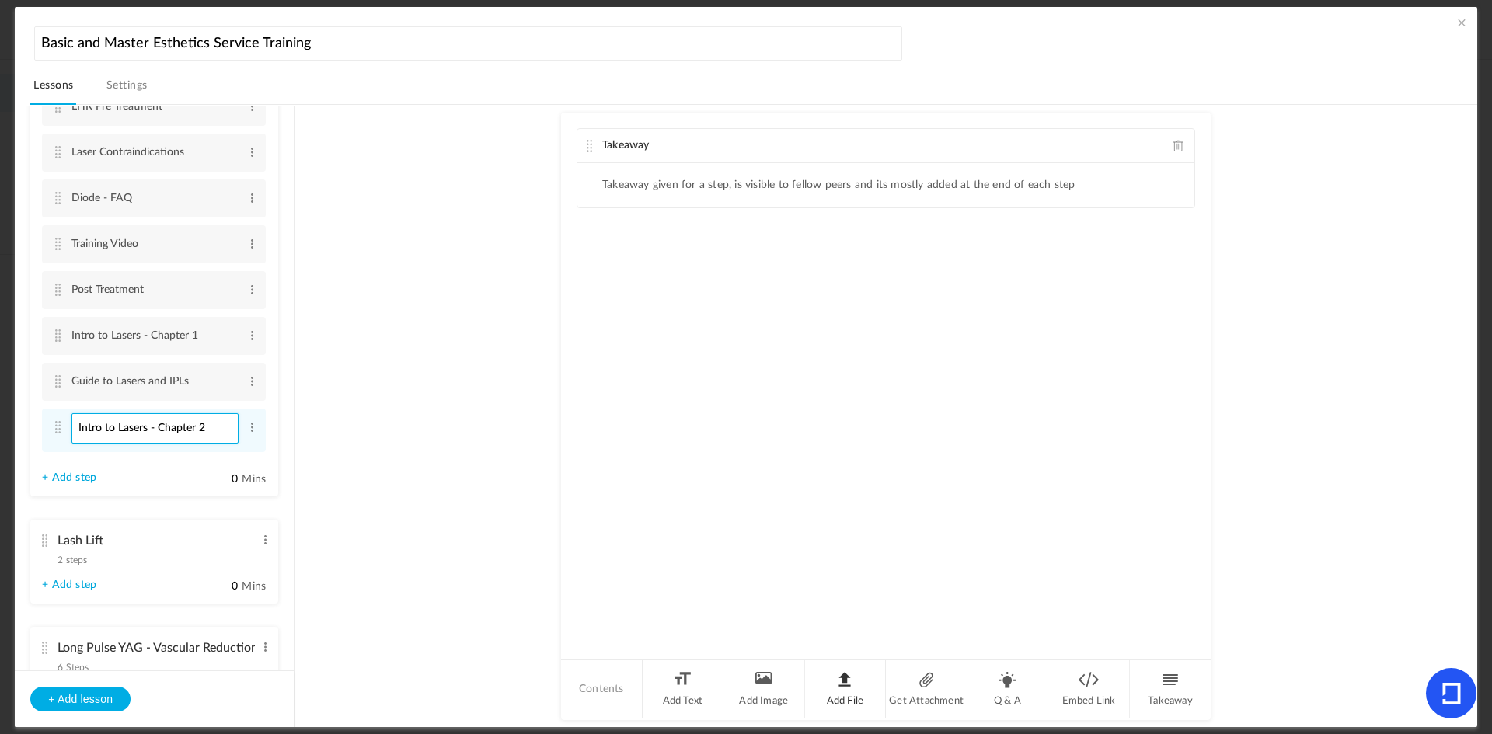
type input "Intro to Lasers - Chapter 2"
click at [857, 680] on li "Add File" at bounding box center [846, 689] width 82 height 58
click at [1080, 695] on li "Embed Link" at bounding box center [1089, 689] width 82 height 58
click at [645, 364] on input "text" at bounding box center [885, 370] width 573 height 30
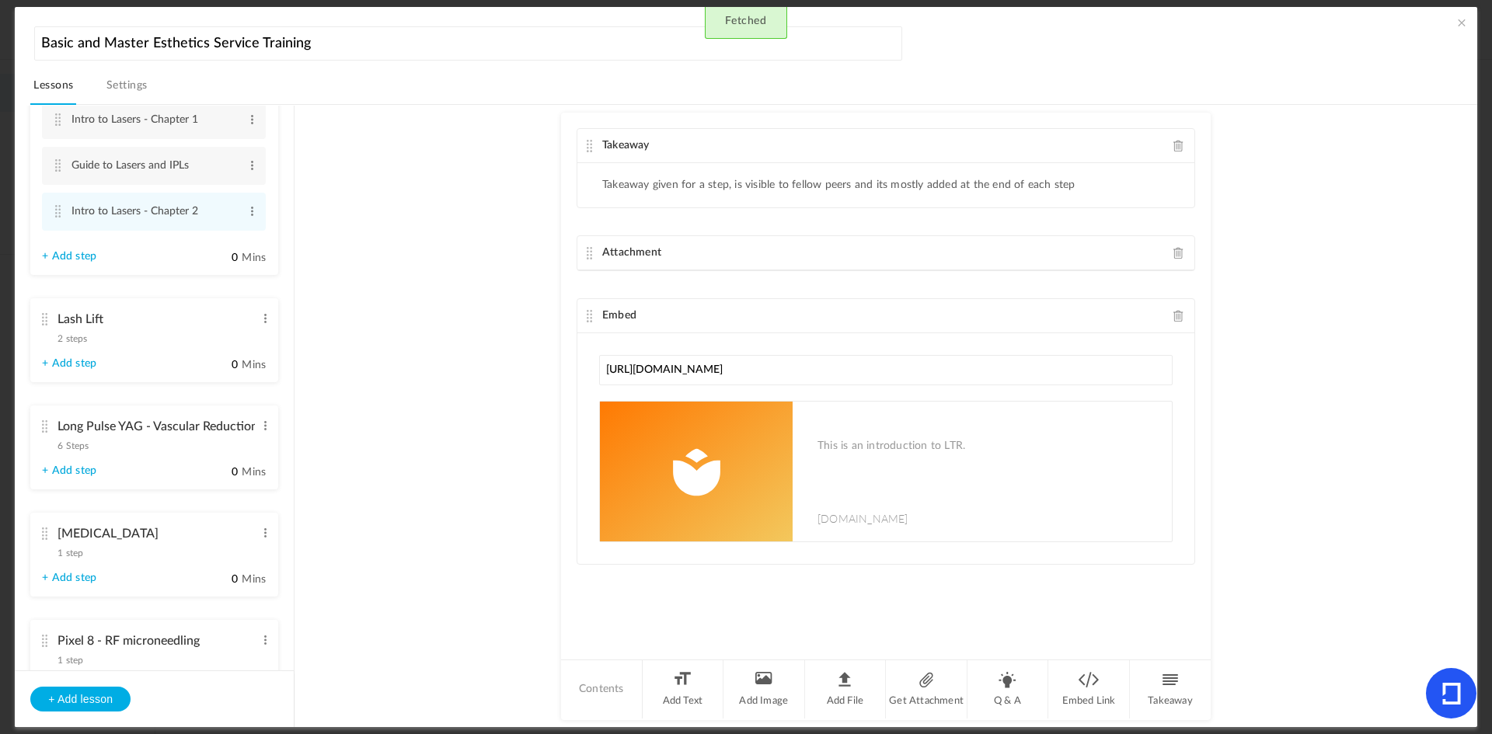
scroll to position [2416, 0]
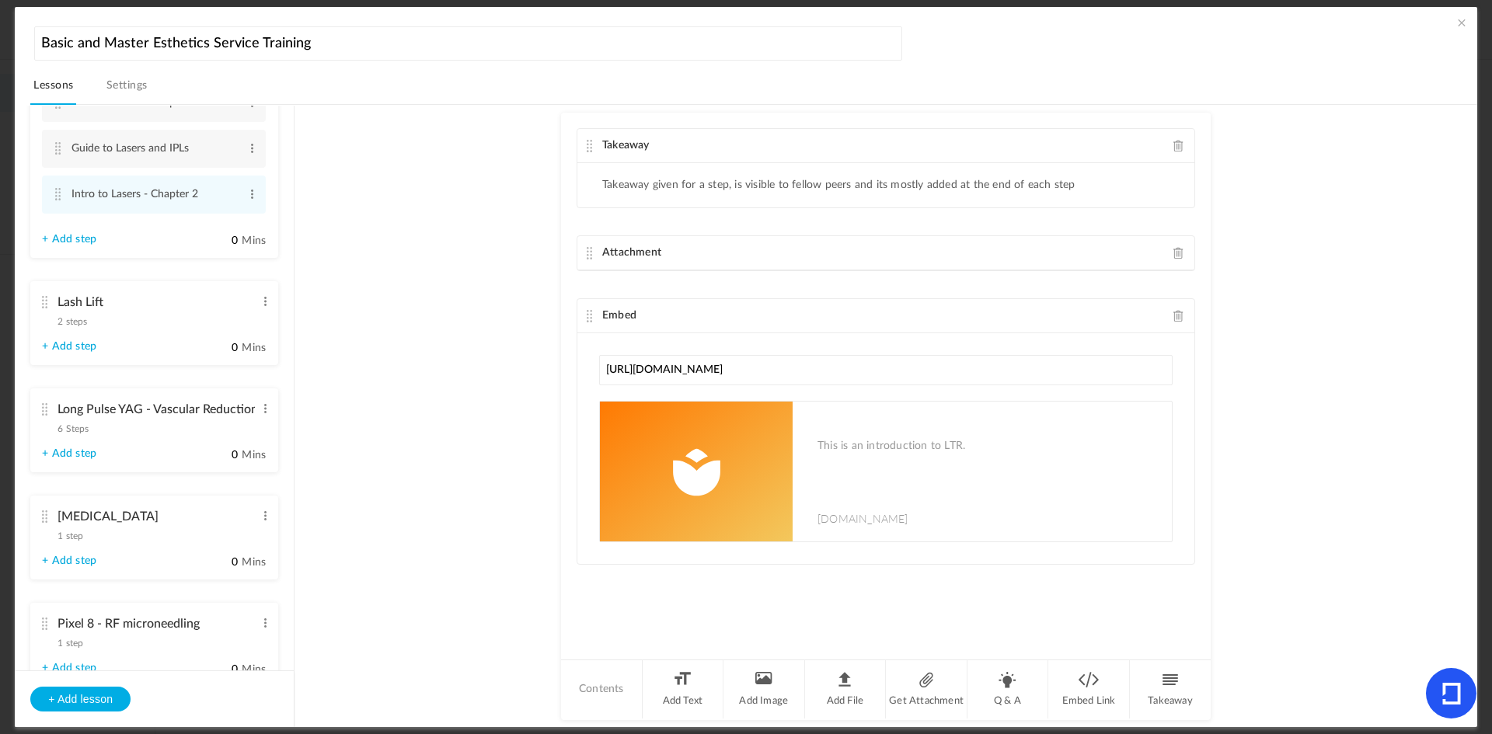
type input "[URL][DOMAIN_NAME]"
click at [45, 409] on cite at bounding box center [44, 409] width 11 height 12
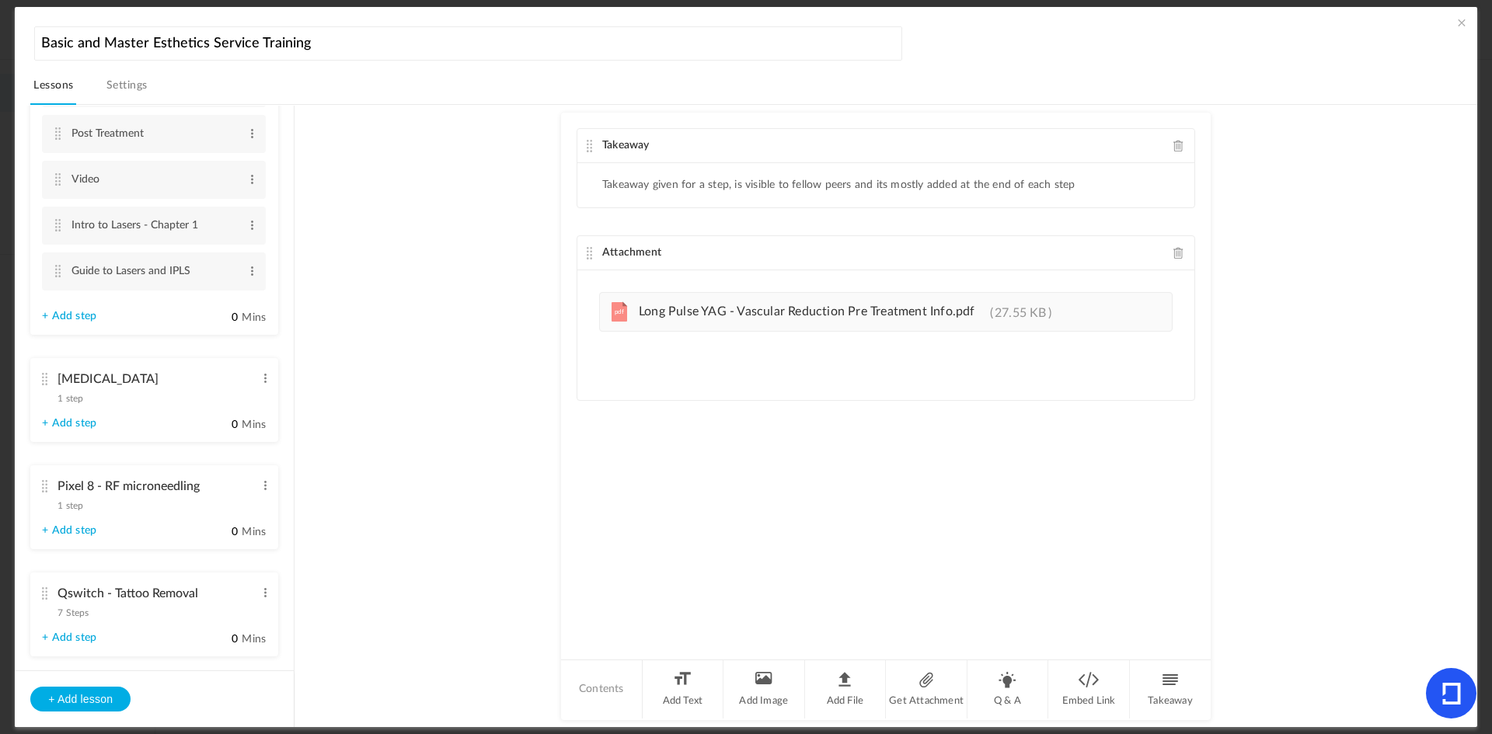
click at [75, 314] on link "+ Add step" at bounding box center [69, 316] width 54 height 13
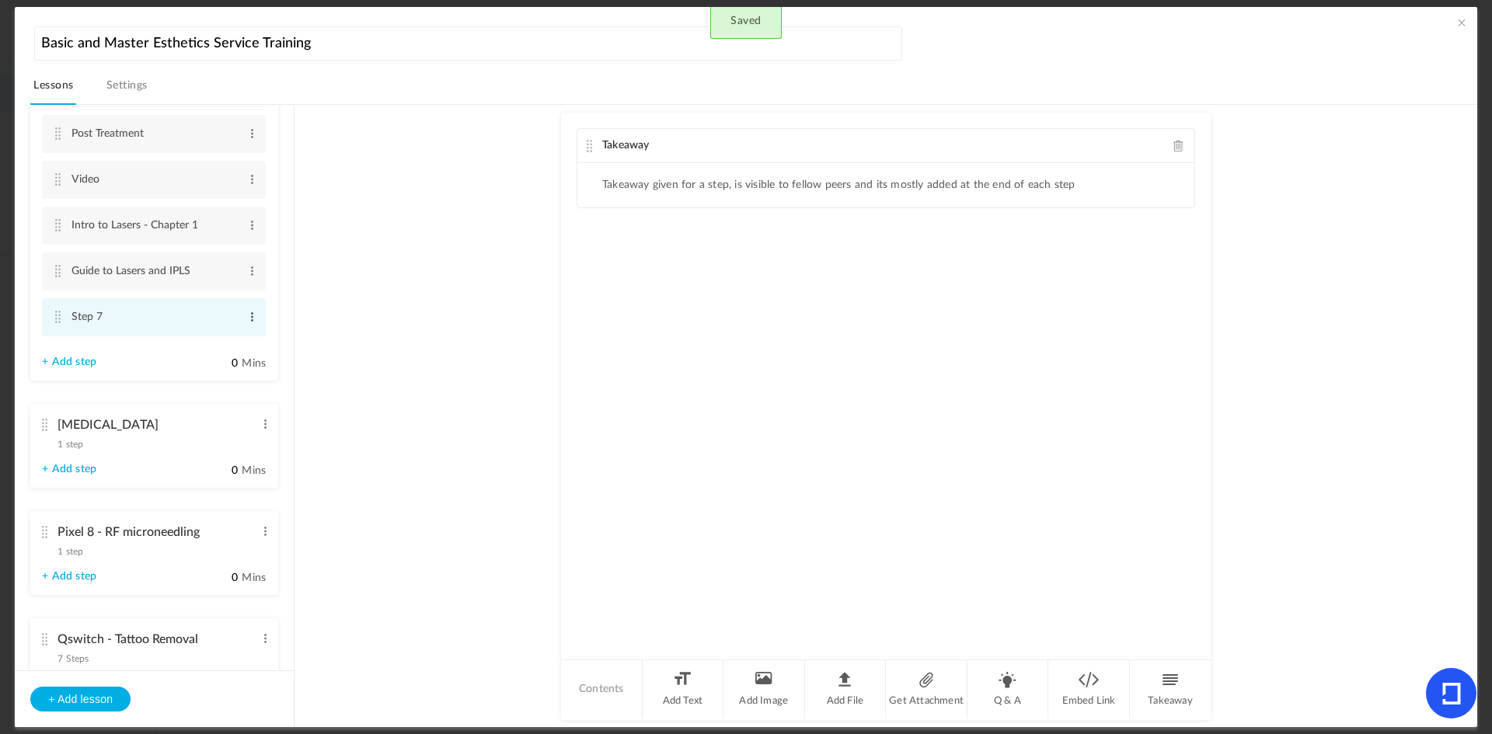
click at [246, 315] on span at bounding box center [252, 317] width 12 height 16
click at [200, 342] on link "Edit" at bounding box center [227, 342] width 61 height 19
click at [141, 315] on input "Step 7" at bounding box center [154, 318] width 167 height 30
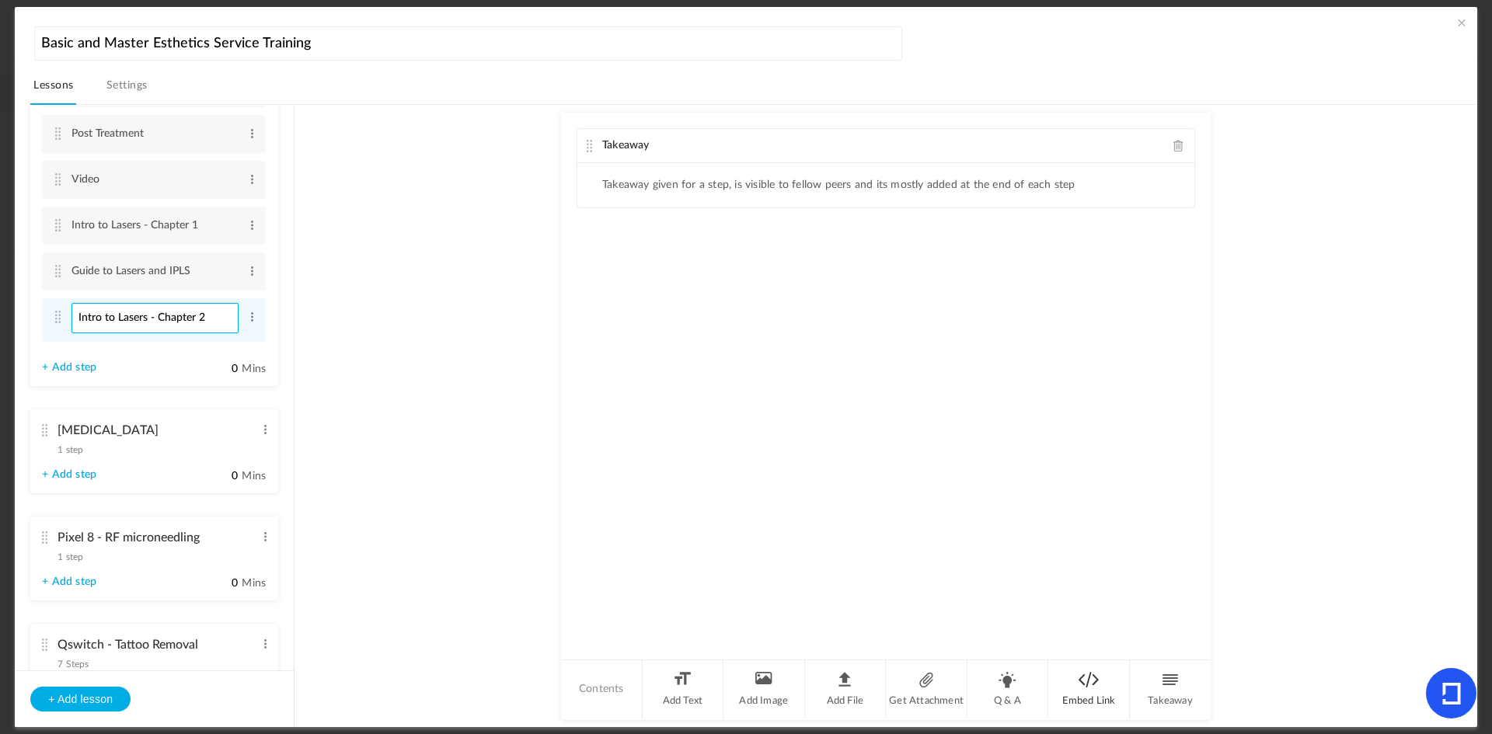
type input "Intro to Lasers - Chapter 2"
click at [1096, 685] on li "Embed Link" at bounding box center [1089, 689] width 82 height 58
click at [735, 304] on input "text" at bounding box center [885, 307] width 573 height 30
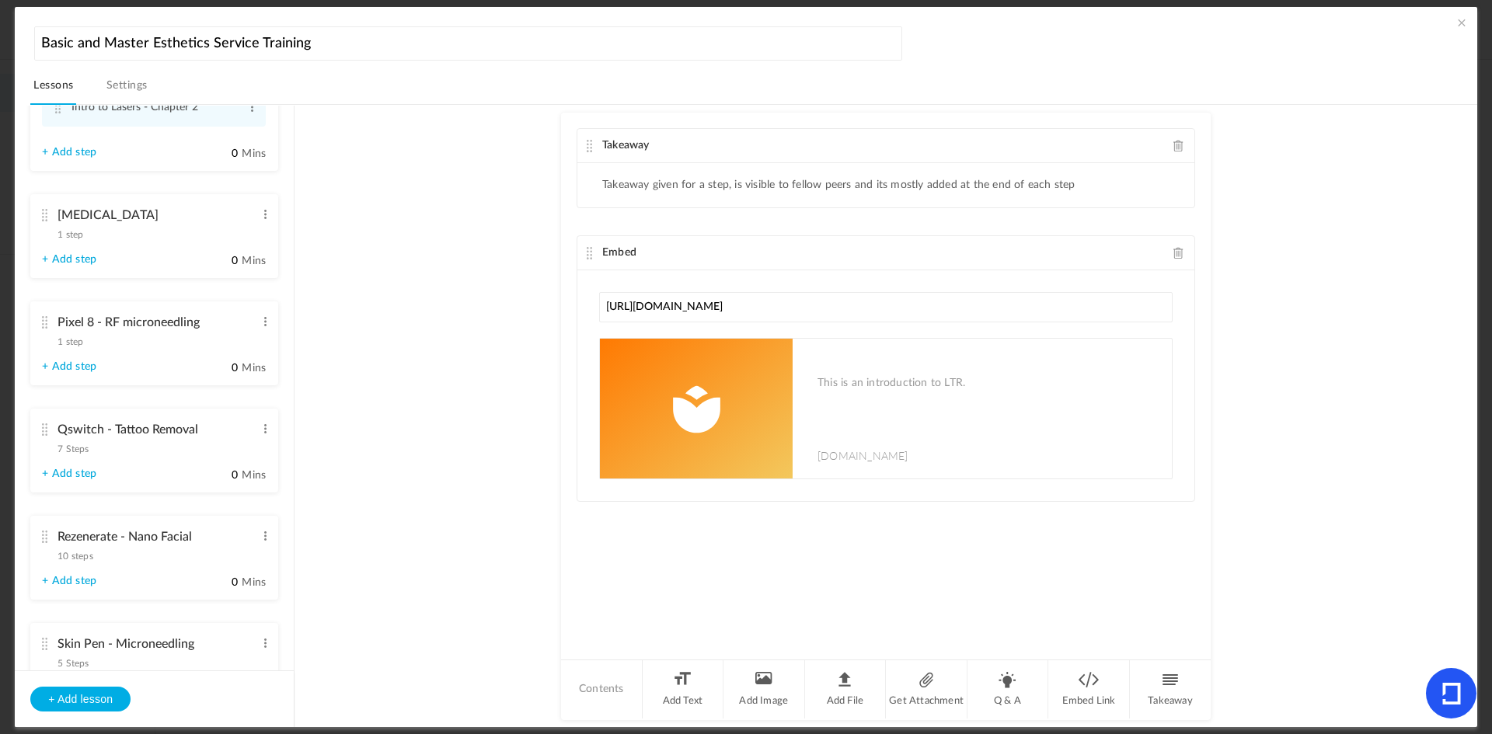
scroll to position [2650, 0]
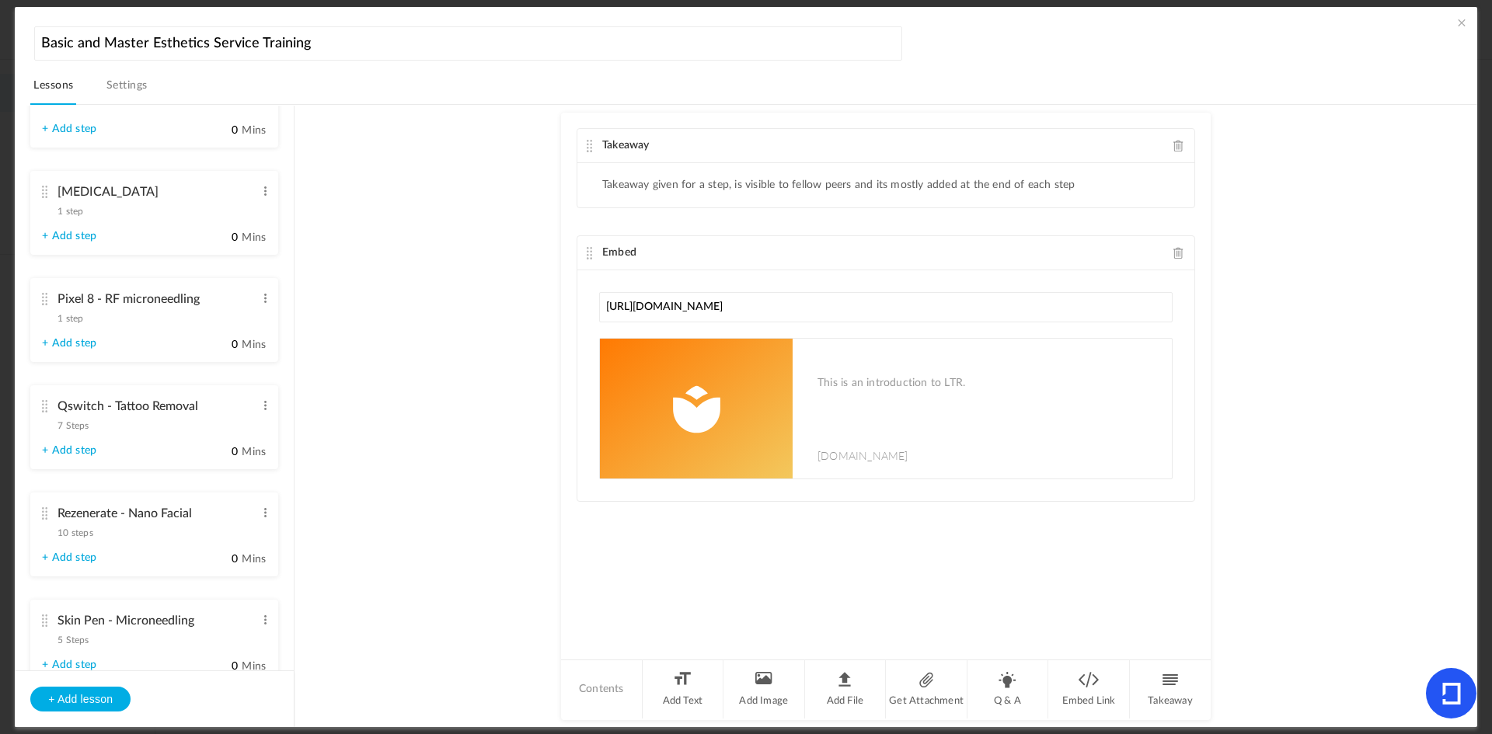
type input "[URL][DOMAIN_NAME]"
click at [45, 405] on cite at bounding box center [44, 406] width 11 height 12
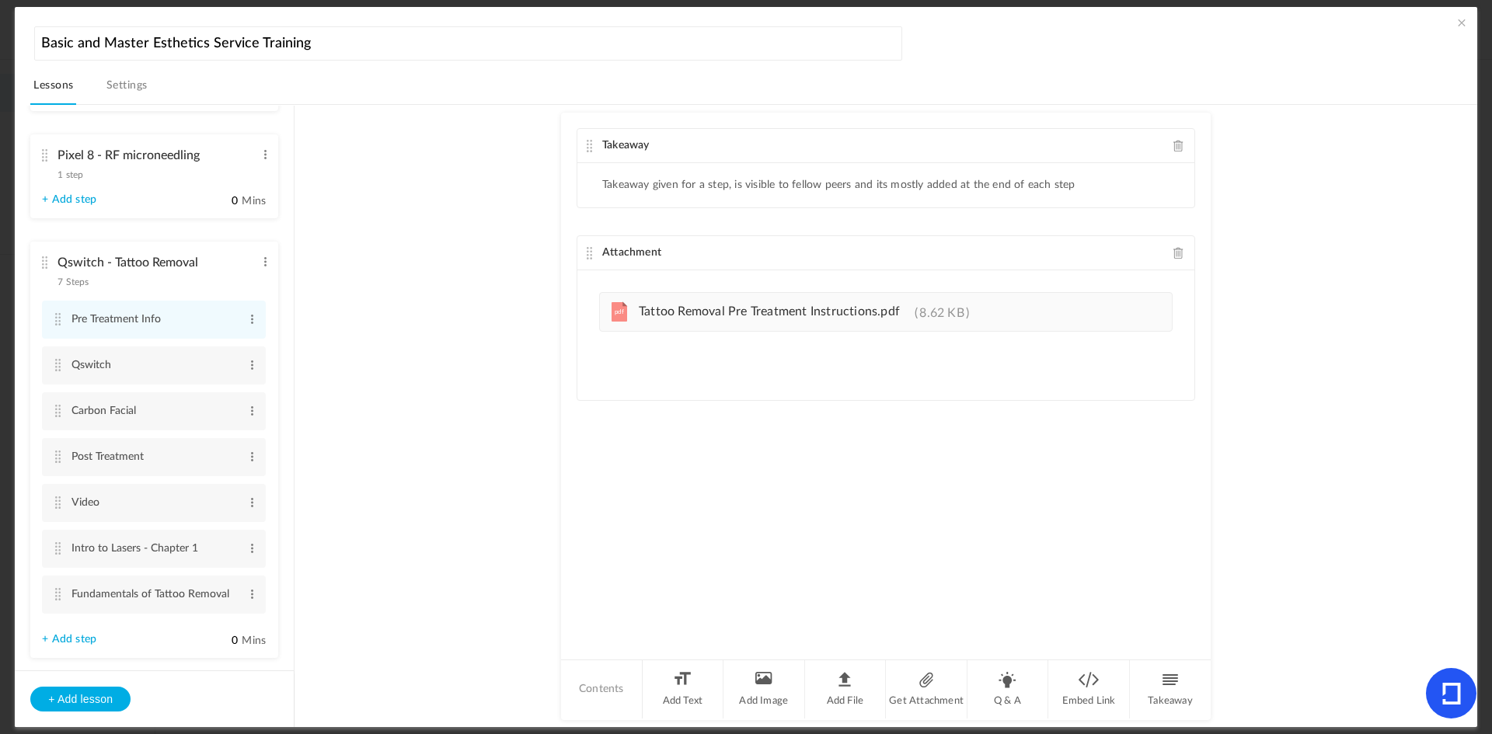
scroll to position [2472, 0]
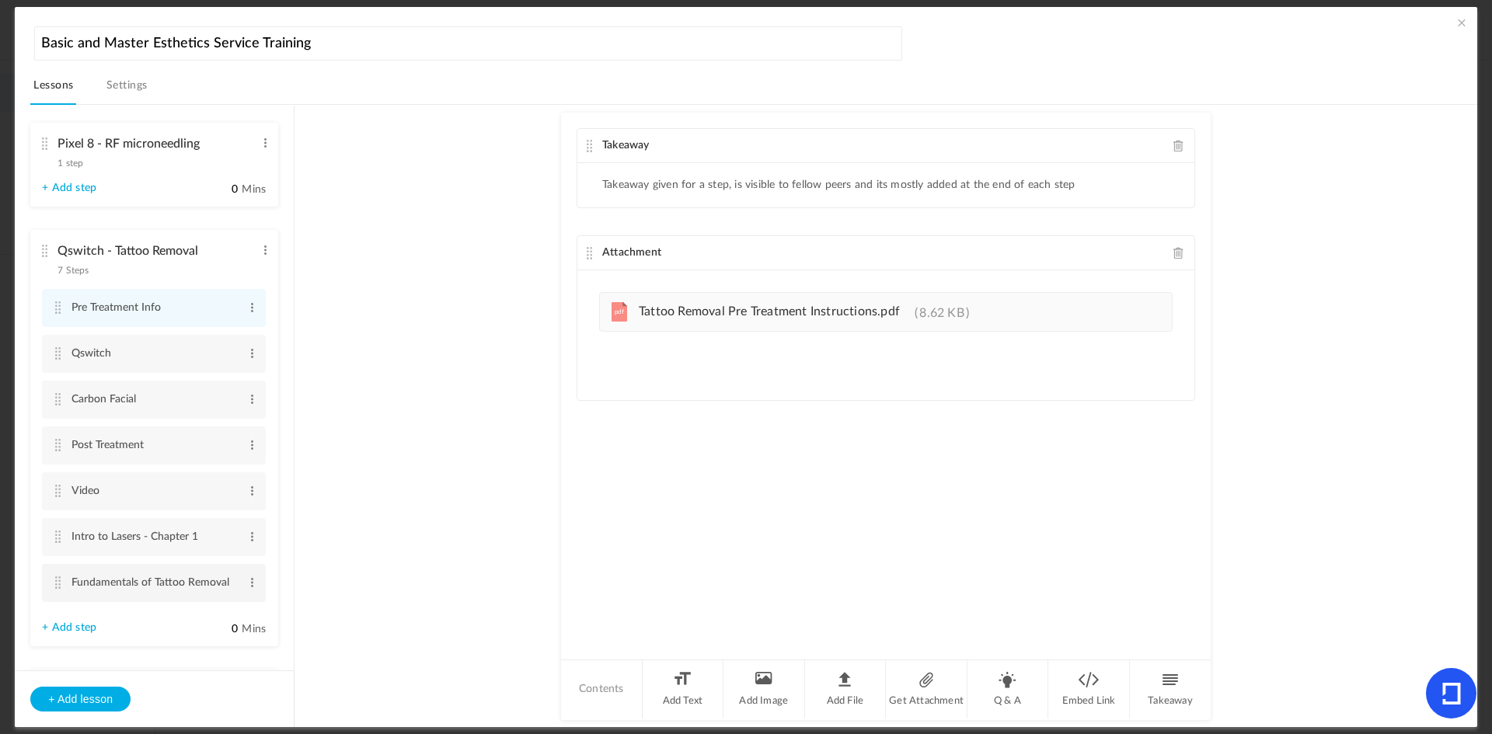
click at [59, 584] on cite at bounding box center [57, 583] width 11 height 12
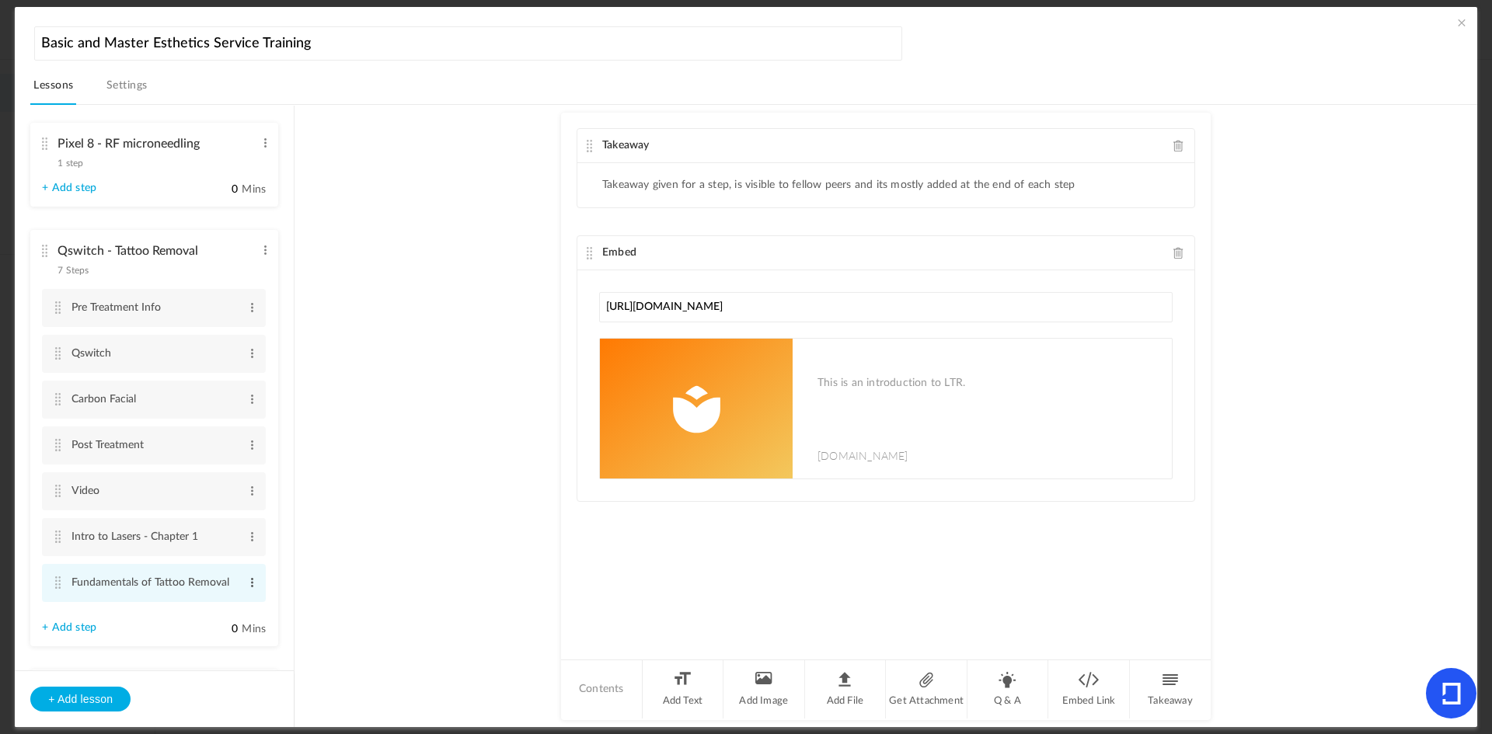
click at [246, 586] on span at bounding box center [252, 583] width 12 height 16
click at [228, 603] on link "Edit" at bounding box center [227, 608] width 61 height 19
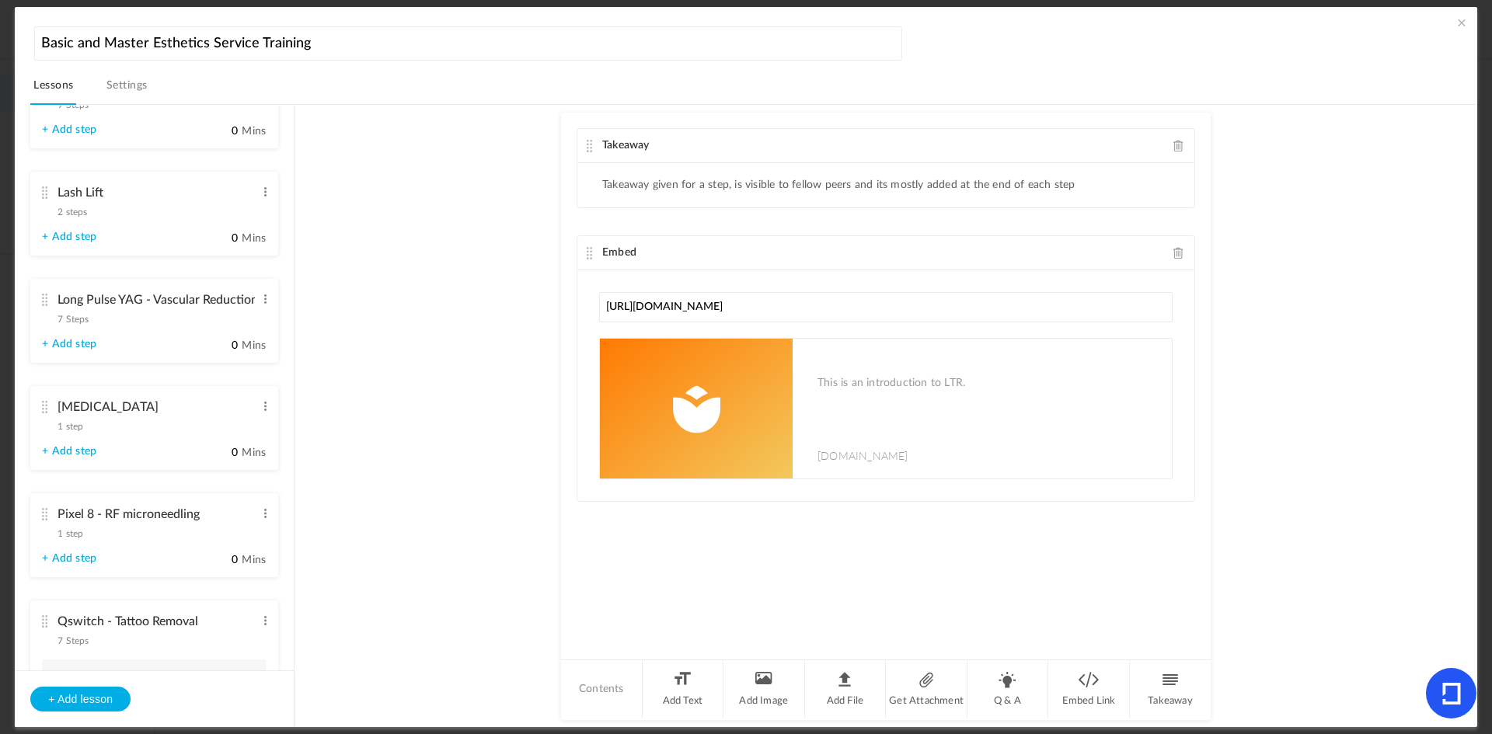
scroll to position [2084, 0]
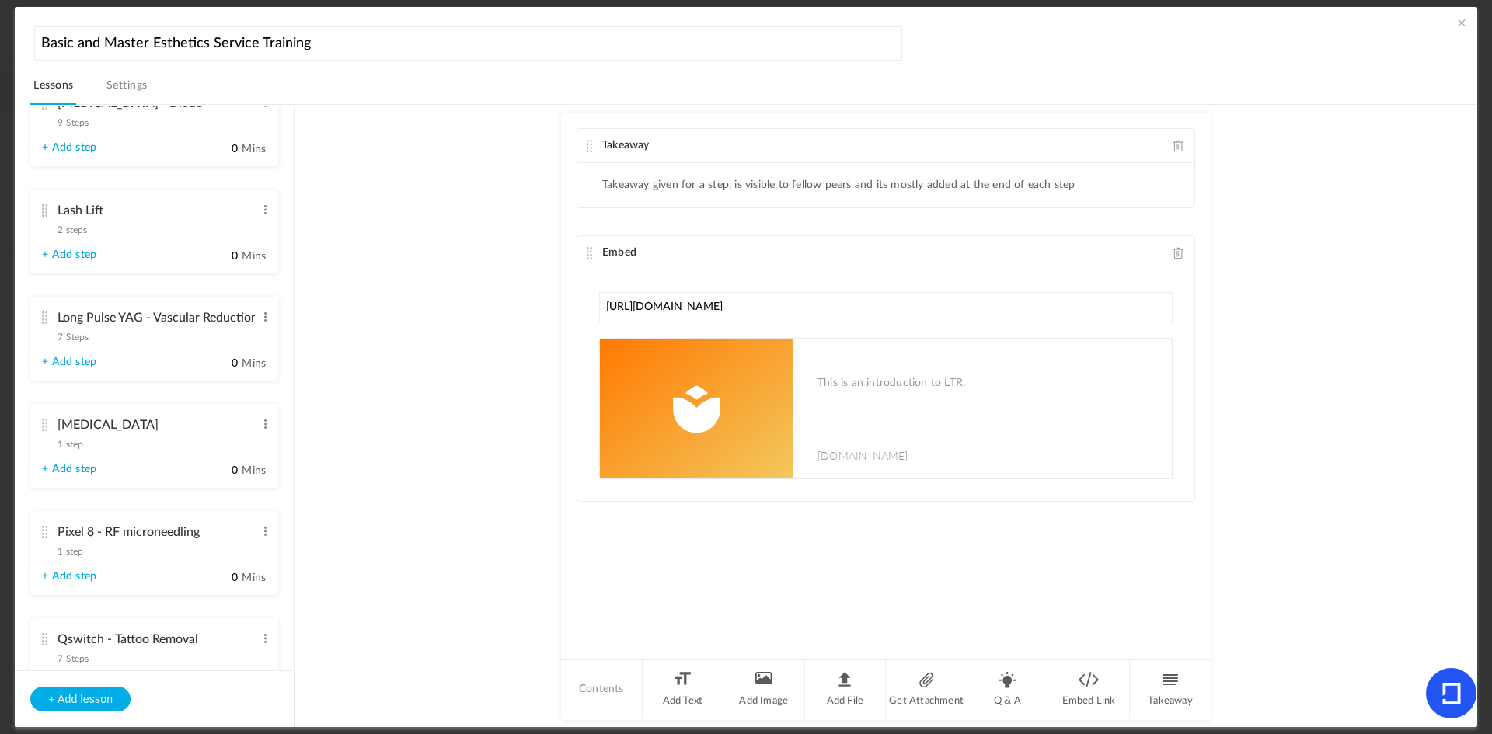
click at [42, 319] on cite at bounding box center [44, 318] width 11 height 12
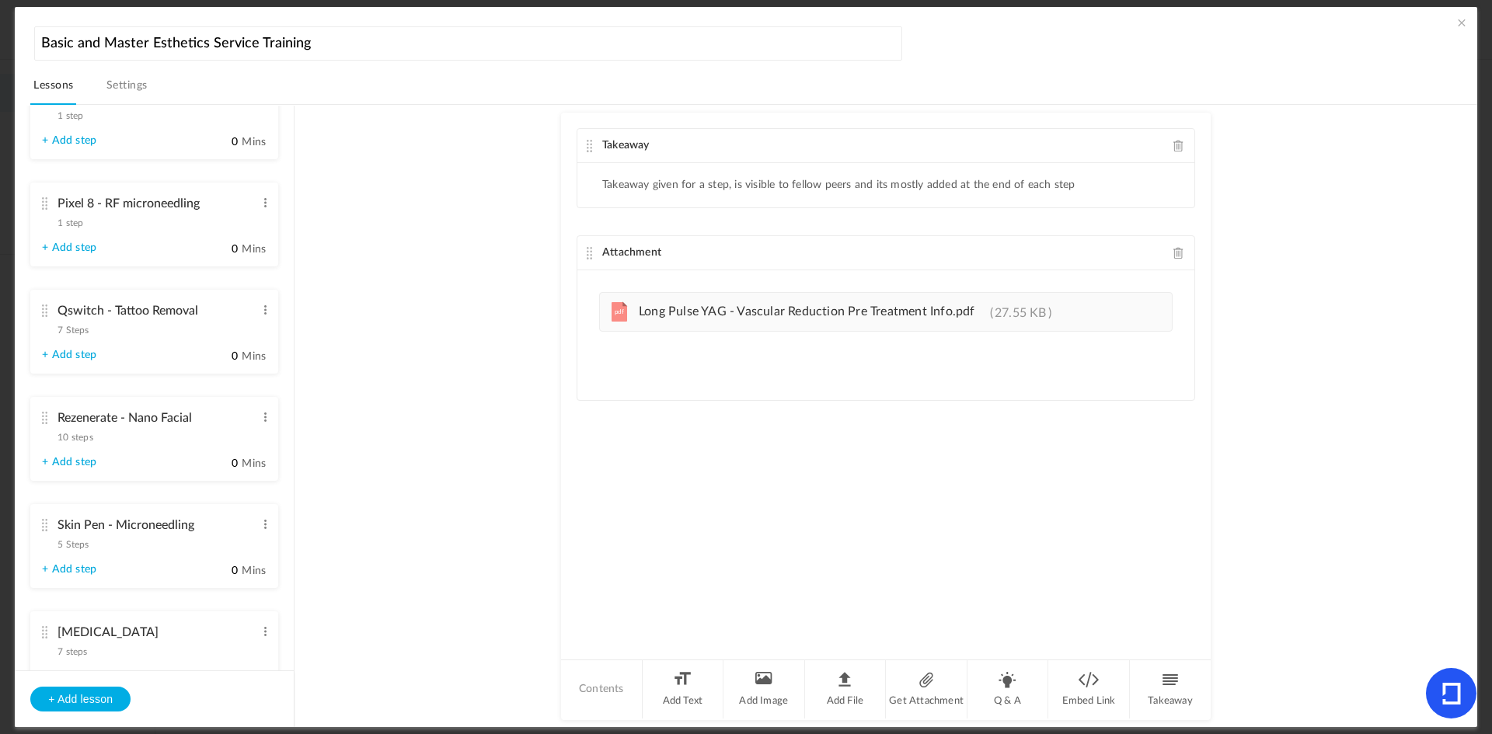
scroll to position [2783, 0]
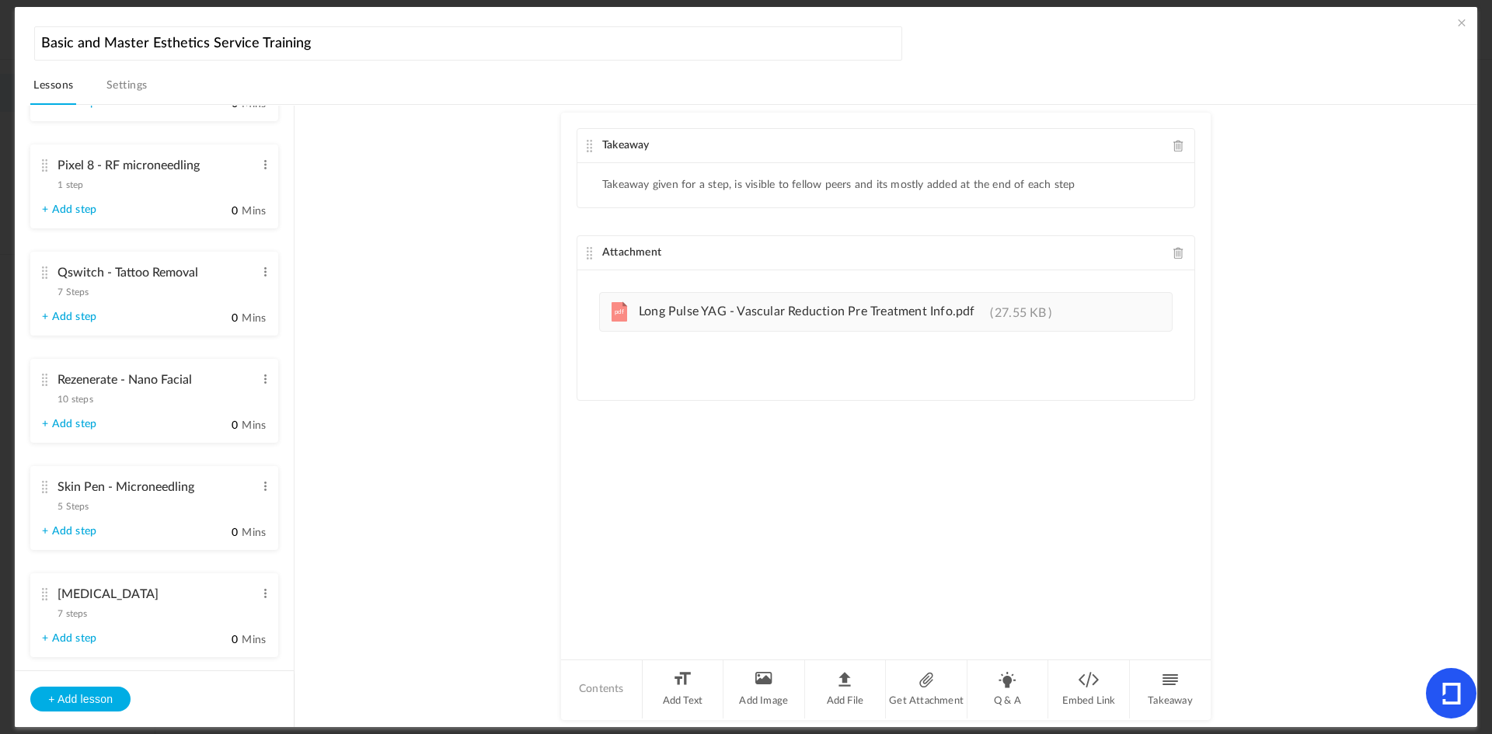
click at [72, 295] on span "7 Steps" at bounding box center [72, 291] width 31 height 9
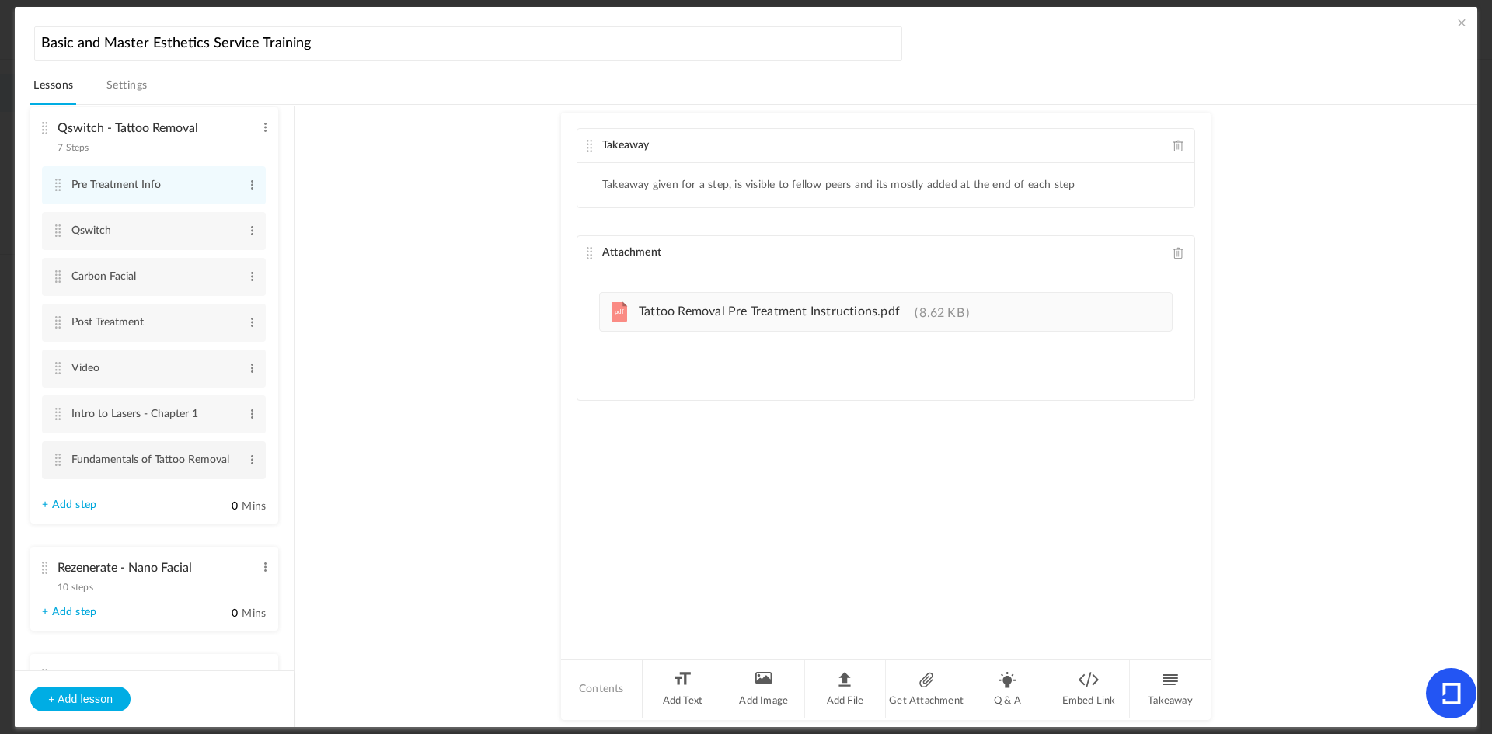
scroll to position [2606, 0]
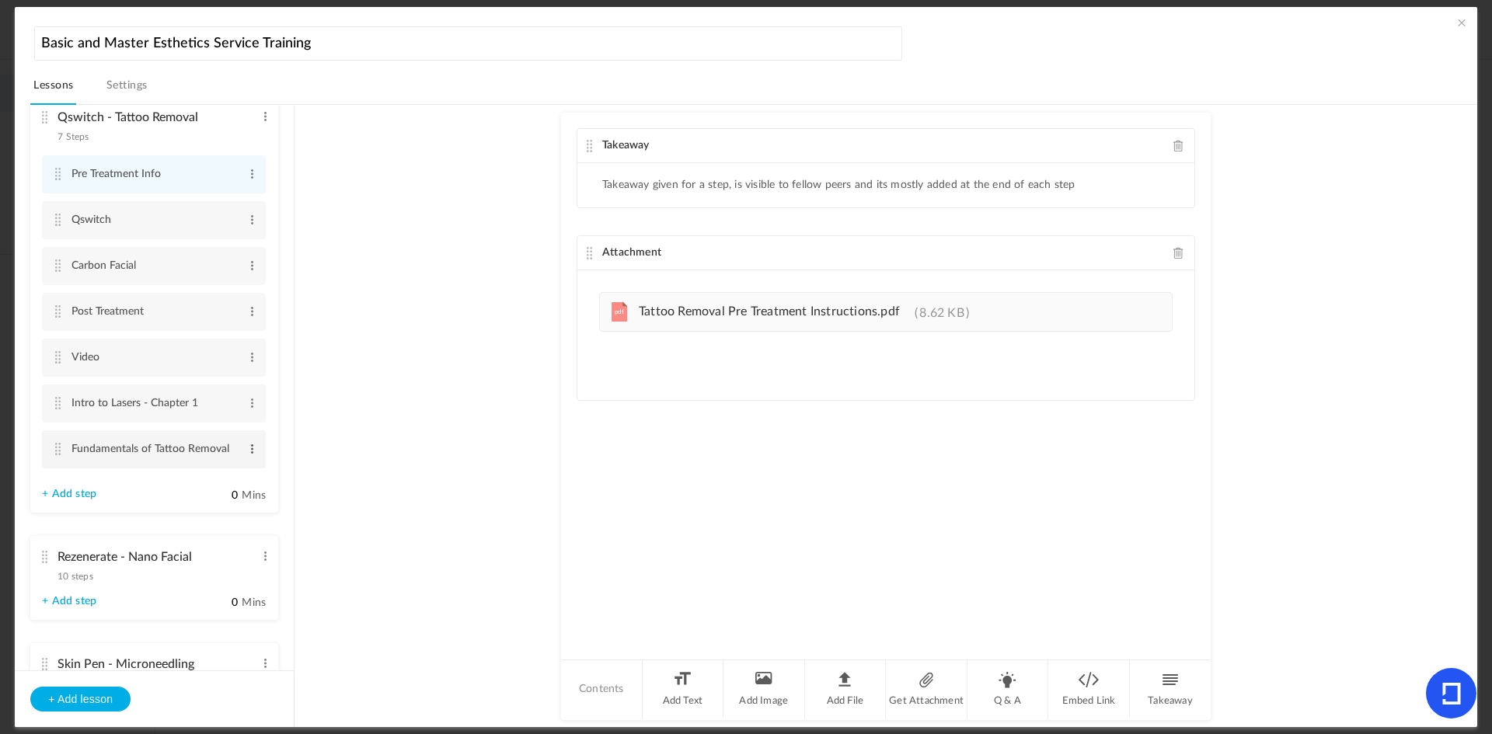
click at [247, 446] on span at bounding box center [252, 449] width 12 height 16
click at [235, 471] on link "Edit" at bounding box center [227, 474] width 61 height 19
click at [212, 454] on input "Fundamentals of Tattoo Removal" at bounding box center [154, 450] width 167 height 30
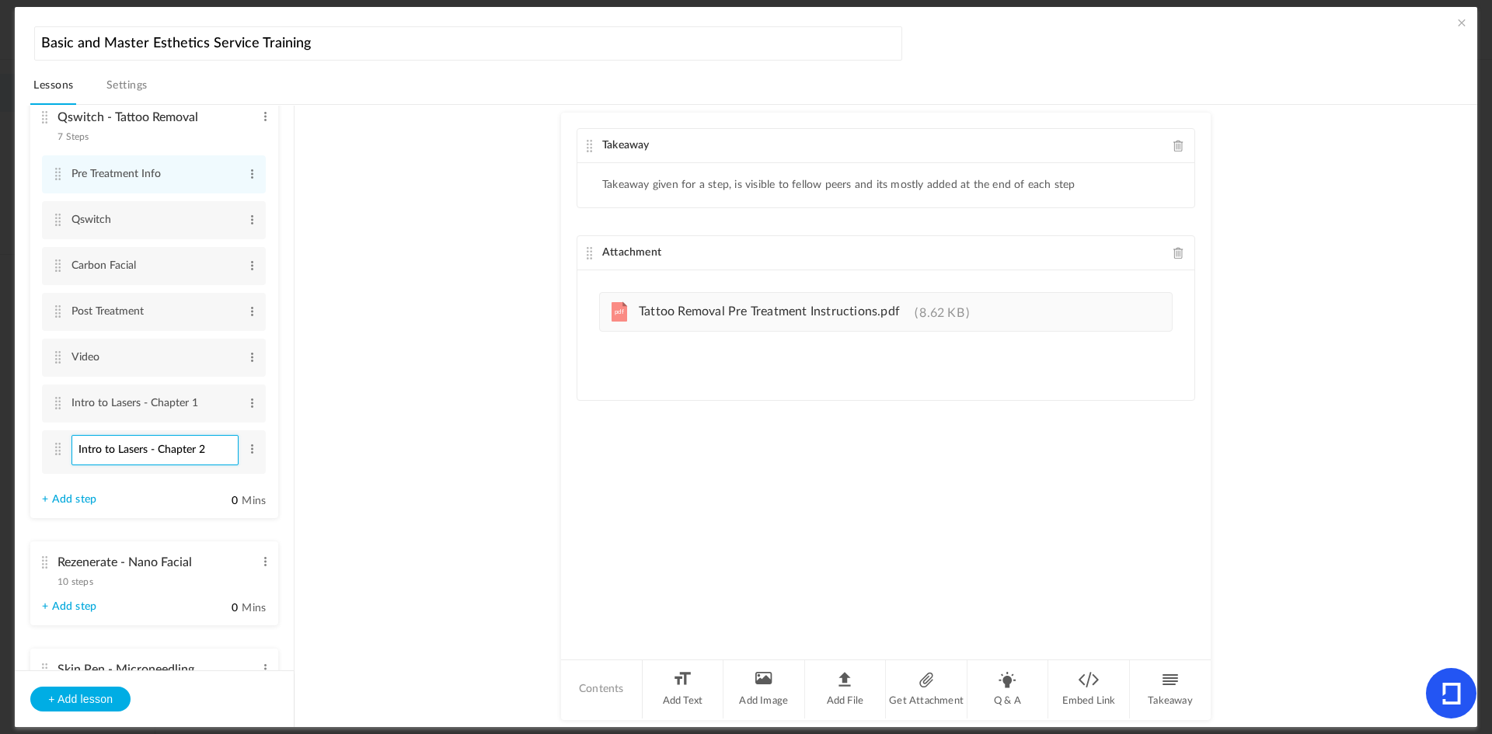
type input "Intro to Lasers - Chapter 2"
click at [176, 491] on li "Qswitch - Tattoo Removal 7 Steps Edit Delete Pre Treatment Info Edit Delete Qsw…" at bounding box center [154, 307] width 248 height 422
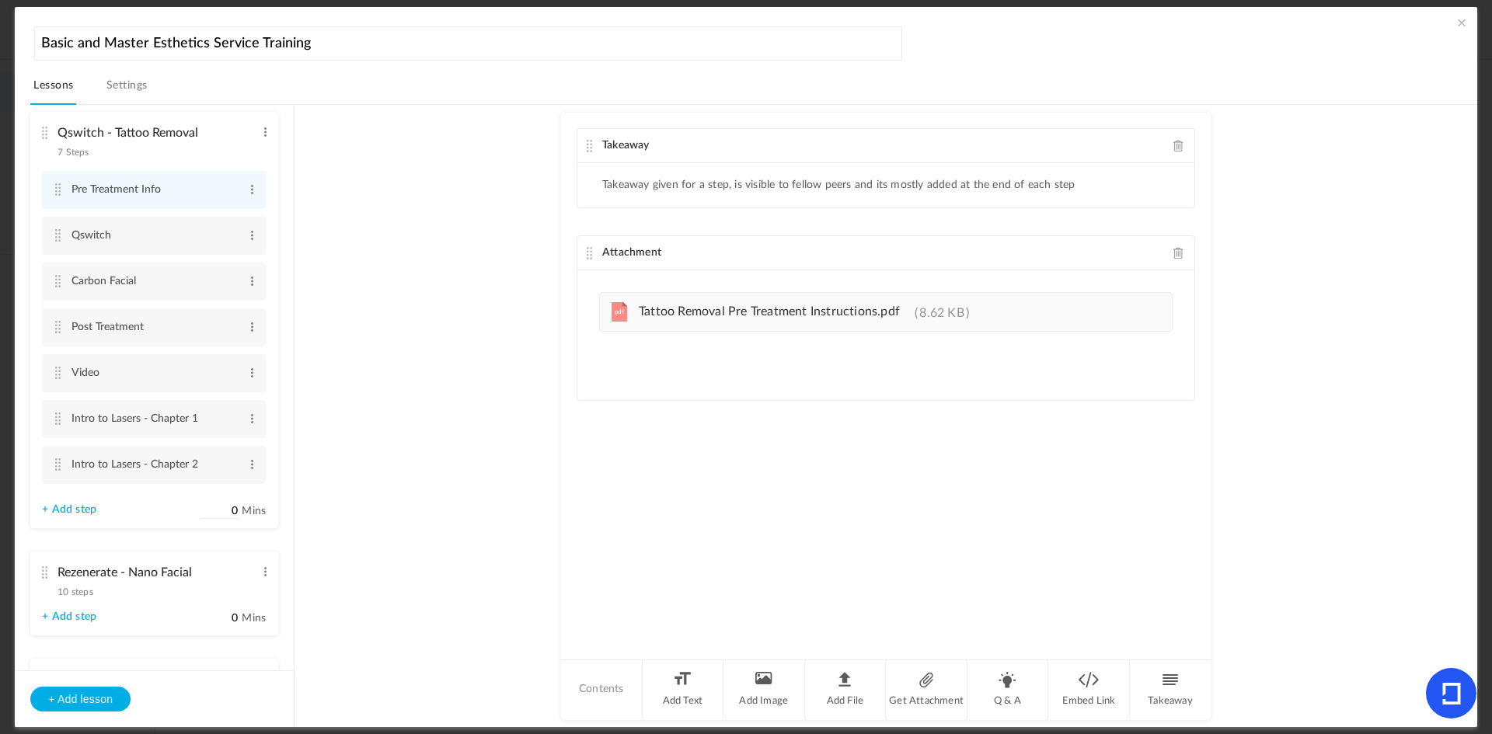
scroll to position [2537, 0]
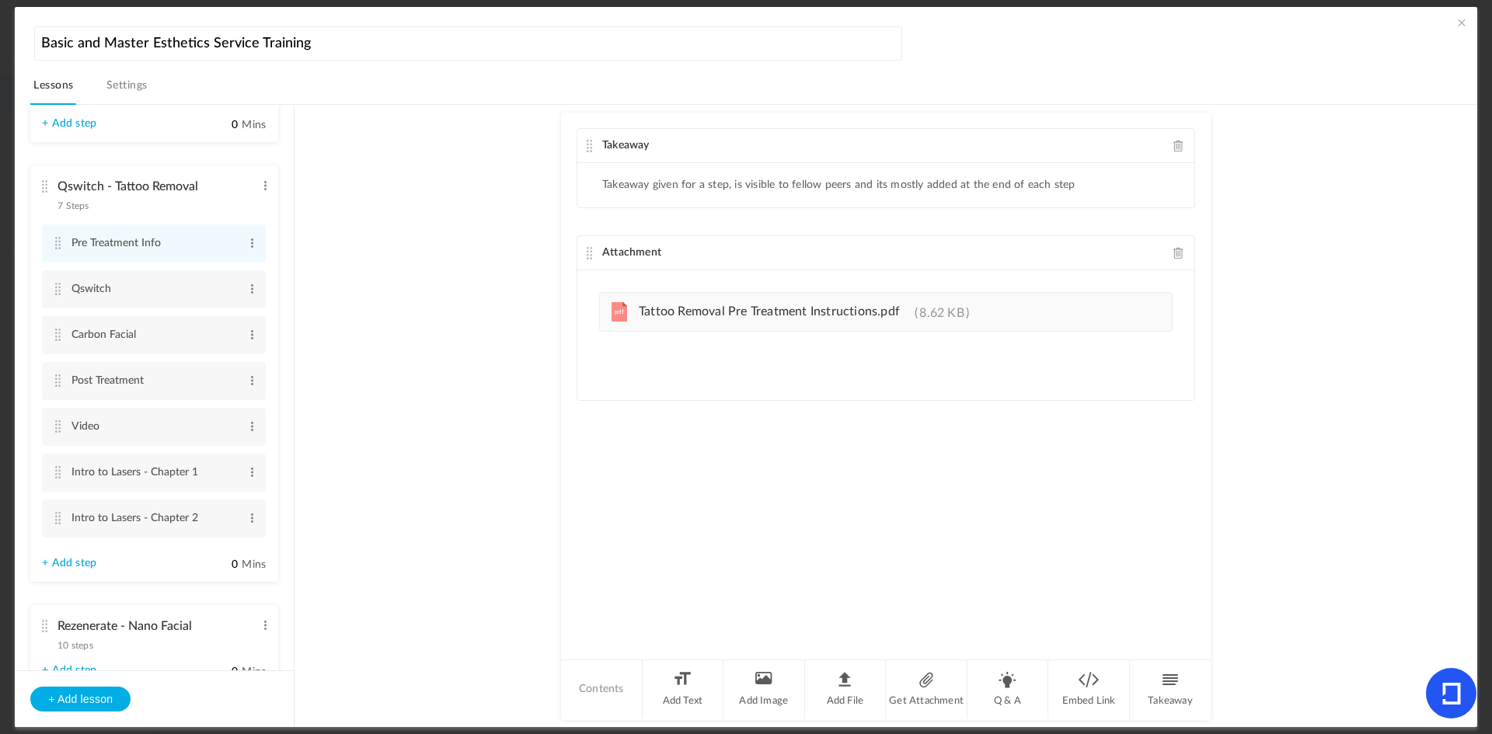
click at [70, 563] on link "+ Add step" at bounding box center [69, 563] width 54 height 13
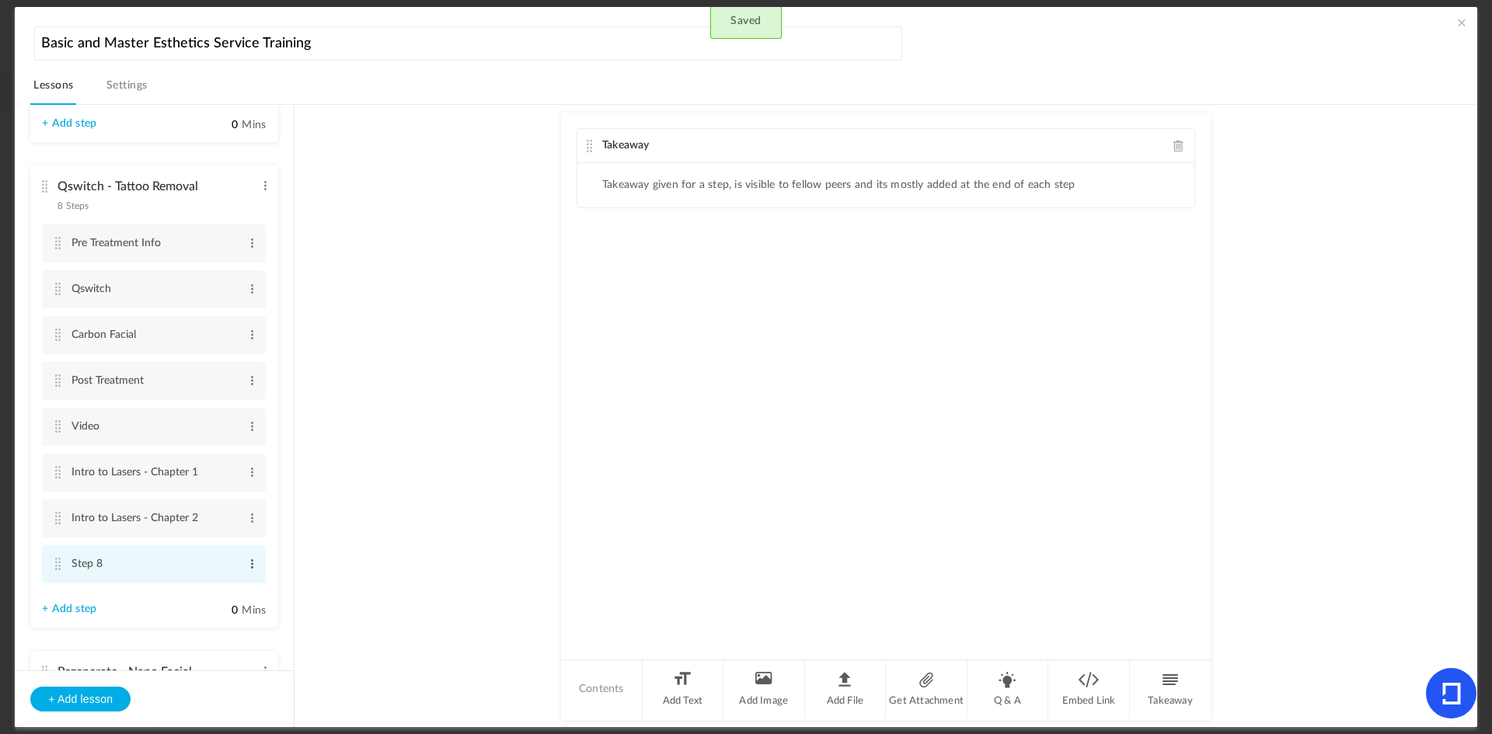
click at [248, 561] on span at bounding box center [252, 564] width 12 height 16
click at [226, 579] on div "Edit Delete" at bounding box center [227, 599] width 62 height 47
click at [210, 586] on link "Edit" at bounding box center [227, 589] width 61 height 19
click at [155, 567] on input "Step 8" at bounding box center [154, 565] width 167 height 30
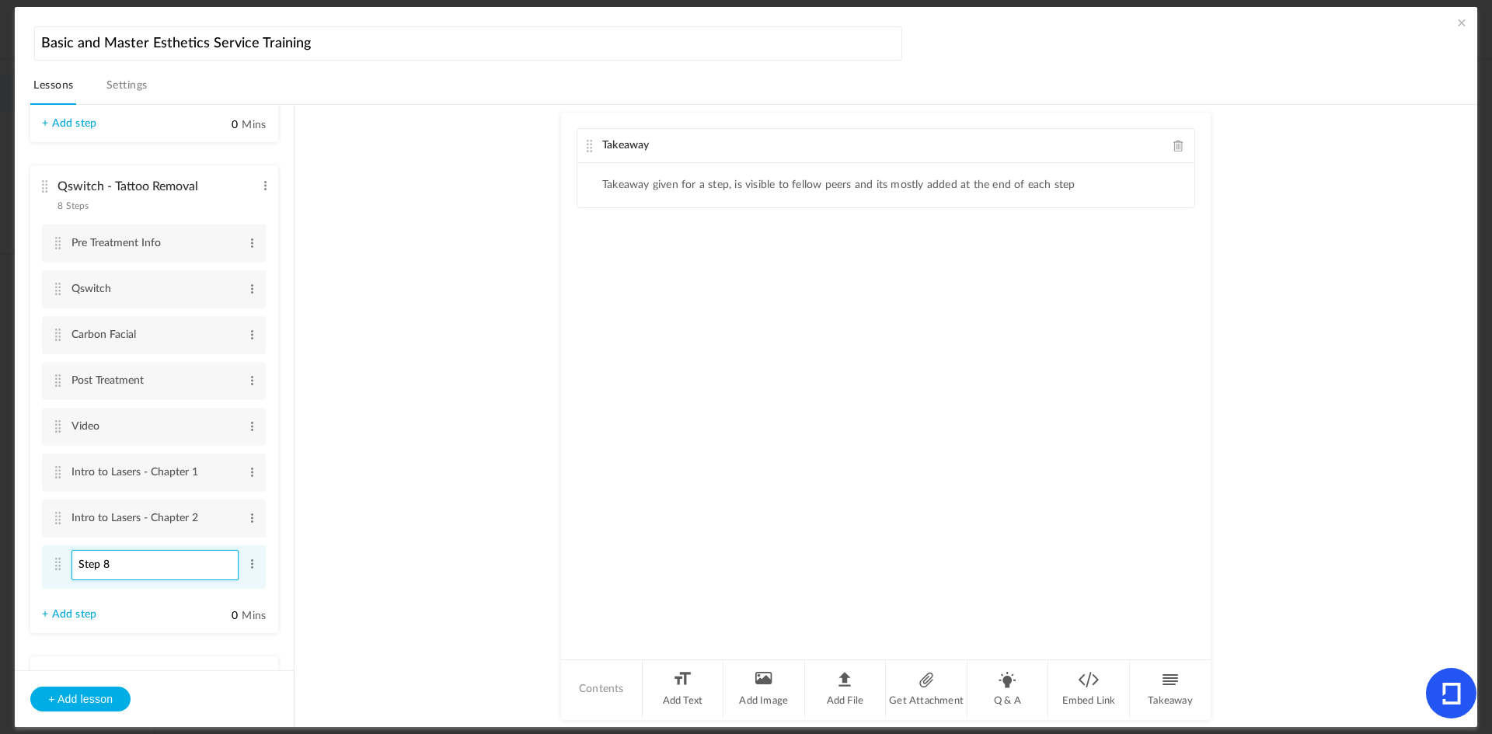
click at [155, 567] on input "Step 8" at bounding box center [154, 565] width 167 height 30
click at [116, 567] on input "Step 8" at bounding box center [154, 565] width 167 height 30
type input "Lasers and IPLs"
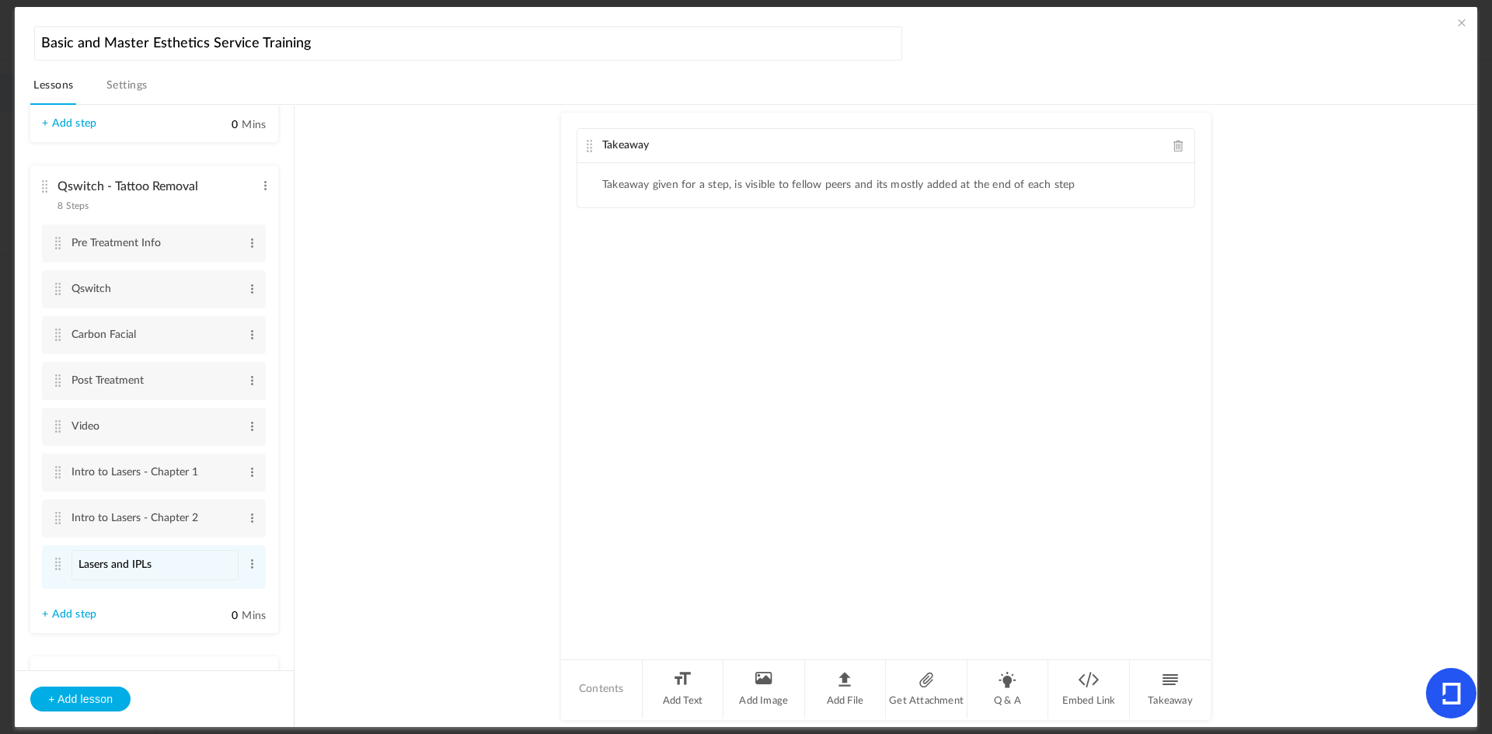
click at [126, 636] on ul "ASCP Lectures 2 steps Edit Delete Face Your Hormones Edit Delete Edit Delete + …" at bounding box center [154, 388] width 279 height 564
click at [247, 561] on span at bounding box center [252, 564] width 12 height 16
click at [863, 690] on li "Add File" at bounding box center [846, 689] width 82 height 58
